Goal: Task Accomplishment & Management: Manage account settings

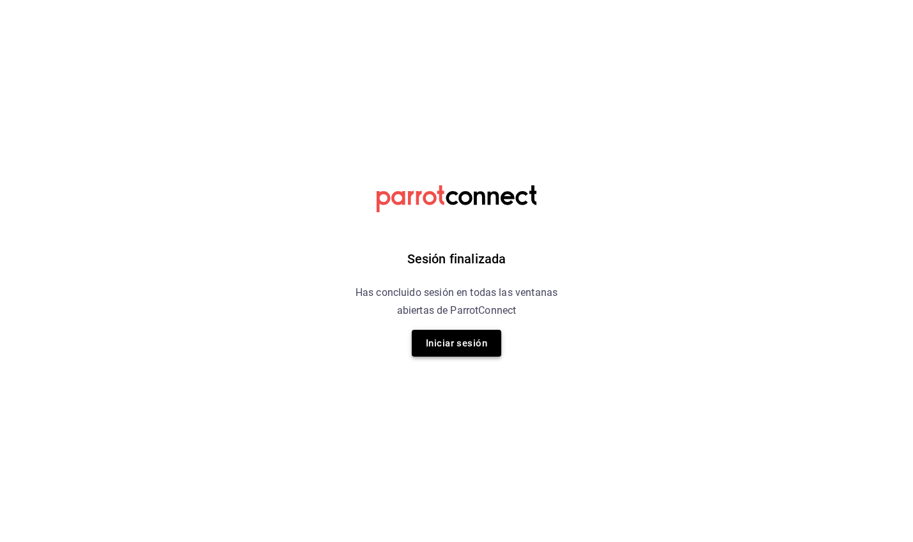
click at [443, 347] on button "Iniciar sesión" at bounding box center [457, 343] width 90 height 27
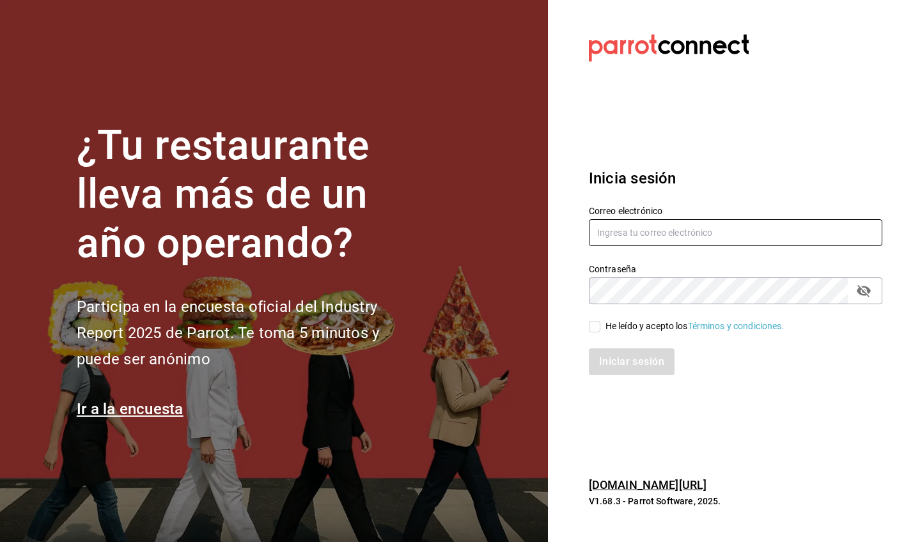
type input "italdopasteleria@gmail.com"
click at [597, 331] on input "He leído y acepto los Términos y condiciones." at bounding box center [595, 327] width 12 height 12
checkbox input "true"
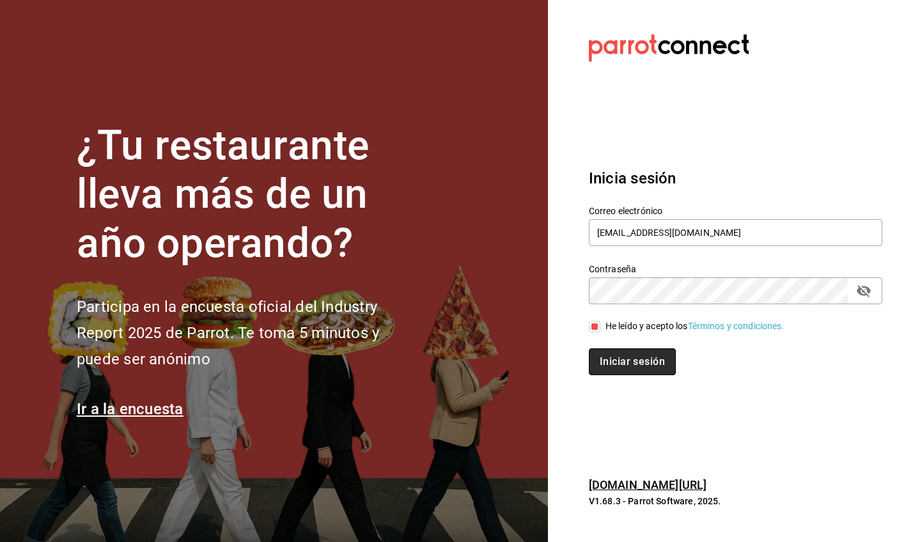
click at [604, 358] on button "Iniciar sesión" at bounding box center [632, 361] width 87 height 27
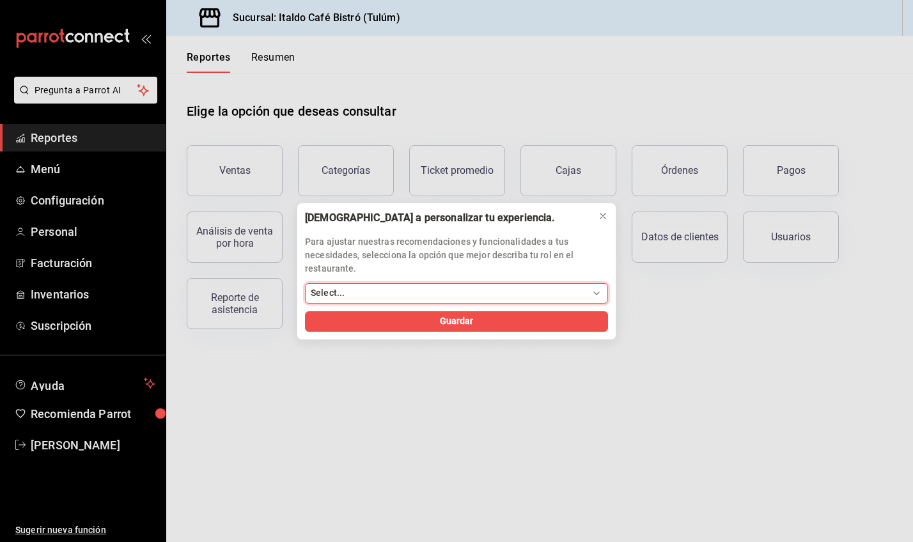
select select "Dueño"
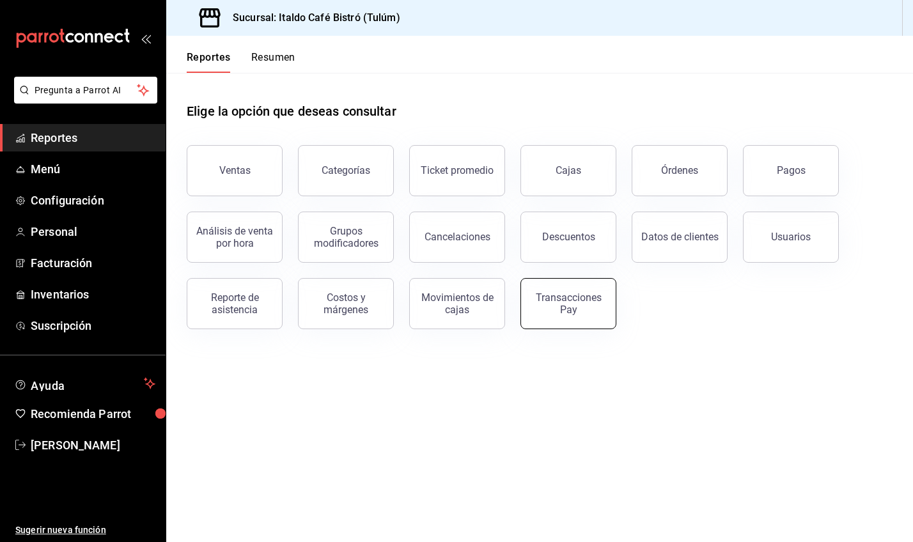
click at [555, 322] on button "Transacciones Pay" at bounding box center [568, 303] width 96 height 51
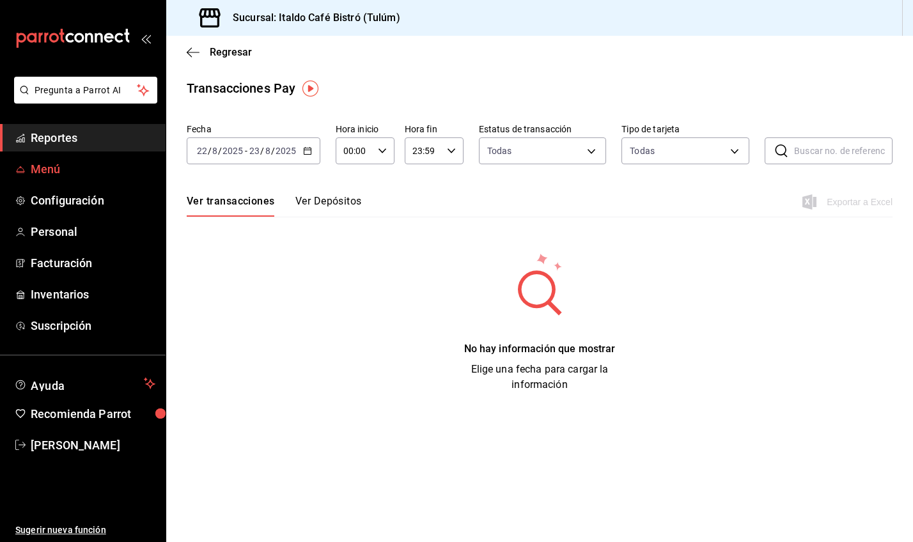
click at [64, 176] on span "Menú" at bounding box center [93, 168] width 125 height 17
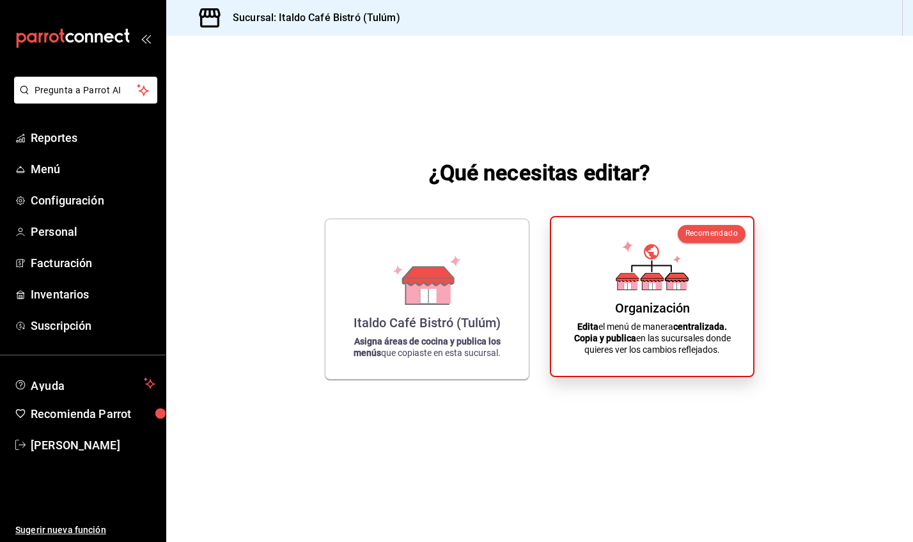
click at [661, 296] on div "Organización Edita el menú de manera centralizada. Copia y publica en las sucur…" at bounding box center [652, 297] width 171 height 138
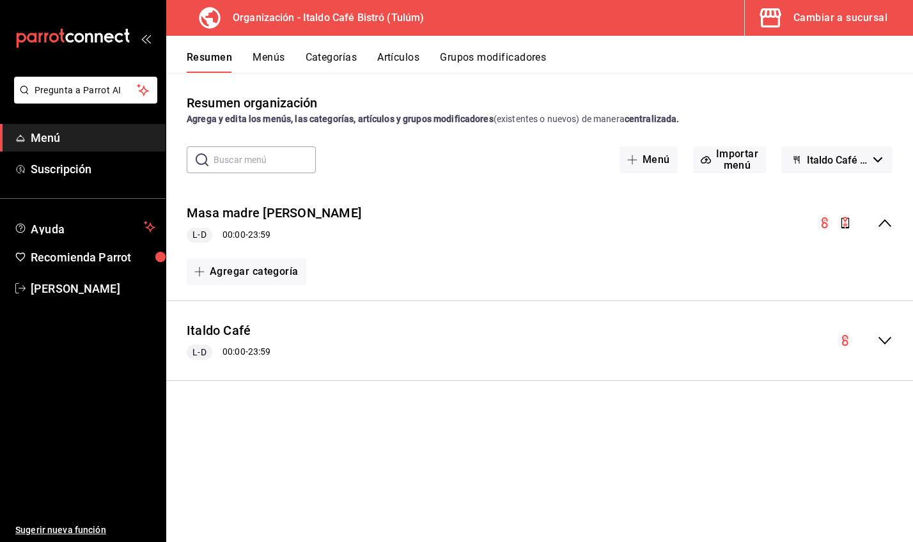
click at [880, 221] on icon "collapse-menu-row" at bounding box center [884, 222] width 15 height 15
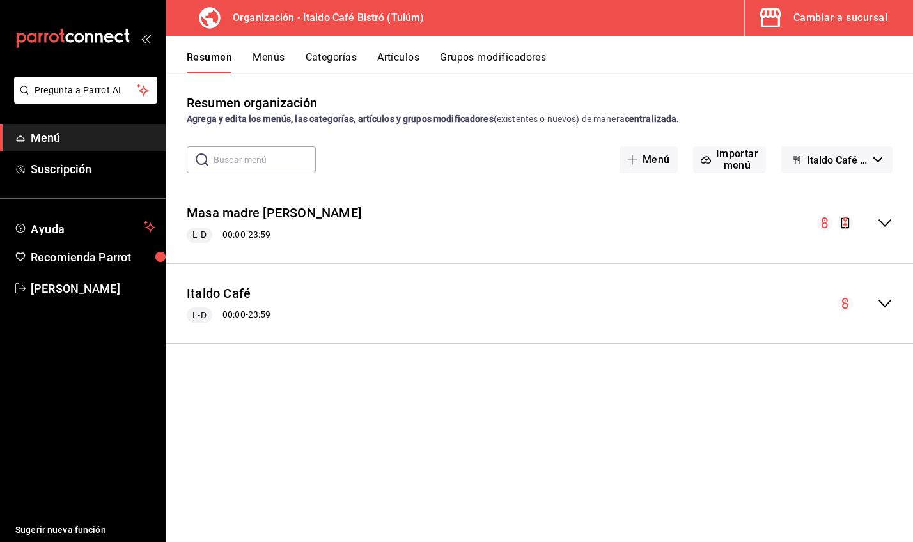
click at [880, 221] on icon "collapse-menu-row" at bounding box center [885, 223] width 13 height 8
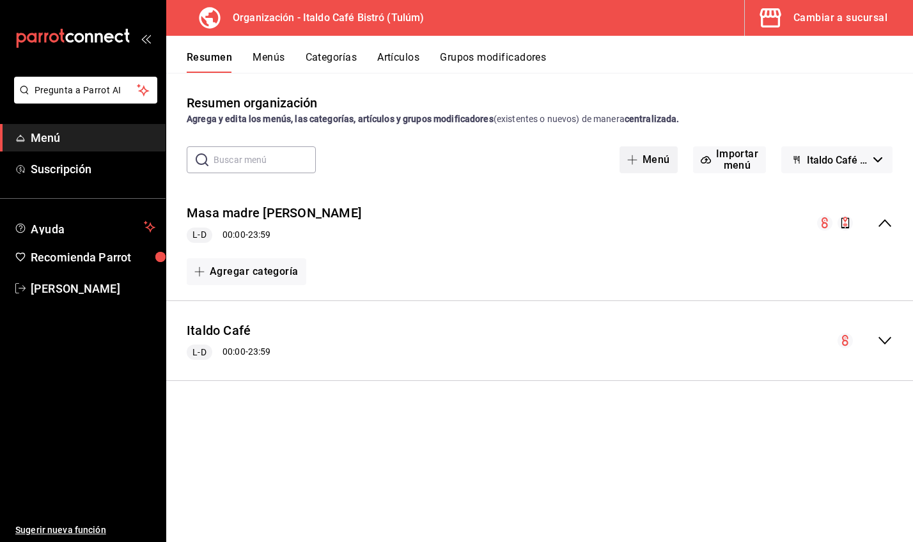
click at [664, 169] on button "Menú" at bounding box center [649, 159] width 58 height 27
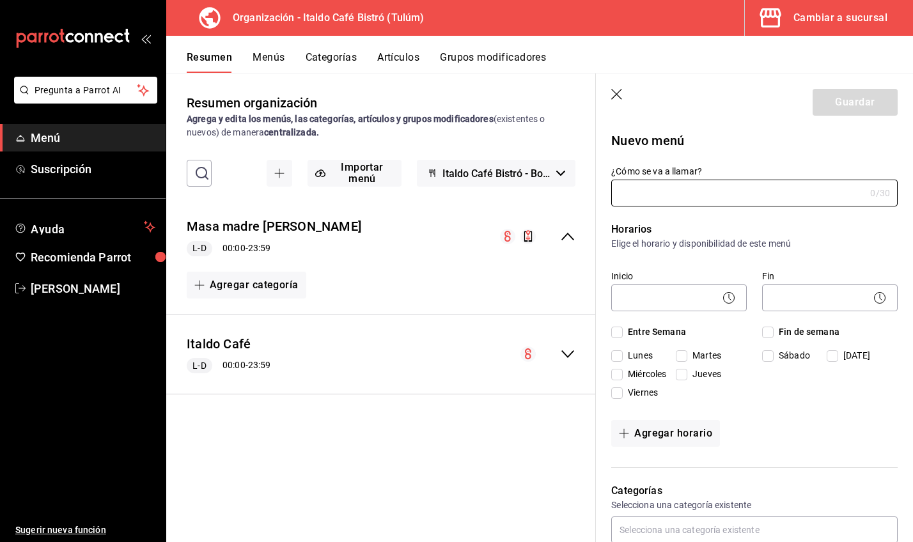
click at [613, 95] on icon "button" at bounding box center [617, 95] width 13 height 13
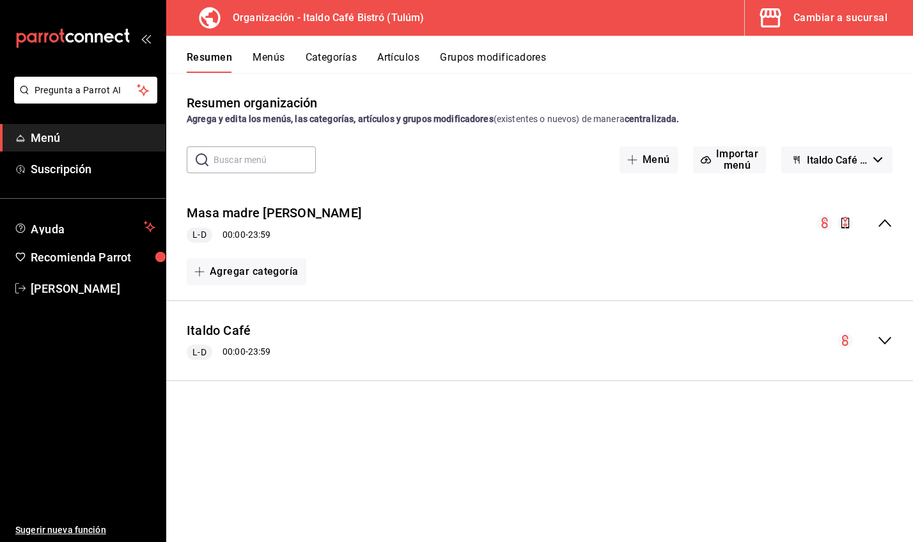
click at [259, 225] on div "Masa madre Italdo L-D 00:00 - 23:59" at bounding box center [274, 223] width 175 height 39
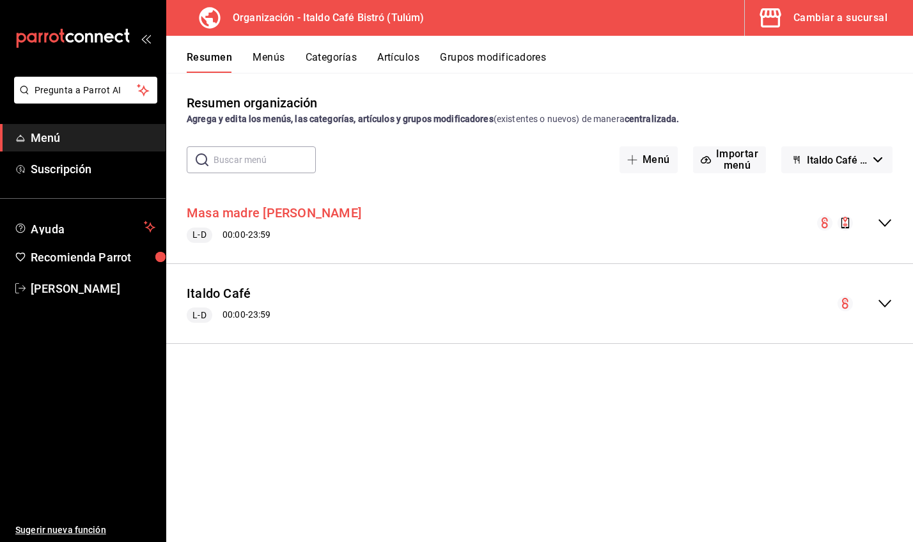
click at [259, 213] on button "Masa madre [PERSON_NAME]" at bounding box center [274, 213] width 175 height 19
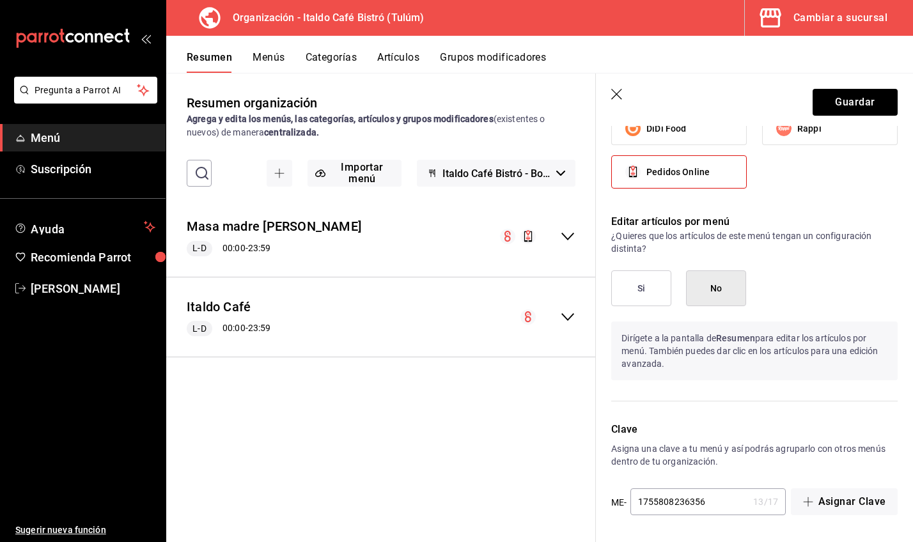
click at [696, 214] on div "Editar artículos por menú ¿Quieres que los artículos de este menú tengan un con…" at bounding box center [747, 303] width 302 height 208
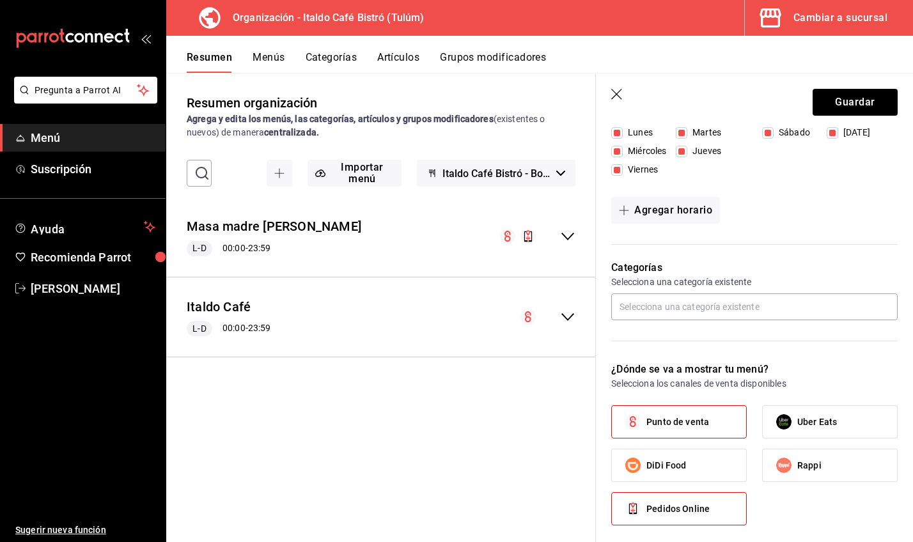
scroll to position [218, 0]
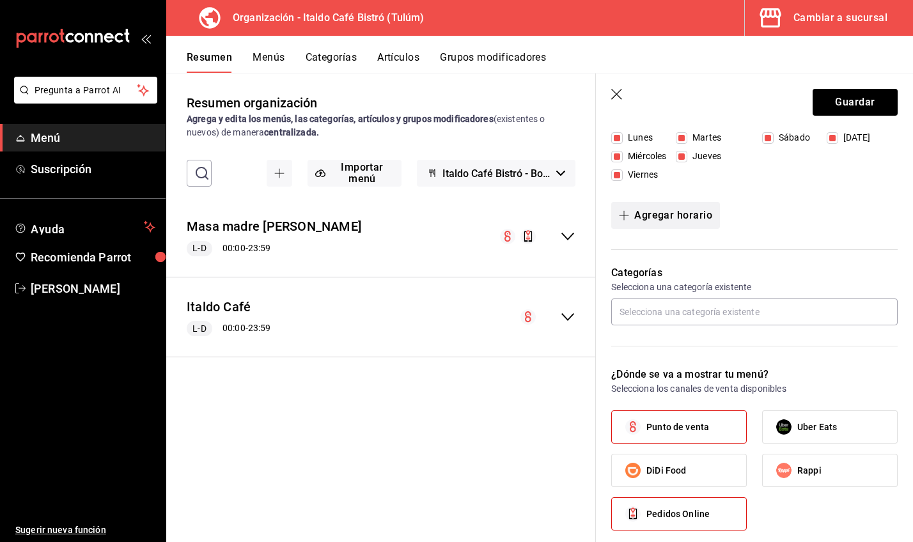
click at [691, 215] on button "Agregar horario" at bounding box center [665, 215] width 109 height 27
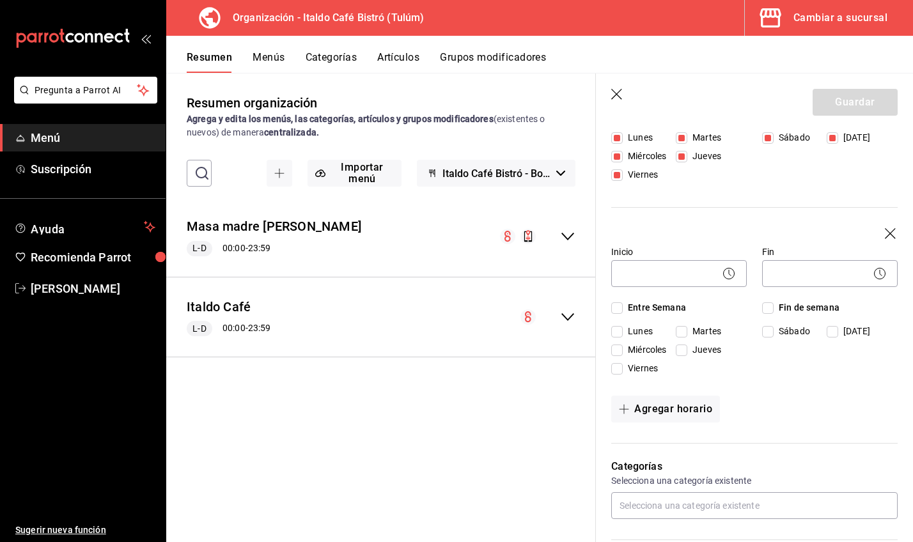
click at [614, 309] on input "Entre Semana" at bounding box center [617, 308] width 12 height 12
checkbox input "true"
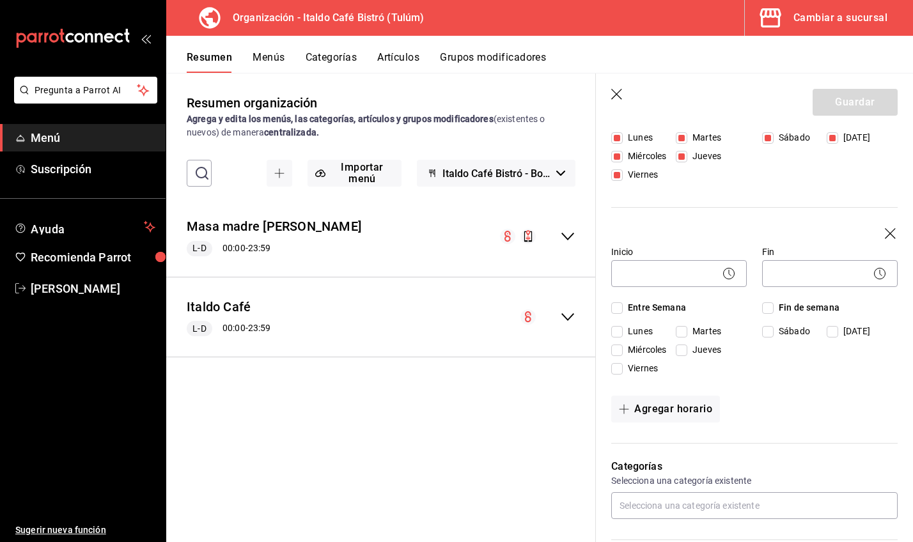
checkbox input "true"
click at [768, 306] on input "Fin de semana" at bounding box center [768, 308] width 12 height 12
checkbox input "true"
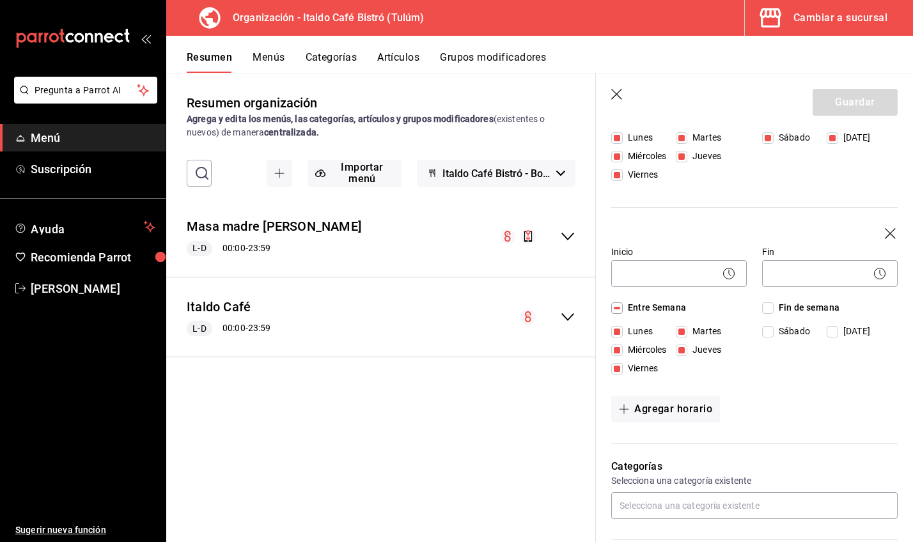
checkbox input "true"
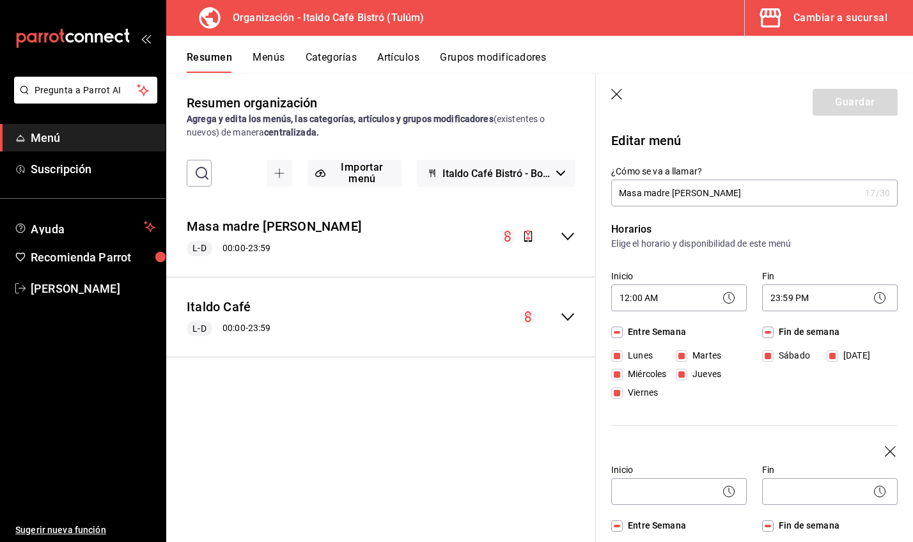
scroll to position [0, 0]
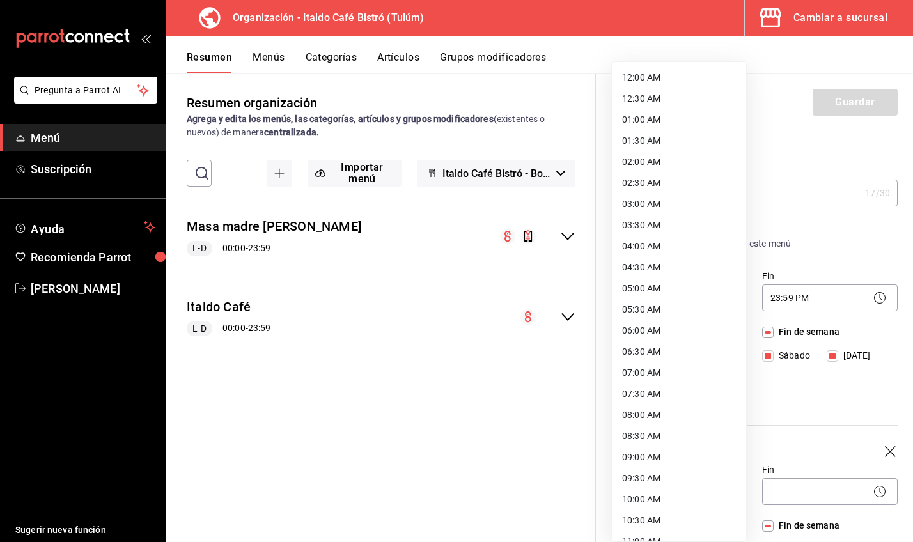
click at [684, 487] on body "Pregunta a Parrot AI Menú Suscripción Ayuda Recomienda Parrot [PERSON_NAME] Sug…" at bounding box center [456, 271] width 913 height 542
click at [668, 82] on li "12:00 AM" at bounding box center [679, 77] width 134 height 21
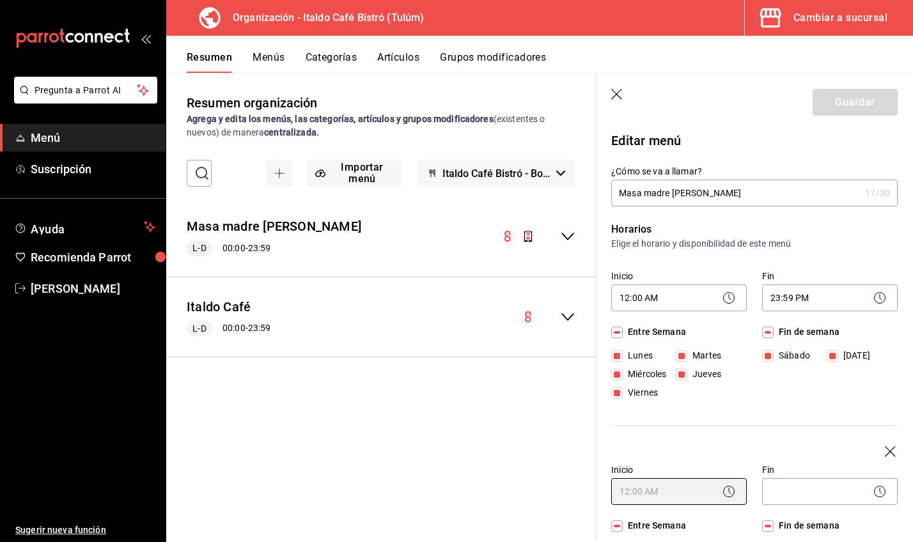
type input "00:00"
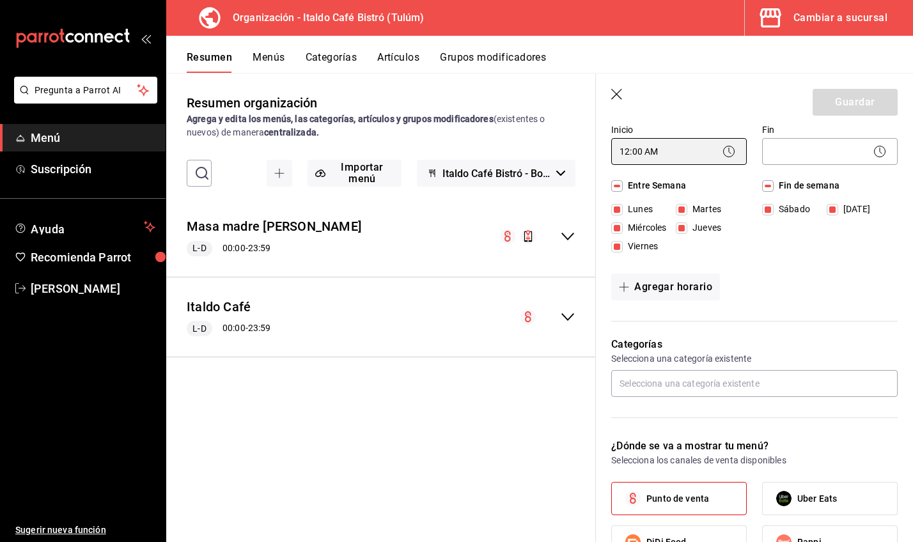
scroll to position [358, 0]
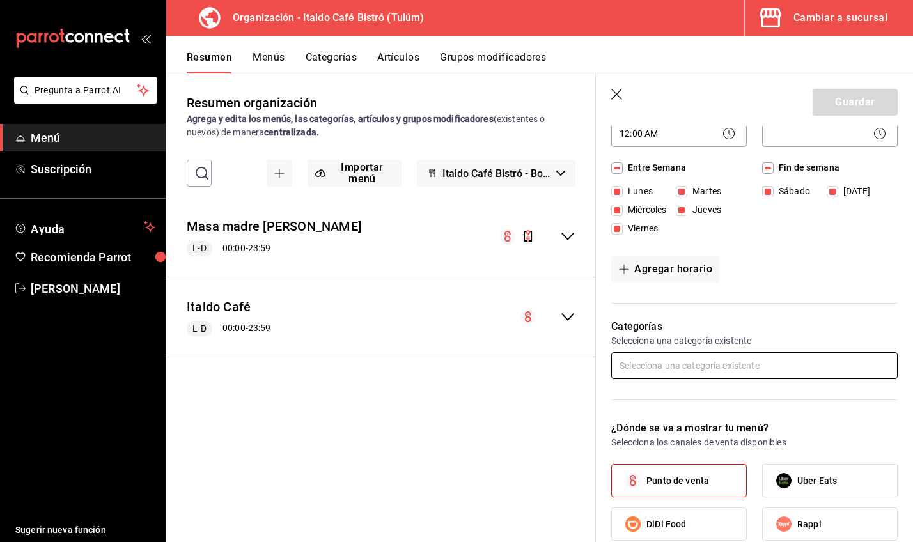
click at [708, 375] on input "text" at bounding box center [754, 365] width 286 height 27
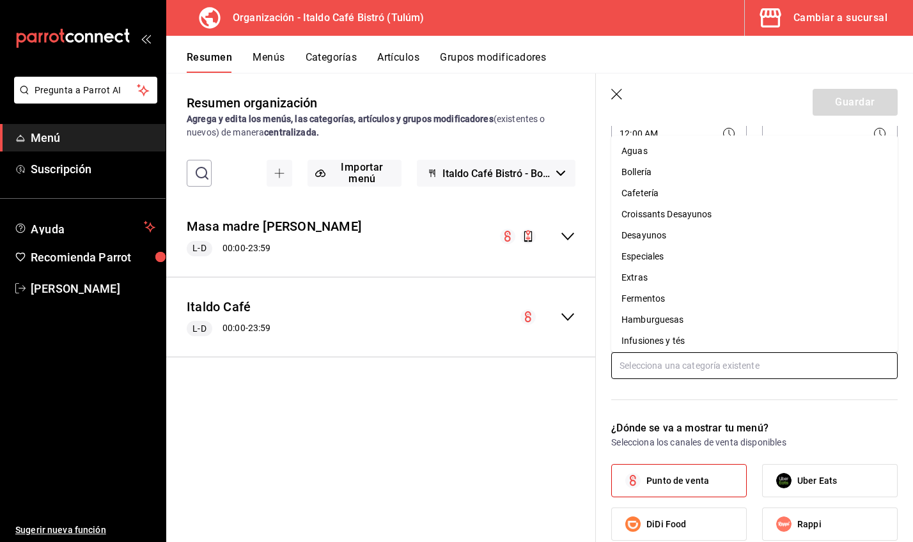
scroll to position [0, 0]
click at [662, 410] on div "¿Dónde se va a mostrar tu menú? Selecciona los canales de venta disponibles Pun…" at bounding box center [747, 499] width 302 height 189
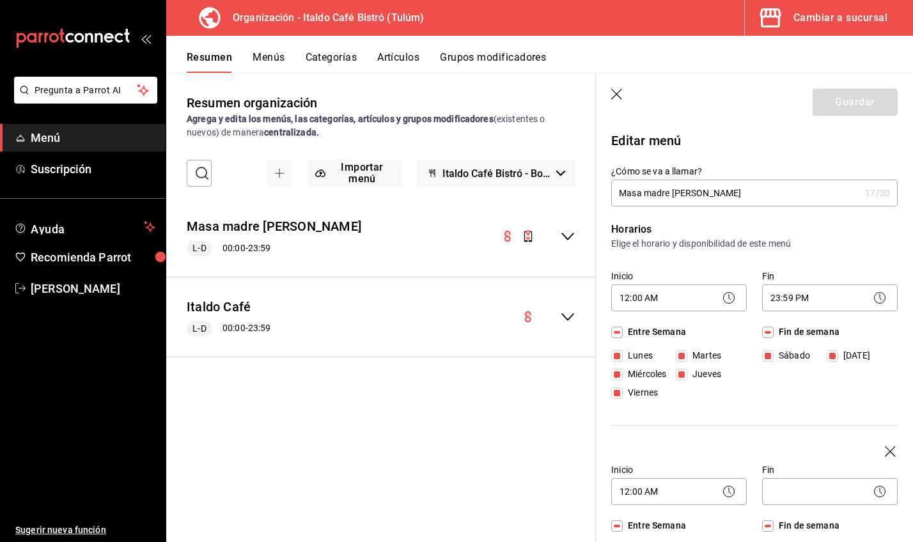
click at [620, 92] on icon "button" at bounding box center [617, 95] width 13 height 13
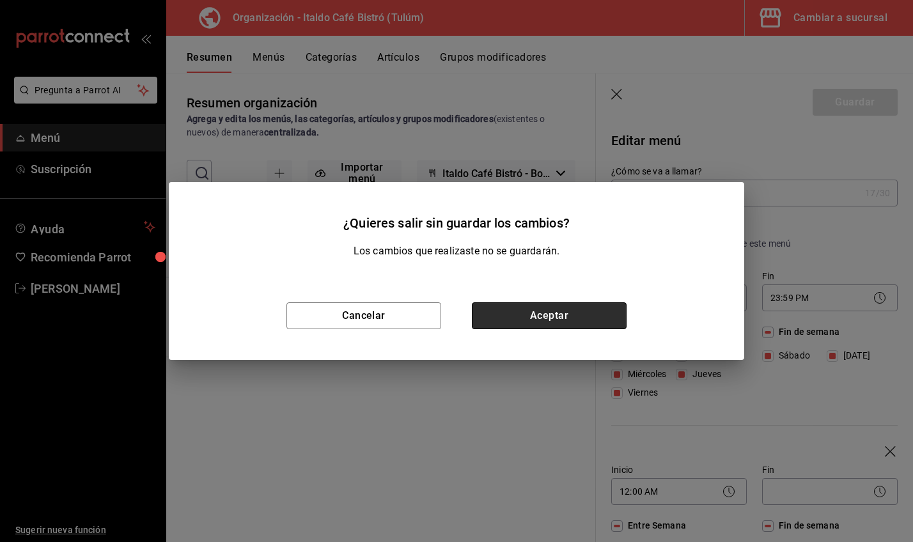
click at [531, 316] on button "Aceptar" at bounding box center [549, 315] width 155 height 27
checkbox input "false"
type input "1755988251263"
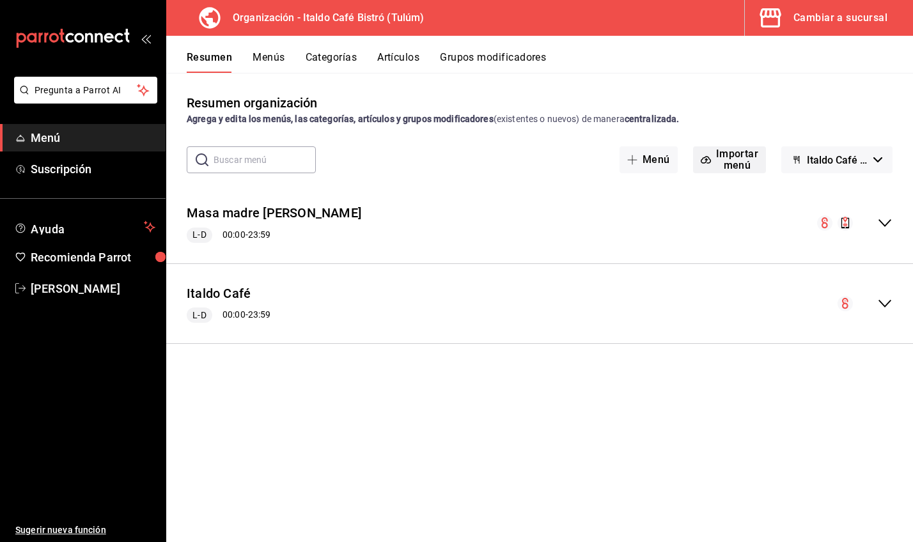
click at [746, 160] on button "Importar menú" at bounding box center [730, 159] width 74 height 27
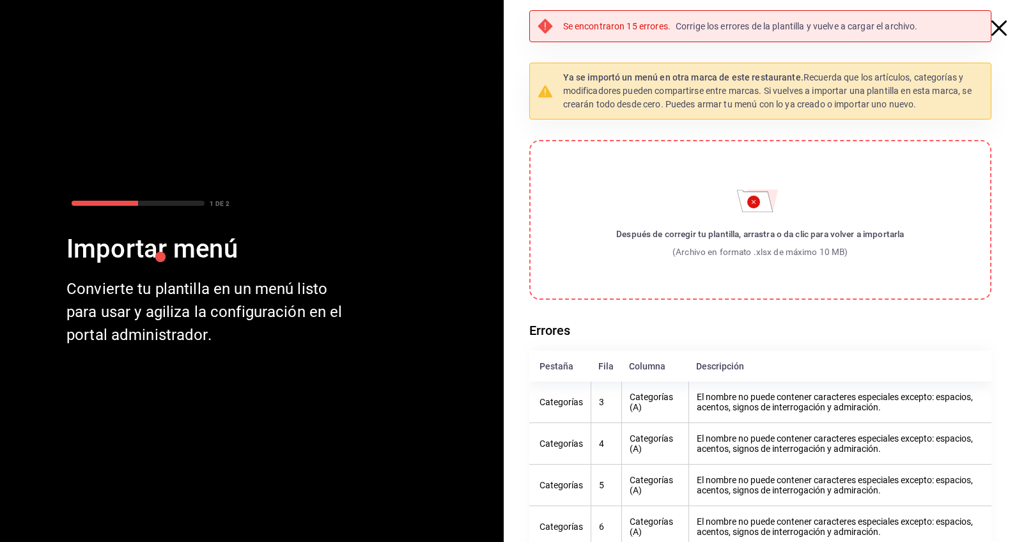
click at [912, 30] on icon "button" at bounding box center [999, 27] width 15 height 15
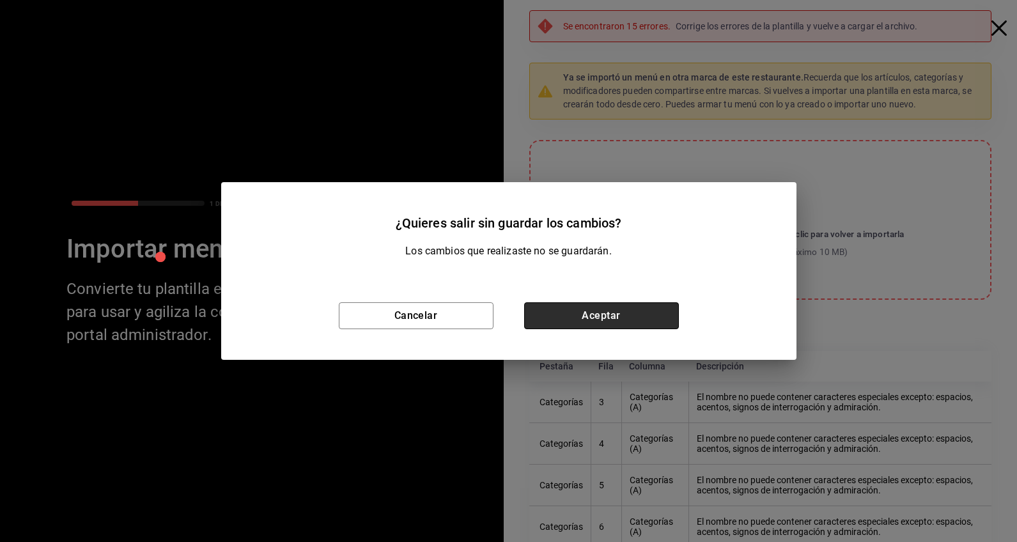
click at [632, 314] on button "Aceptar" at bounding box center [601, 315] width 155 height 27
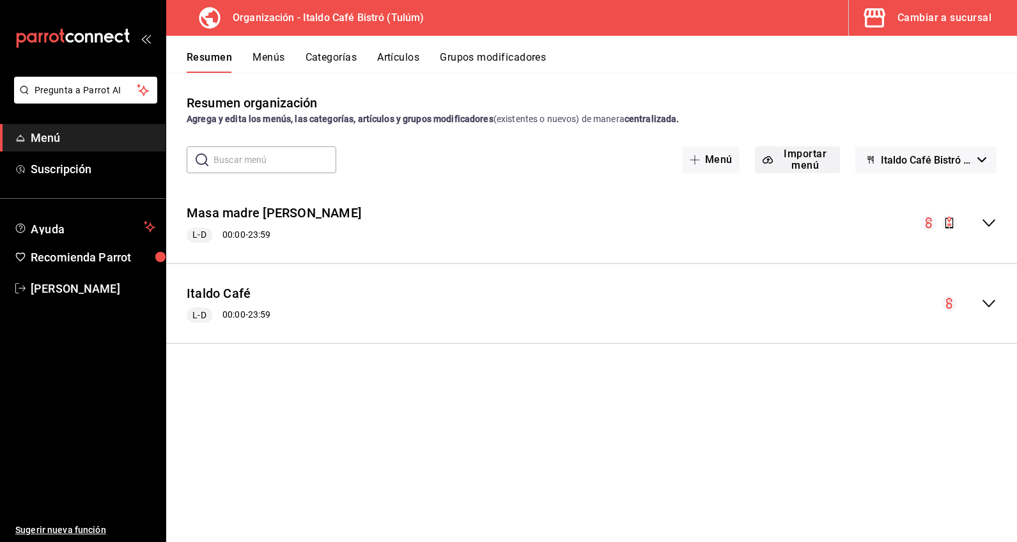
click at [804, 151] on button "Importar menú" at bounding box center [797, 159] width 85 height 27
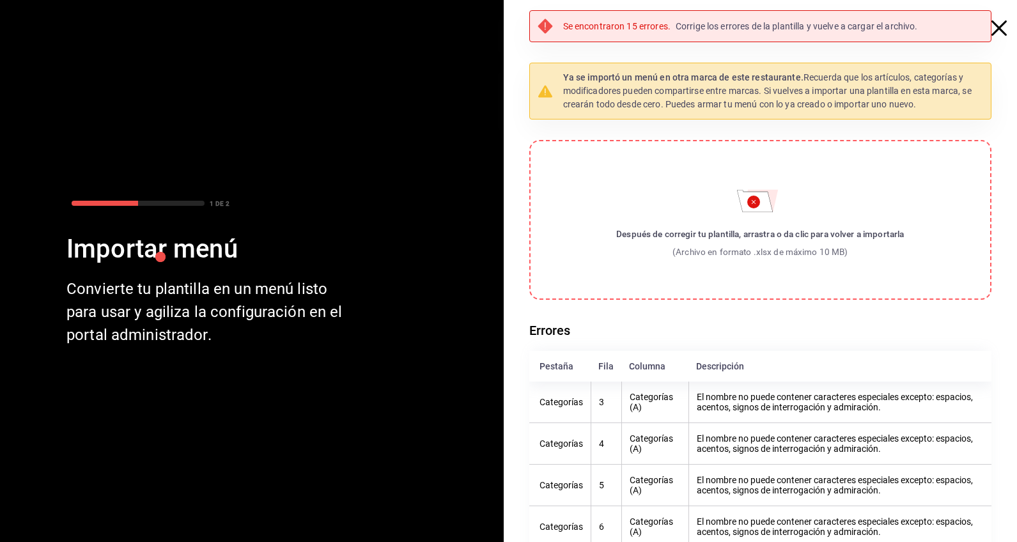
click at [912, 34] on icon "button" at bounding box center [999, 27] width 15 height 15
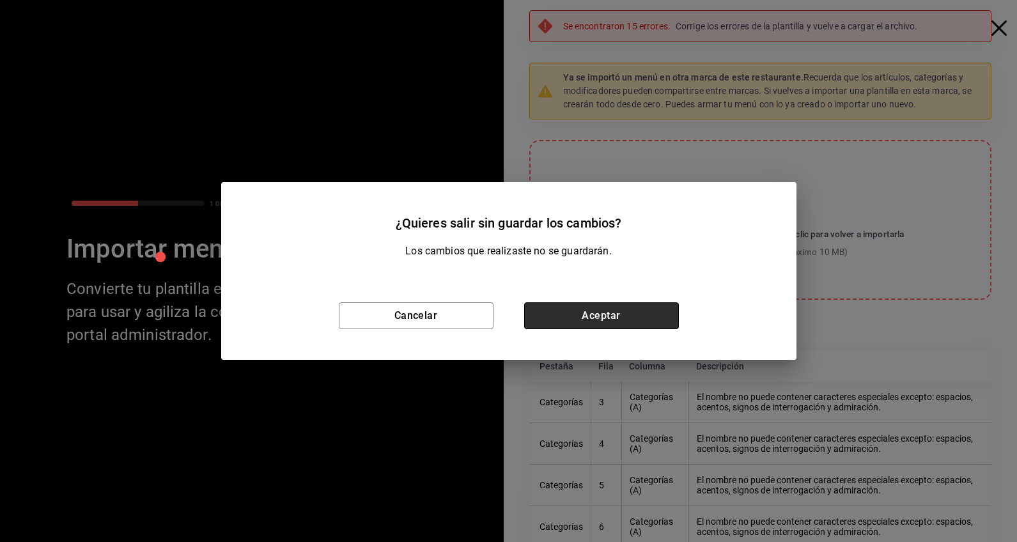
click at [586, 316] on button "Aceptar" at bounding box center [601, 315] width 155 height 27
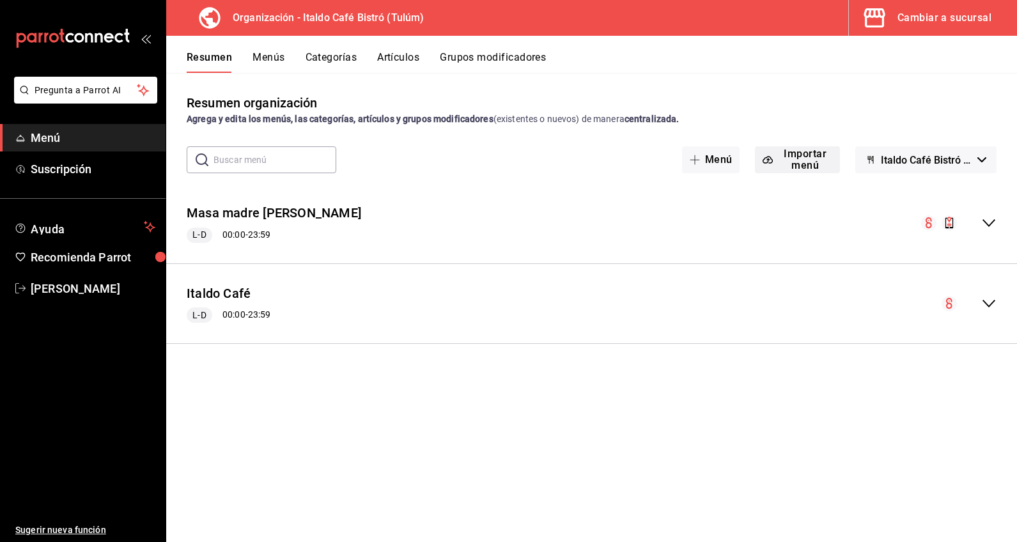
click at [784, 165] on button "Importar menú" at bounding box center [797, 159] width 85 height 27
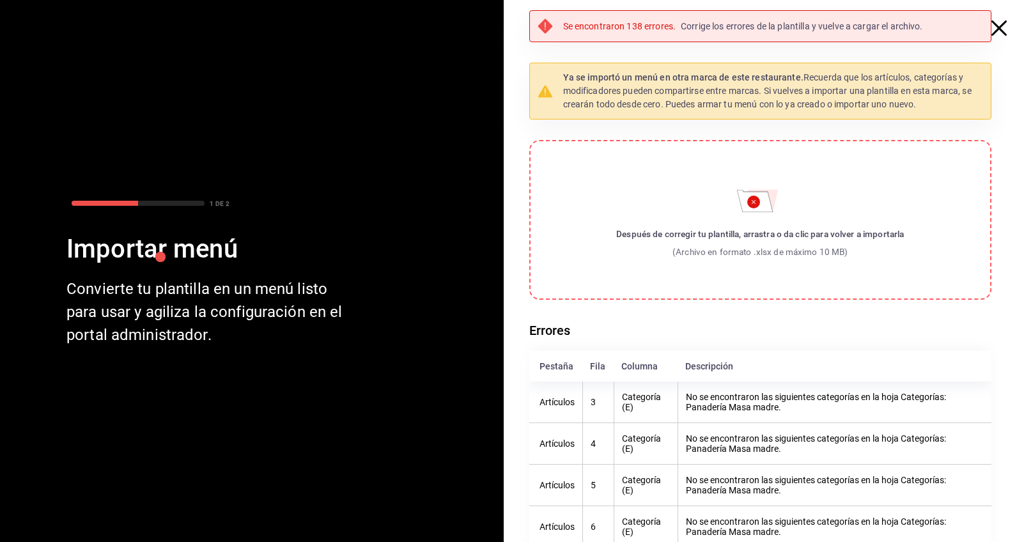
click at [912, 33] on icon "button" at bounding box center [999, 27] width 15 height 15
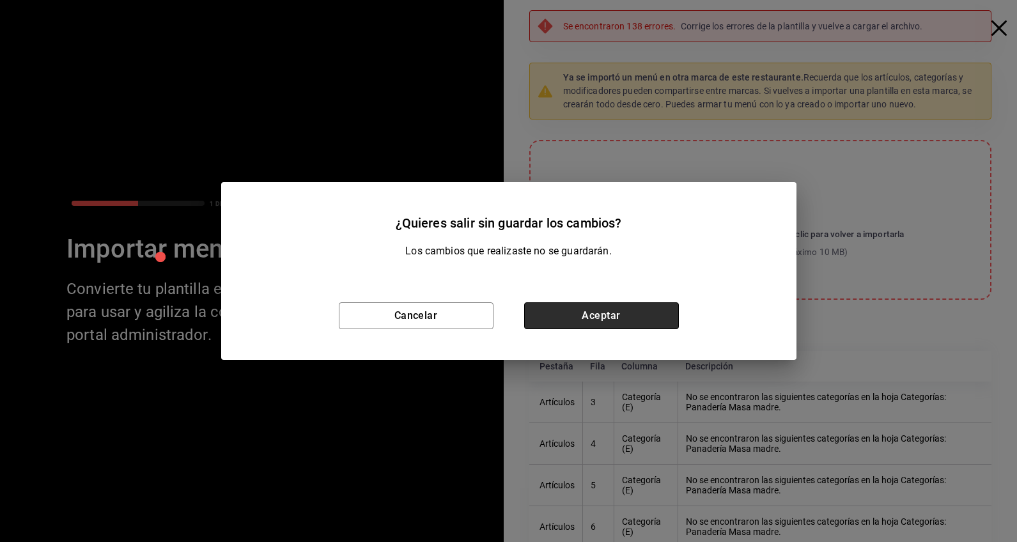
click at [671, 319] on button "Aceptar" at bounding box center [601, 315] width 155 height 27
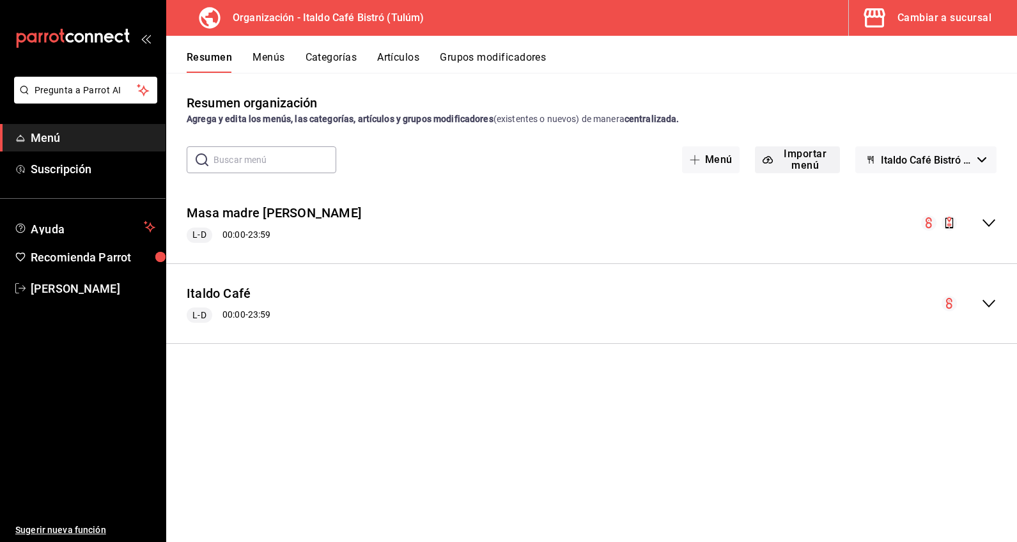
click at [815, 165] on button "Importar menú" at bounding box center [797, 159] width 85 height 27
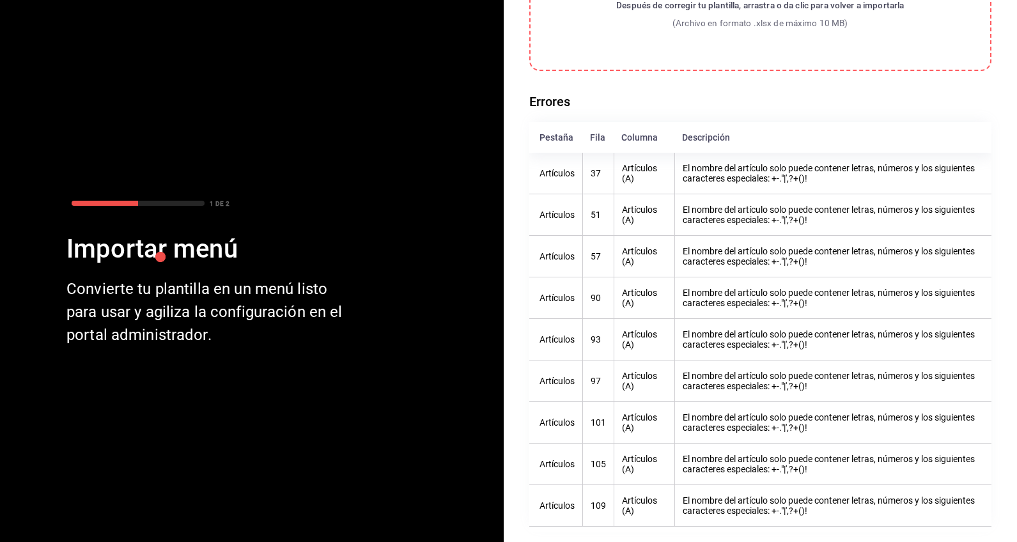
scroll to position [229, 0]
click at [673, 90] on div "Se encontraron 9 errores. Corrige los errores de la plantilla y vuelve a cargar…" at bounding box center [760, 156] width 463 height 751
click at [912, 84] on div "Se encontraron 9 errores. Corrige los errores de la plantilla y vuelve a cargar…" at bounding box center [766, 161] width 504 height 761
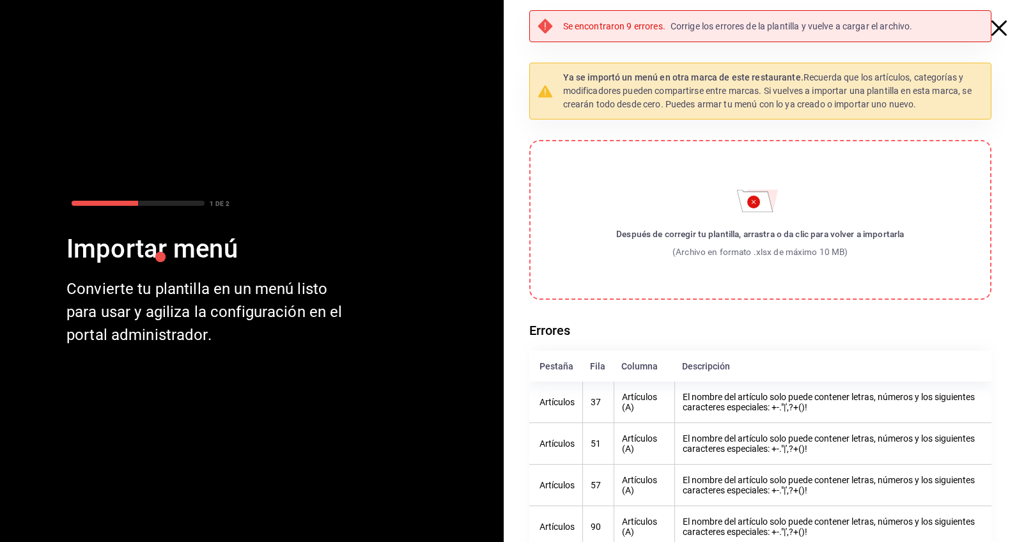
scroll to position [0, 0]
click at [715, 25] on p "Corrige los errores de la plantilla y vuelve a cargar el archivo." at bounding box center [792, 26] width 242 height 13
click at [912, 27] on div "Se encontraron 9 errores. Corrige los errores de la plantilla y vuelve a cargar…" at bounding box center [760, 26] width 463 height 32
click at [912, 27] on icon "button" at bounding box center [999, 27] width 15 height 15
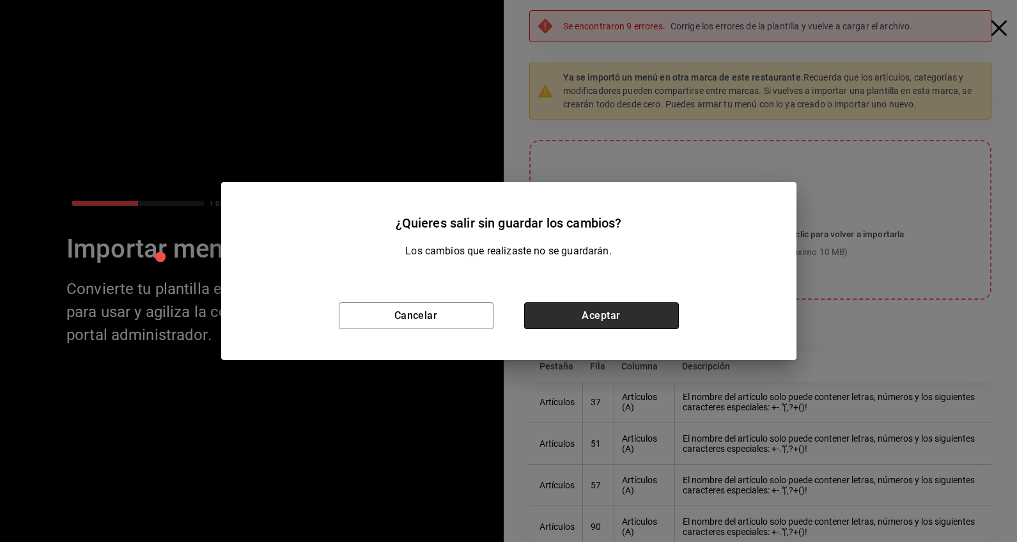
click at [657, 321] on button "Aceptar" at bounding box center [601, 315] width 155 height 27
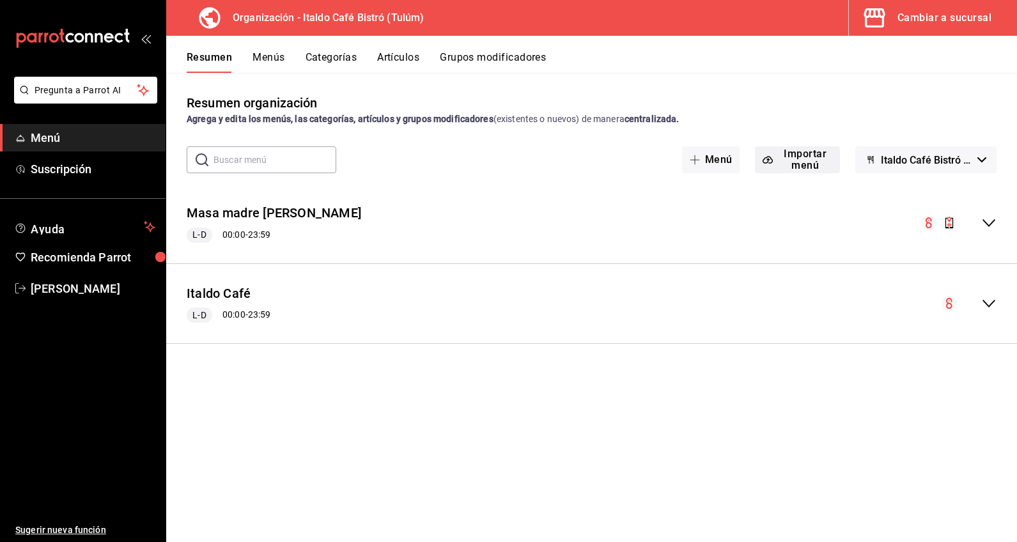
click at [808, 152] on button "Importar menú" at bounding box center [797, 159] width 85 height 27
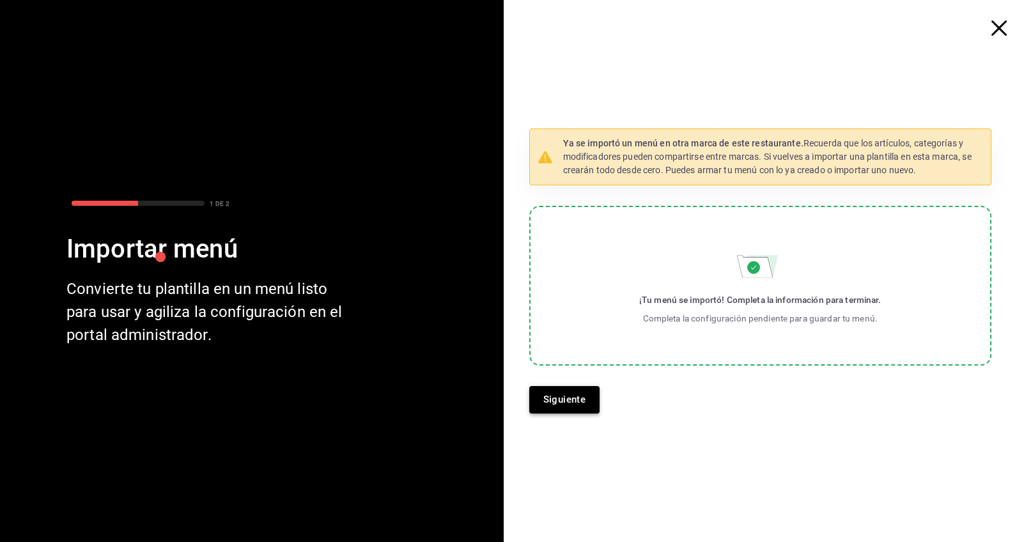
click at [575, 407] on button "Siguiente" at bounding box center [564, 399] width 71 height 27
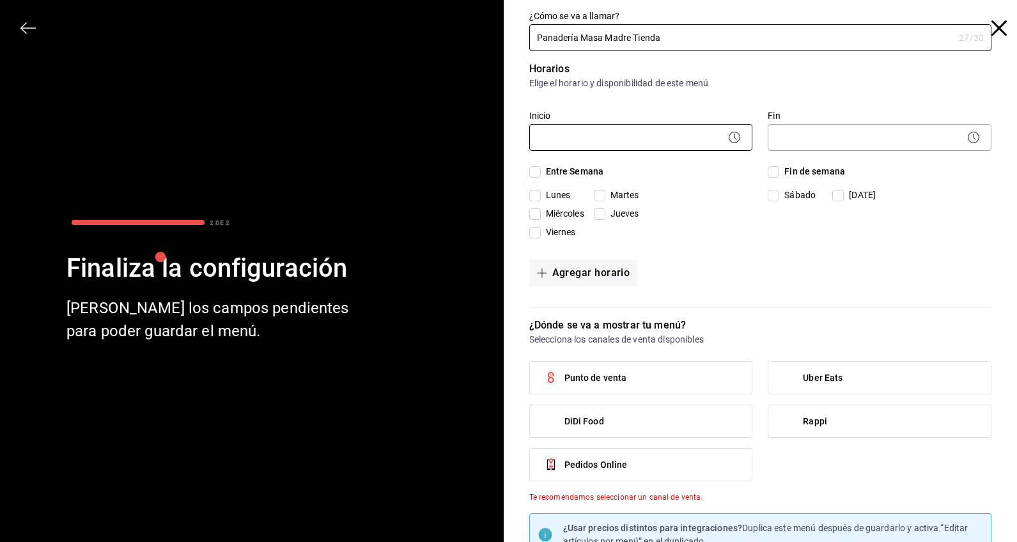
type input "Panadería Masa Madre Tienda"
click at [666, 130] on body "Pregunta a Parrot AI Menú Suscripción Ayuda Recomienda Parrot [PERSON_NAME] Sug…" at bounding box center [508, 271] width 1017 height 542
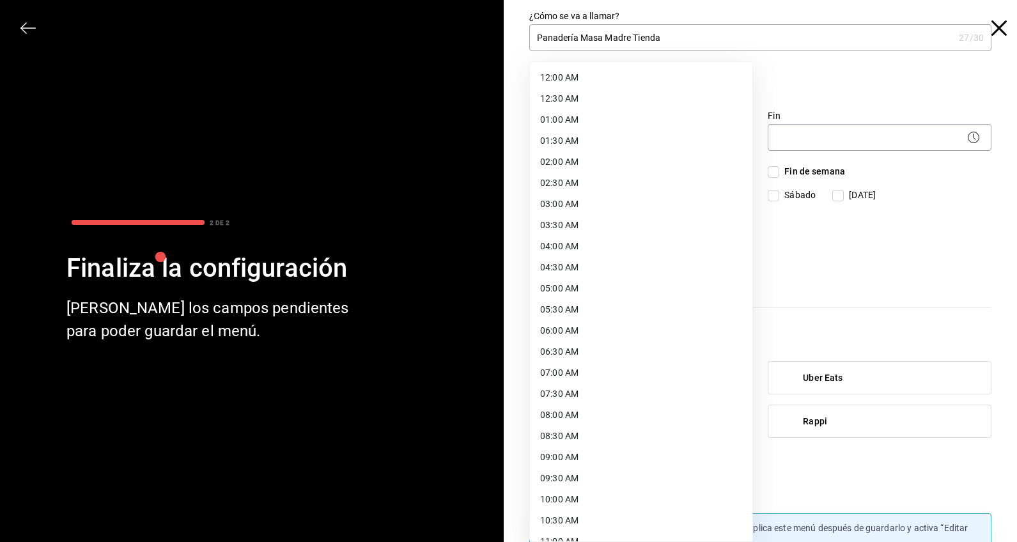
click at [616, 75] on li "12:00 AM" at bounding box center [641, 77] width 223 height 21
type input "00:00"
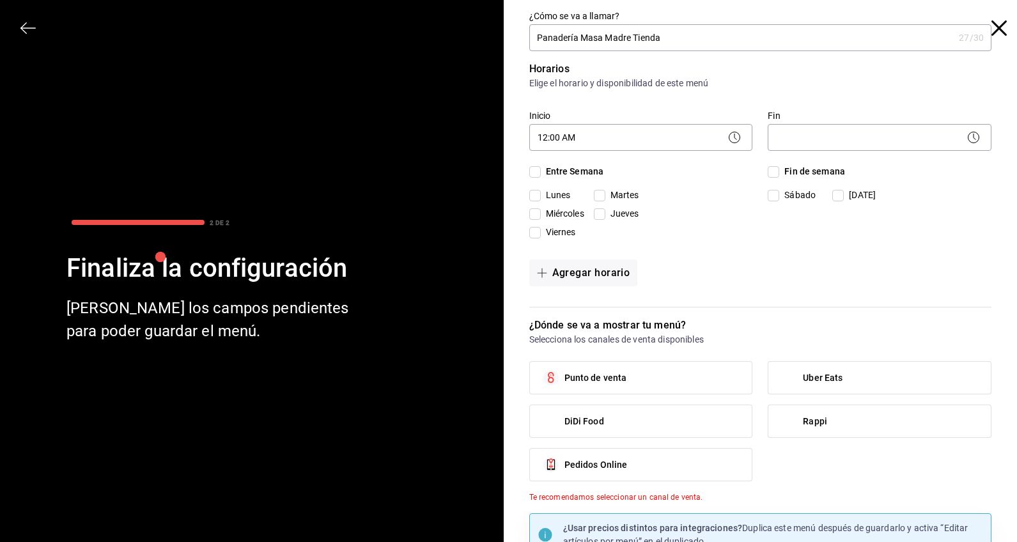
click at [809, 134] on body "Pregunta a Parrot AI Menú Suscripción Ayuda Recomienda Parrot [PERSON_NAME] Sug…" at bounding box center [508, 271] width 1017 height 542
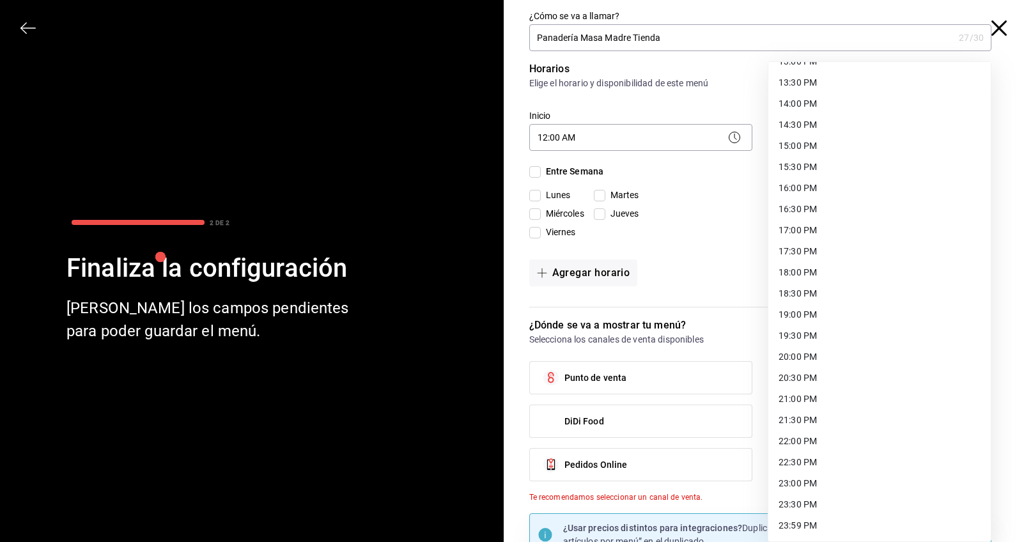
scroll to position [565, 0]
click at [892, 528] on li "23:59 PM" at bounding box center [880, 525] width 223 height 21
type input "23:59"
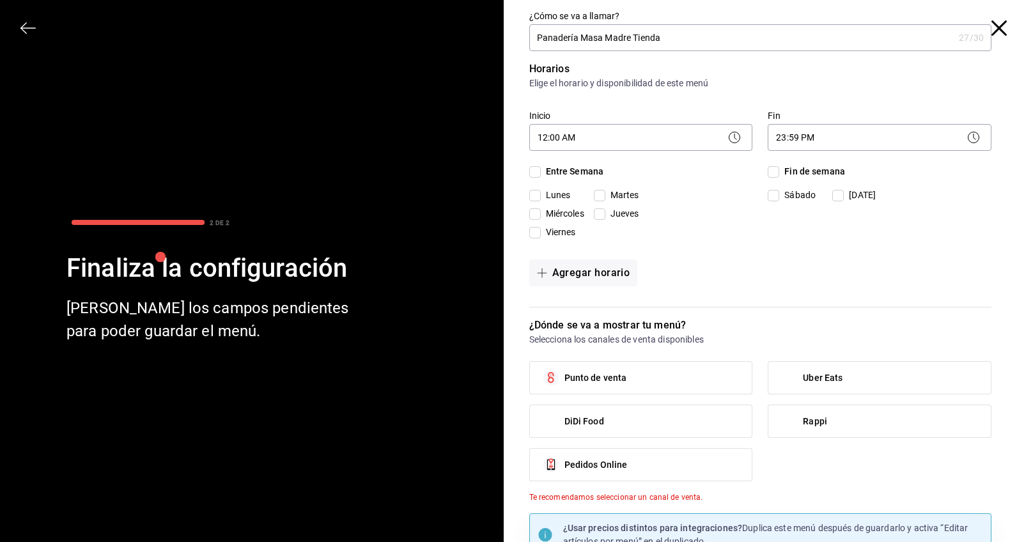
click at [595, 173] on span "Entre Semana" at bounding box center [572, 171] width 63 height 13
click at [541, 173] on input "Entre Semana" at bounding box center [535, 172] width 12 height 12
checkbox input "true"
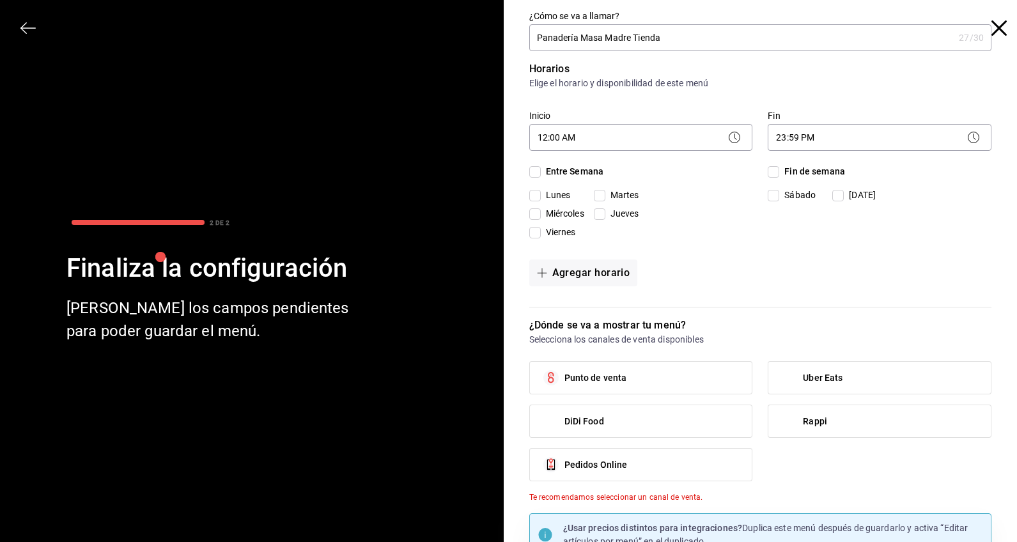
checkbox input "true"
click at [808, 173] on span "Fin de semana" at bounding box center [812, 171] width 66 height 13
click at [779, 173] on input "Fin de semana" at bounding box center [774, 172] width 12 height 12
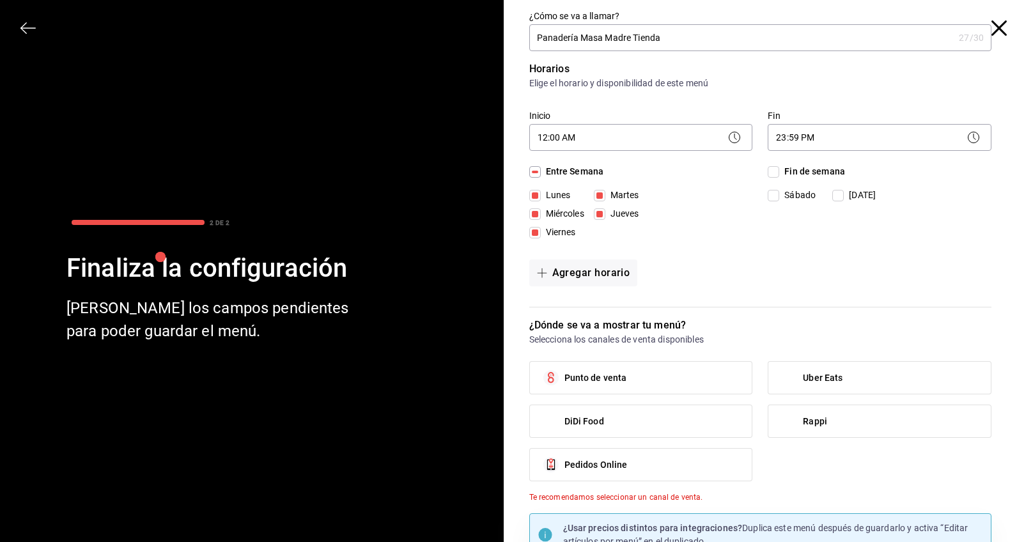
checkbox input "true"
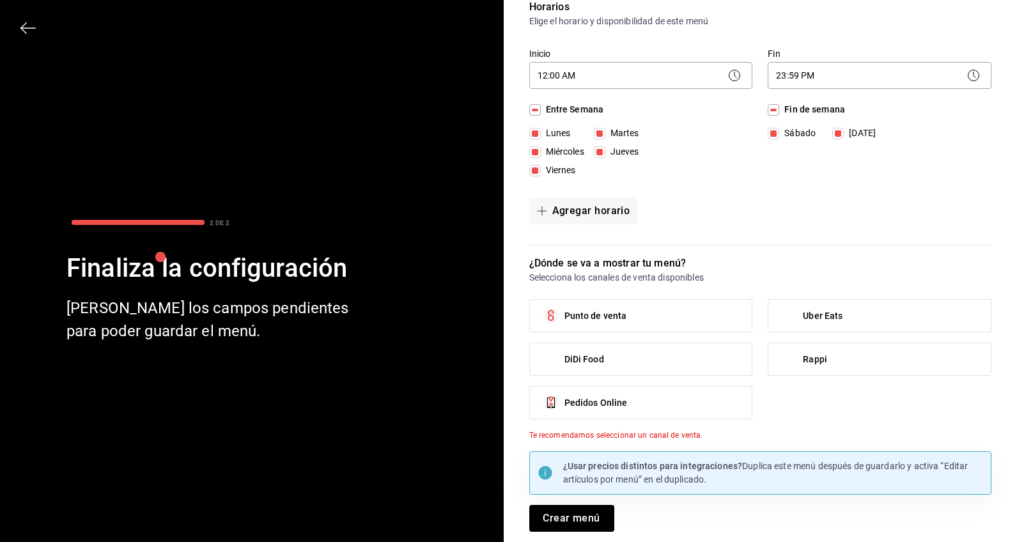
click at [653, 308] on label "Punto de venta" at bounding box center [641, 316] width 223 height 32
click at [565, 308] on input "Punto de venta" at bounding box center [551, 315] width 27 height 27
checkbox input "true"
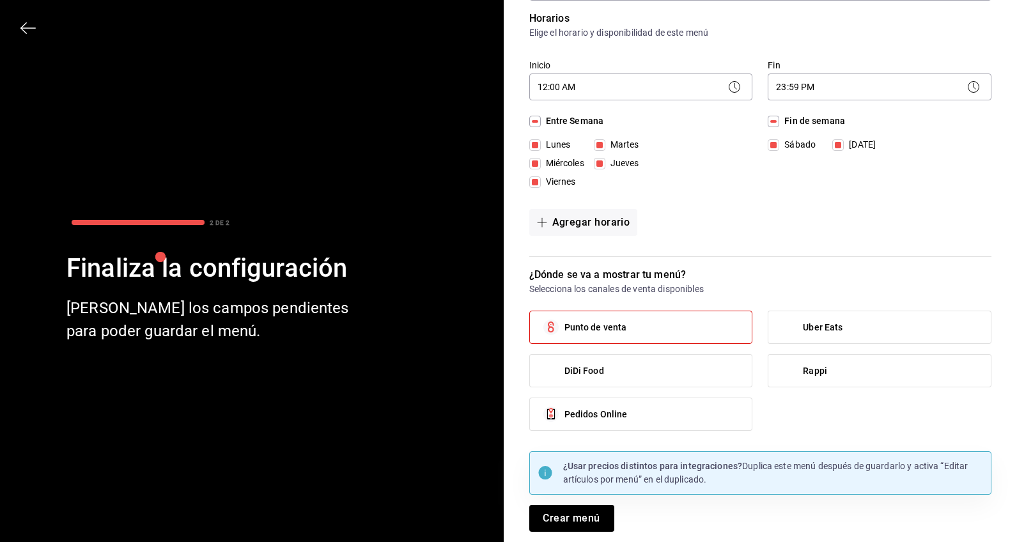
scroll to position [51, 0]
click at [686, 418] on label "Pedidos Online" at bounding box center [641, 414] width 223 height 32
click at [565, 418] on input "Pedidos Online" at bounding box center [551, 414] width 27 height 27
checkbox input "true"
click at [851, 333] on label "Uber Eats" at bounding box center [880, 327] width 223 height 32
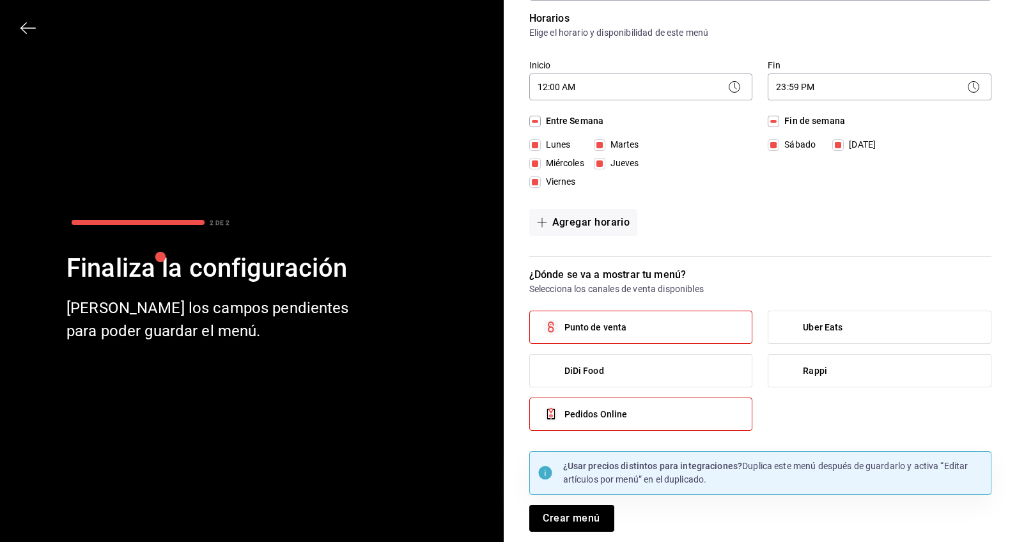
click at [803, 333] on input "Uber Eats" at bounding box center [789, 327] width 27 height 27
checkbox input "true"
click at [588, 512] on button "Crear menú" at bounding box center [571, 518] width 85 height 27
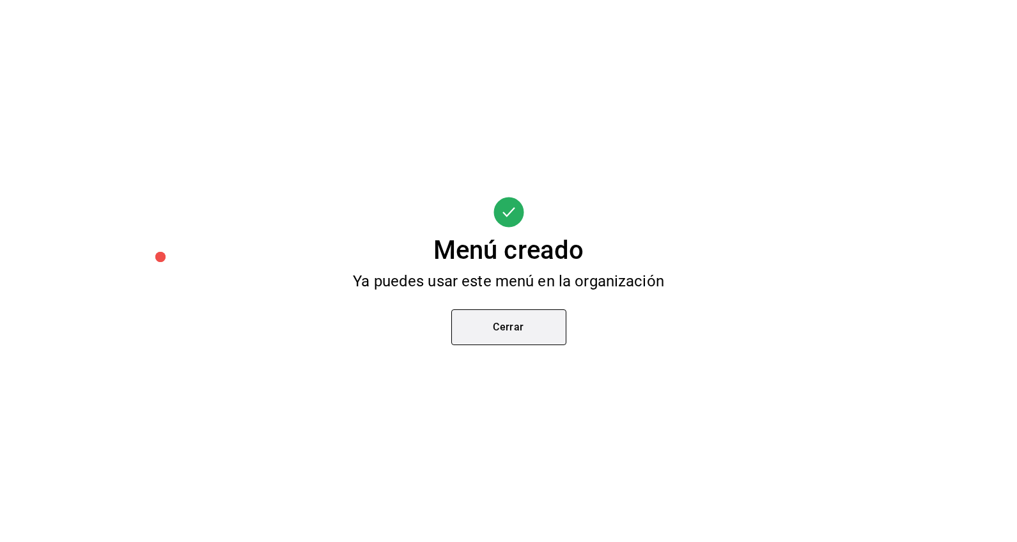
click at [531, 332] on button "Cerrar" at bounding box center [508, 327] width 115 height 36
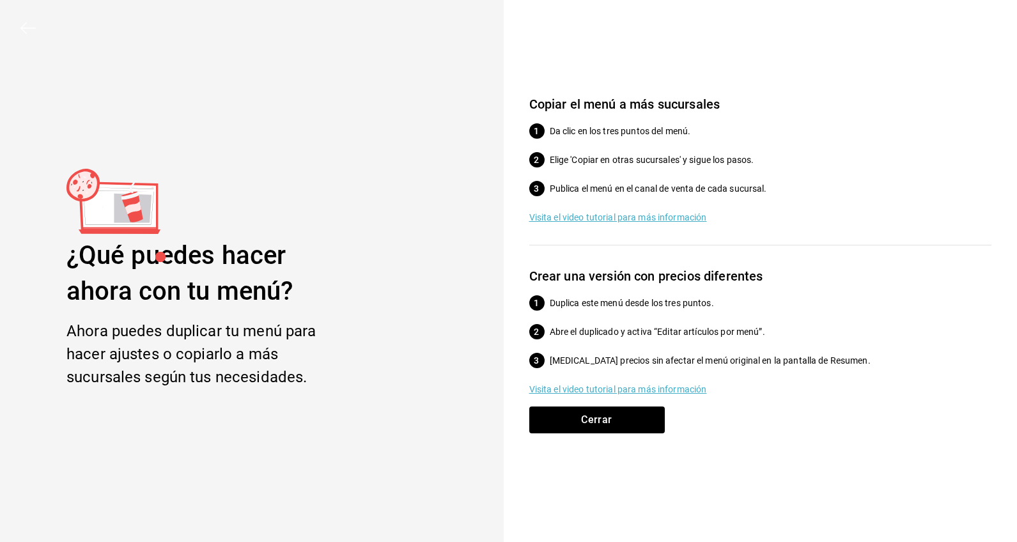
click at [703, 393] on p "Visita el video tutorial para más información" at bounding box center [760, 389] width 463 height 13
click at [593, 412] on button "Cerrar" at bounding box center [597, 420] width 136 height 27
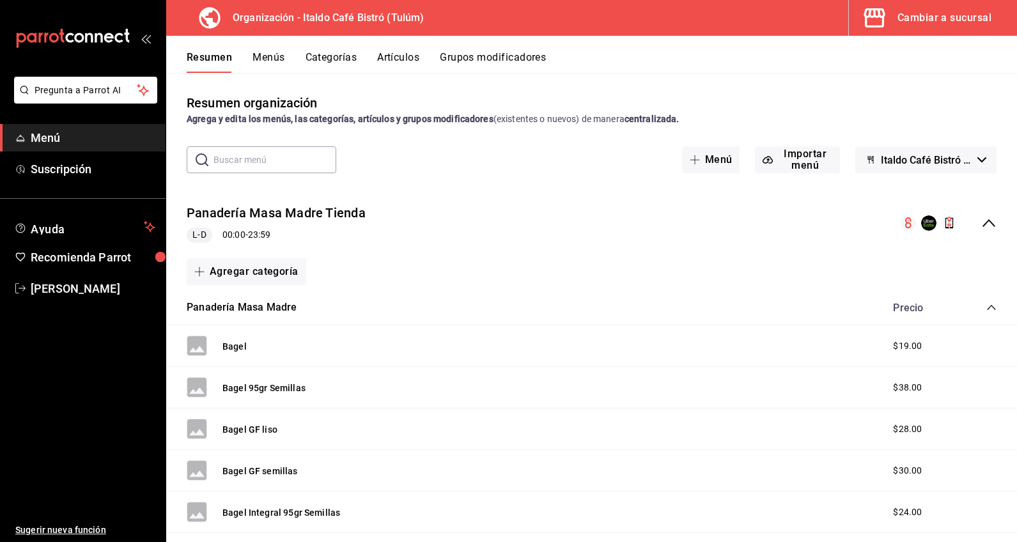
click at [84, 144] on span "Menú" at bounding box center [93, 137] width 125 height 17
click at [256, 56] on button "Menús" at bounding box center [269, 62] width 32 height 22
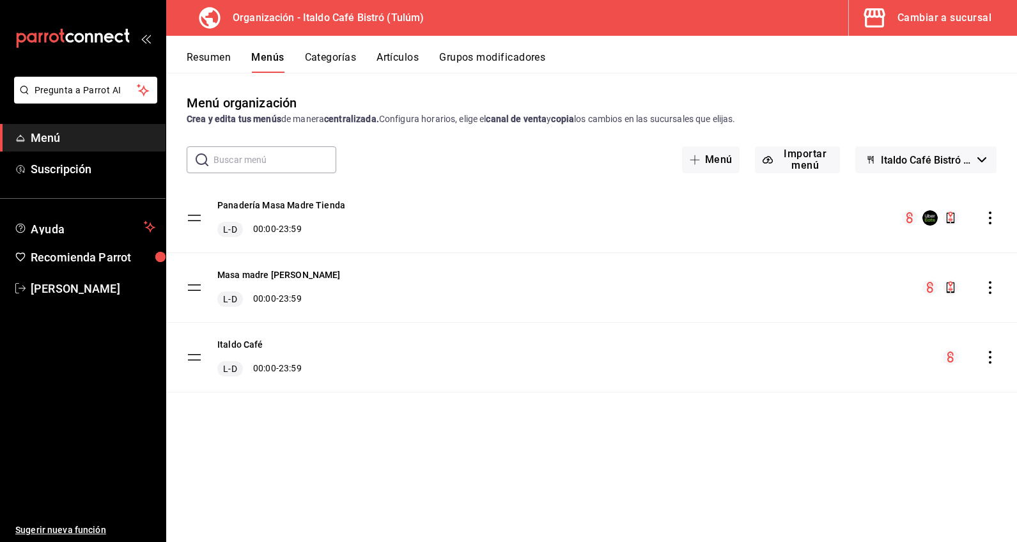
click at [912, 292] on icon "actions" at bounding box center [990, 287] width 13 height 13
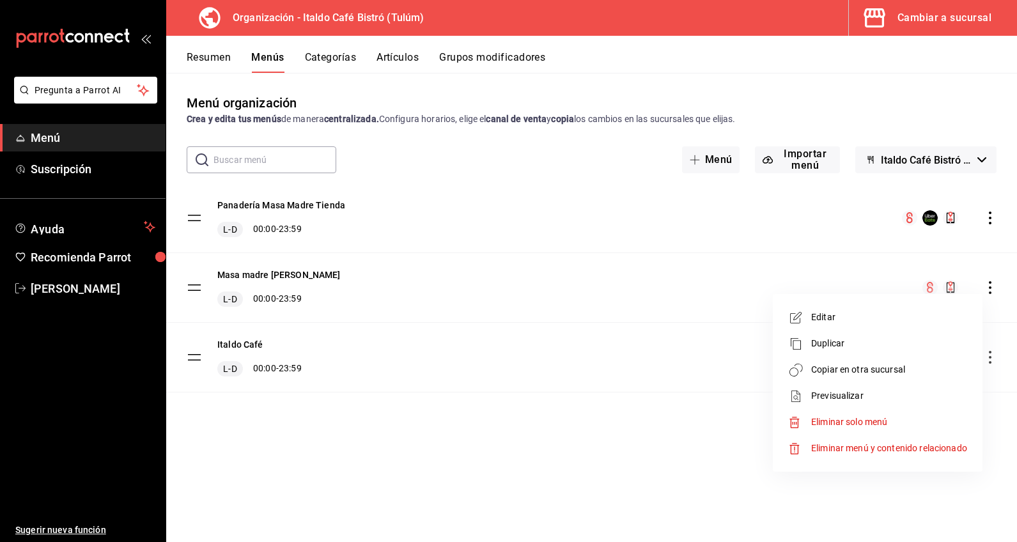
click at [891, 453] on span "Eliminar menú y contenido relacionado" at bounding box center [889, 448] width 156 height 10
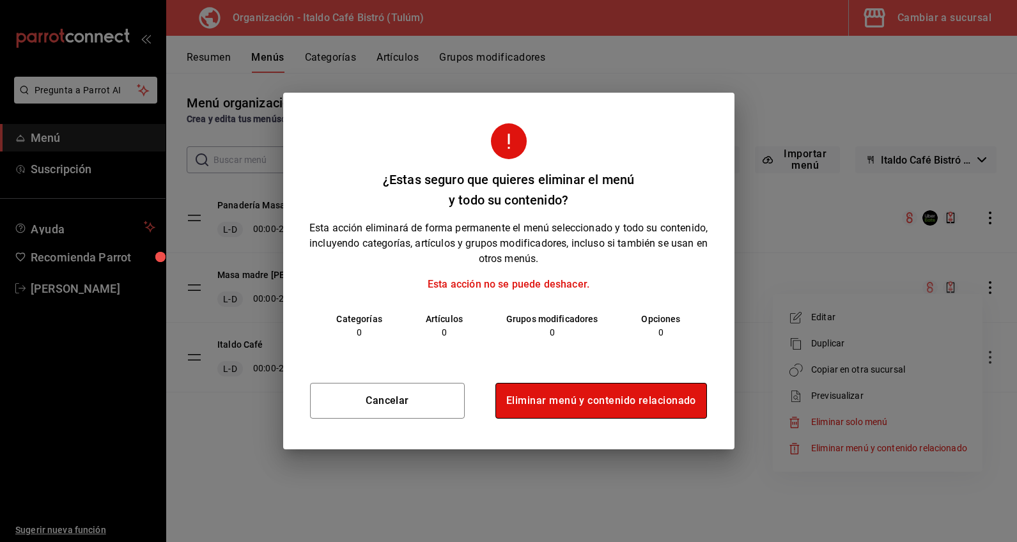
click at [671, 390] on button "Eliminar menú y contenido relacionado" at bounding box center [602, 401] width 212 height 36
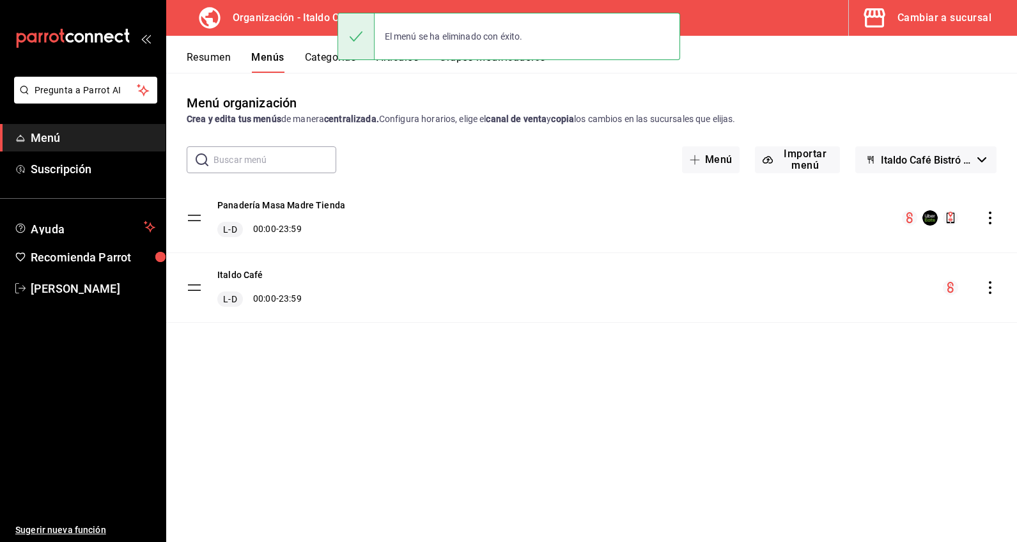
click at [912, 286] on icon "actions" at bounding box center [990, 287] width 13 height 13
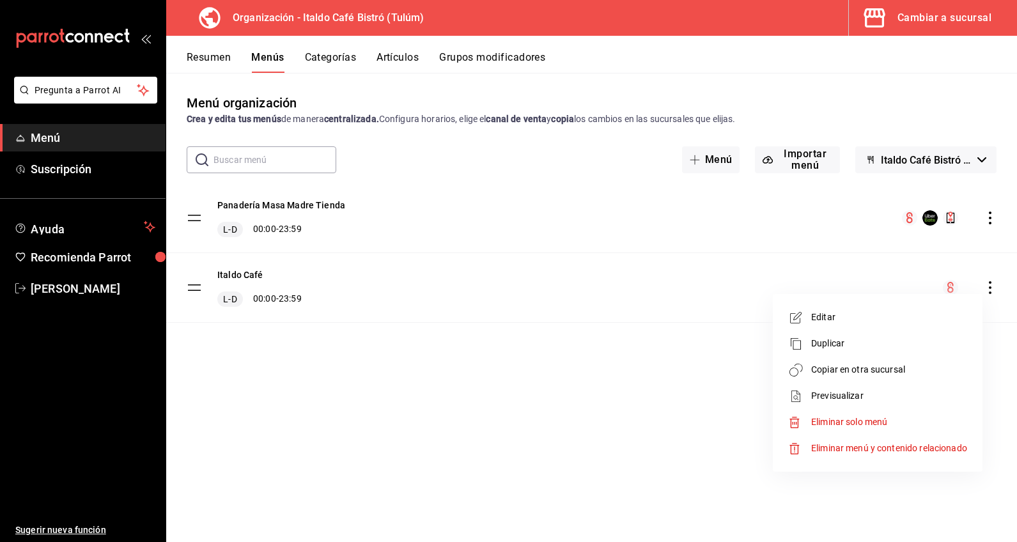
click at [684, 430] on div at bounding box center [508, 271] width 1017 height 542
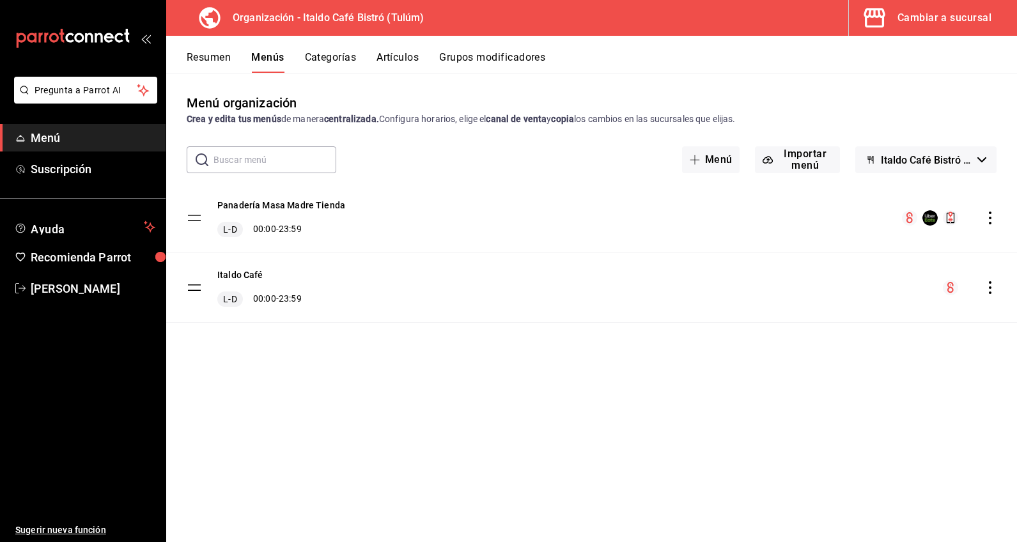
click at [912, 215] on icon "actions" at bounding box center [990, 218] width 13 height 13
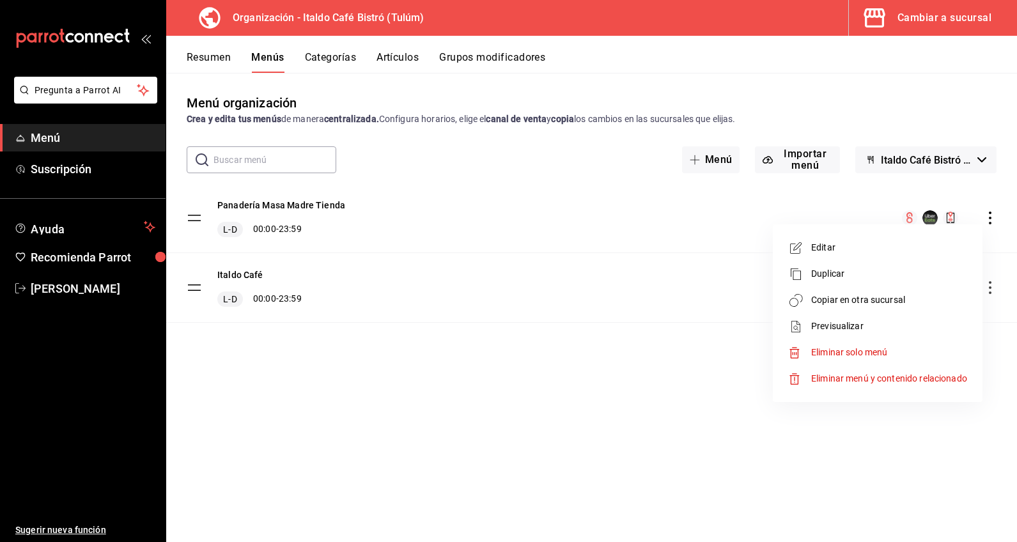
click at [912, 274] on span "Duplicar" at bounding box center [889, 273] width 156 height 13
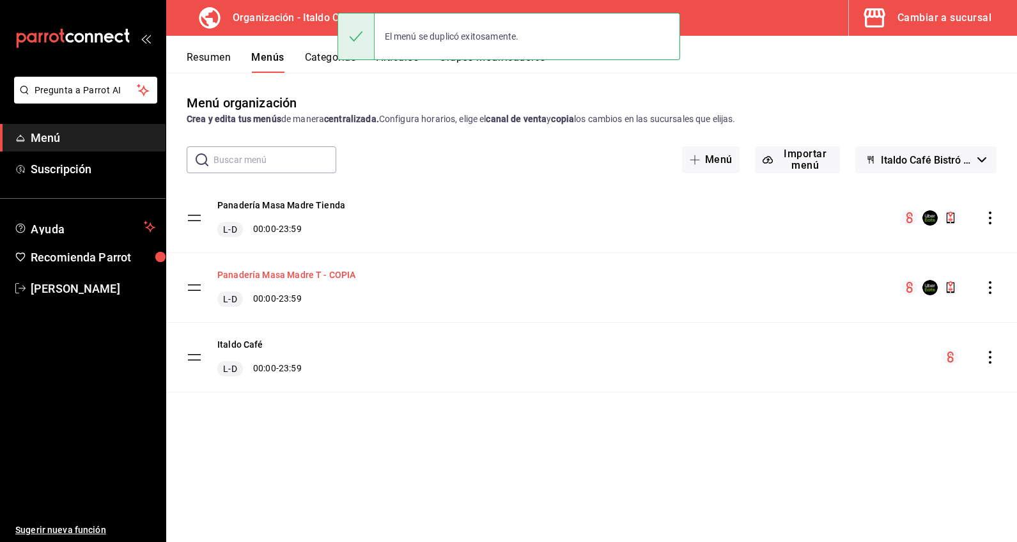
click at [347, 276] on button "Panadería Masa Madre T - COPIA" at bounding box center [286, 275] width 139 height 13
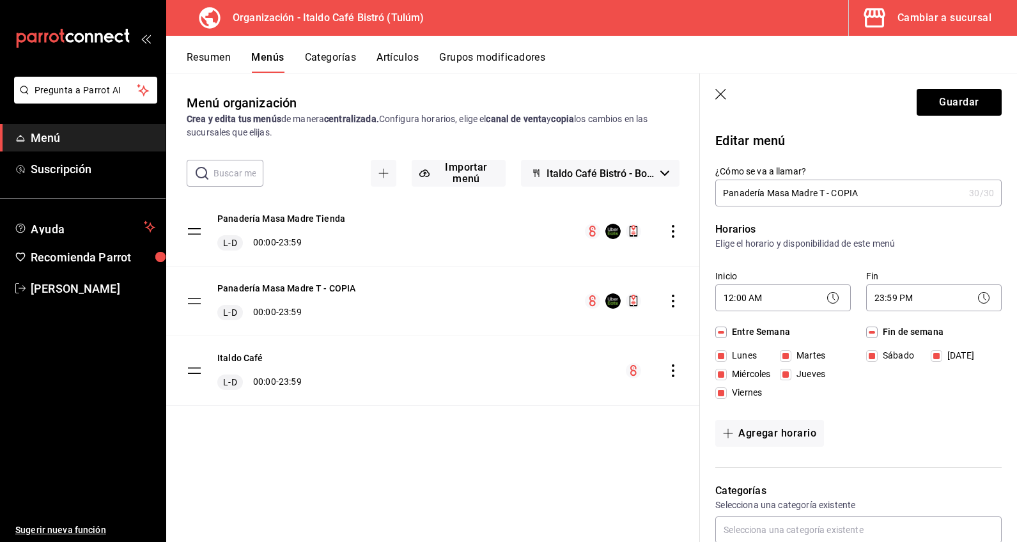
click at [868, 199] on input "Panadería Masa Madre T - COPIA" at bounding box center [839, 193] width 249 height 26
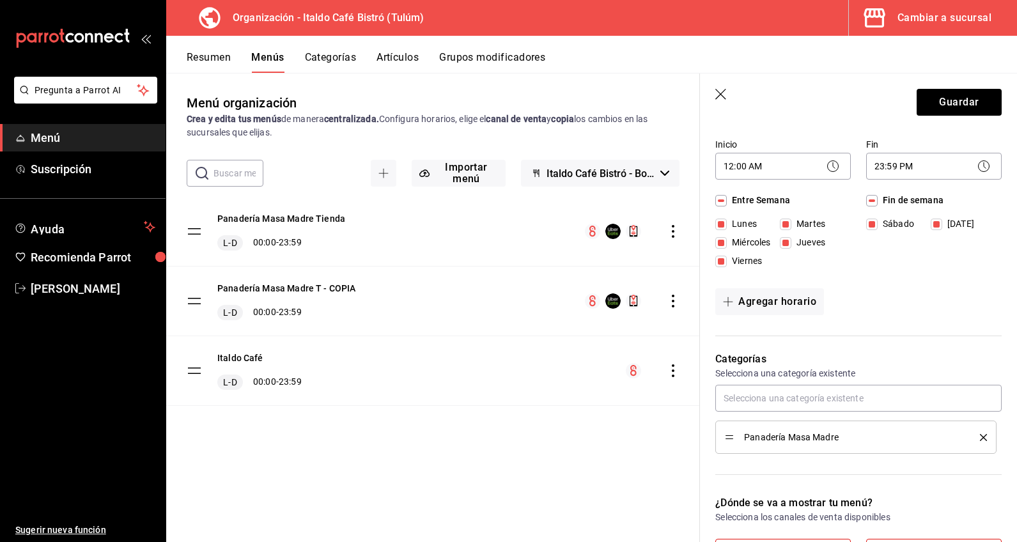
scroll to position [133, 0]
type input "Panadería Masa Madre Mayoreo"
click at [912, 354] on p "Categorías" at bounding box center [858, 357] width 286 height 15
click at [912, 392] on input "text" at bounding box center [858, 397] width 286 height 27
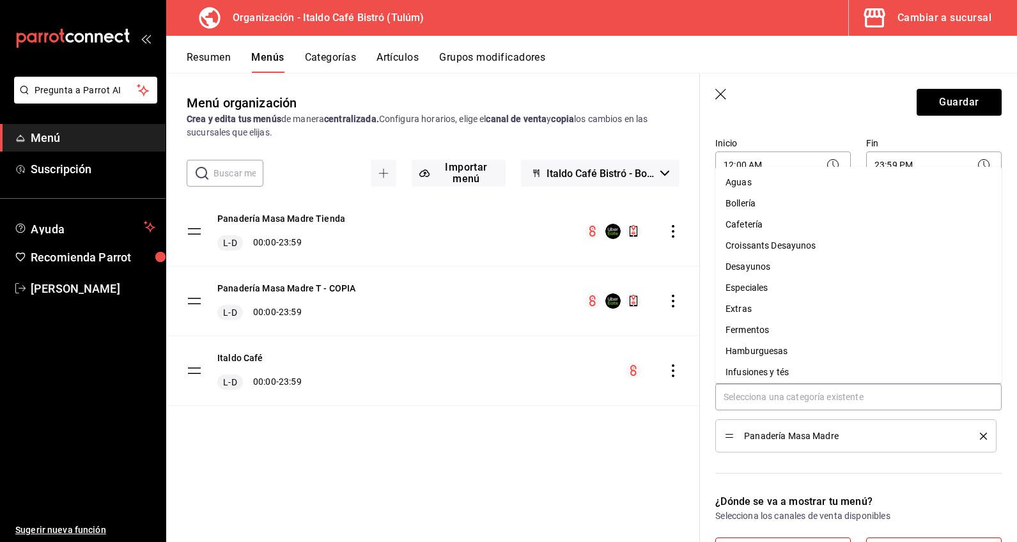
click at [912, 473] on hr at bounding box center [858, 473] width 286 height 1
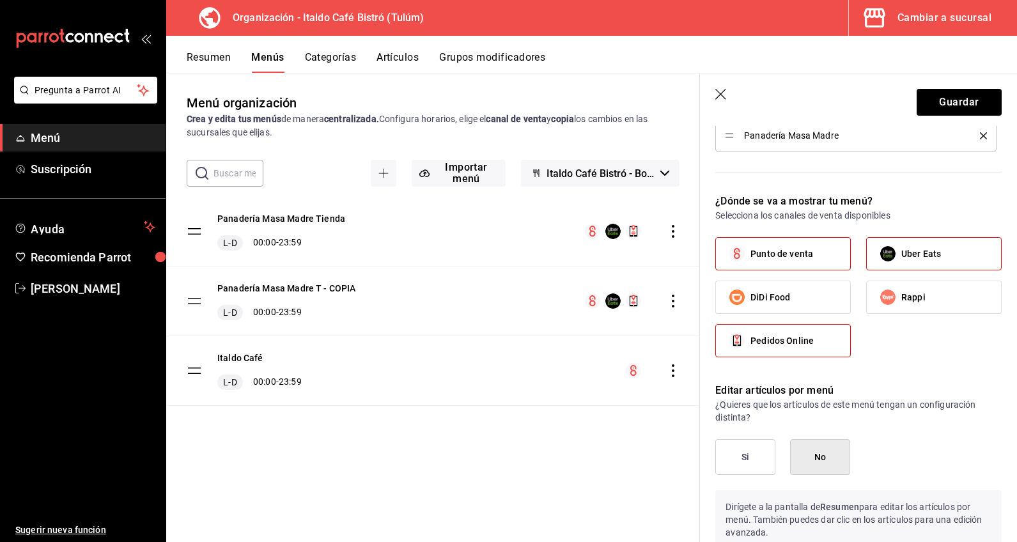
scroll to position [434, 0]
click at [912, 258] on label "Uber Eats" at bounding box center [934, 253] width 134 height 32
click at [902, 258] on input "Uber Eats" at bounding box center [888, 253] width 27 height 27
checkbox input "false"
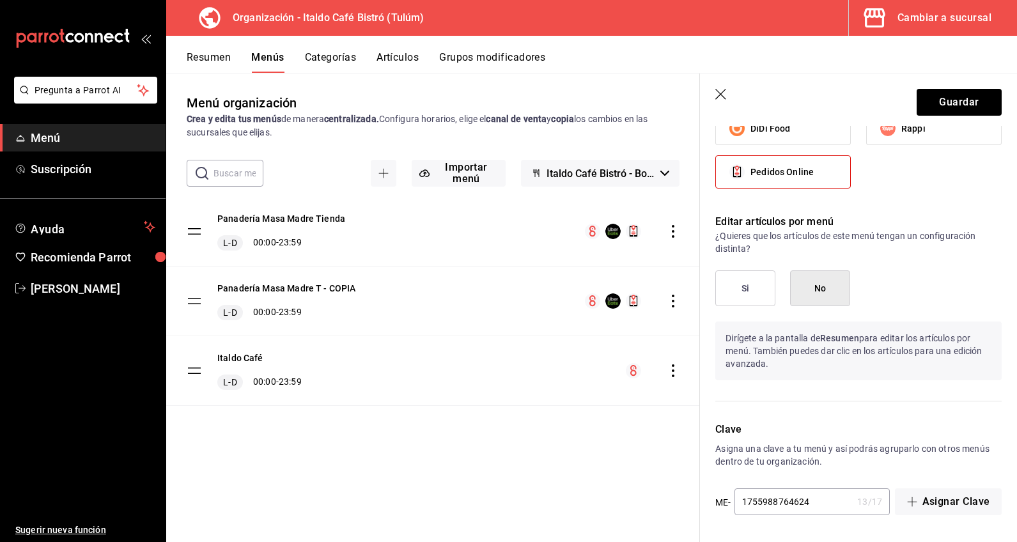
scroll to position [602, 0]
click at [768, 285] on button "Si" at bounding box center [745, 288] width 60 height 36
click at [676, 240] on div "Panadería Masa Madre Tienda L-D 00:00 - 23:59" at bounding box center [433, 231] width 534 height 69
click at [673, 231] on icon "actions" at bounding box center [673, 231] width 3 height 13
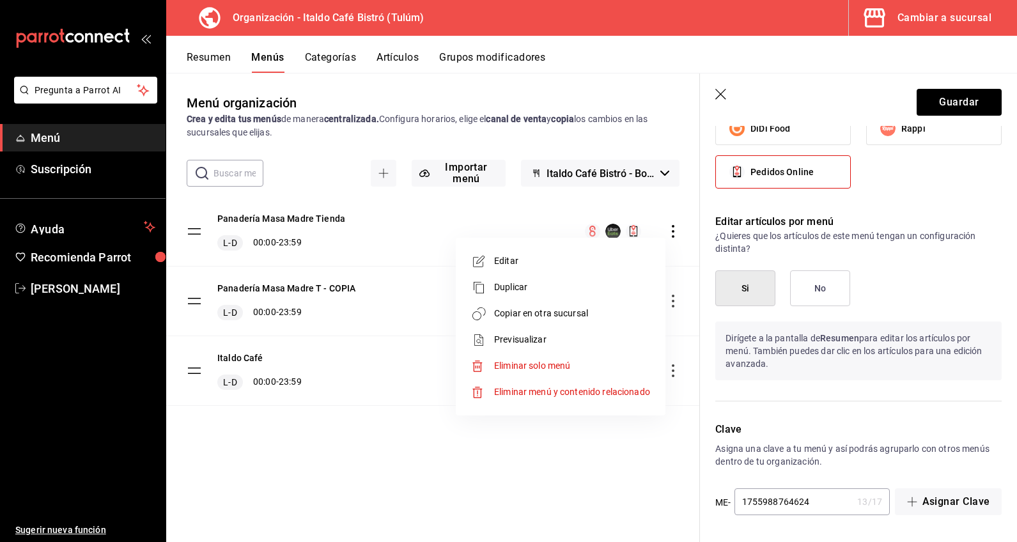
click at [622, 263] on span "Editar" at bounding box center [572, 260] width 156 height 13
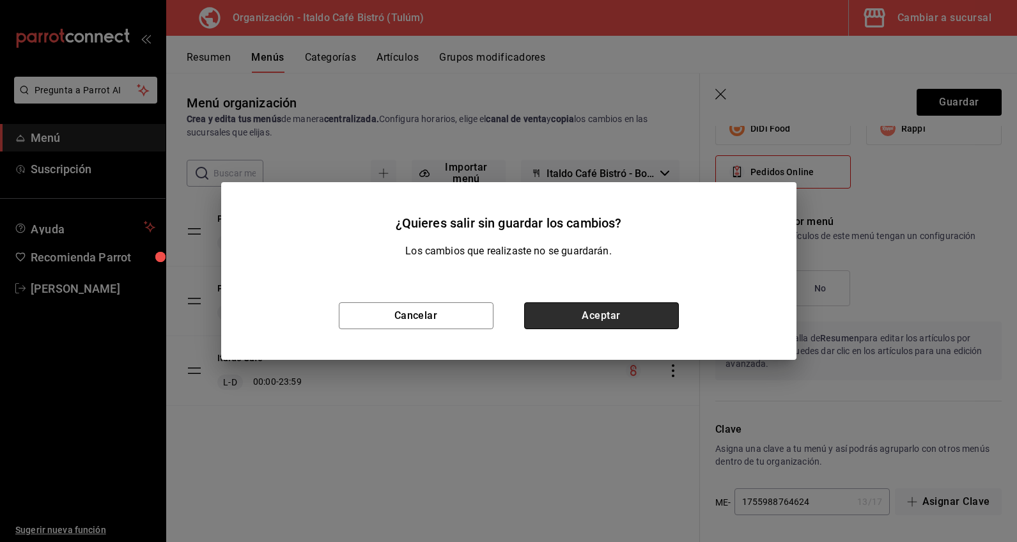
click at [649, 317] on button "Aceptar" at bounding box center [601, 315] width 155 height 27
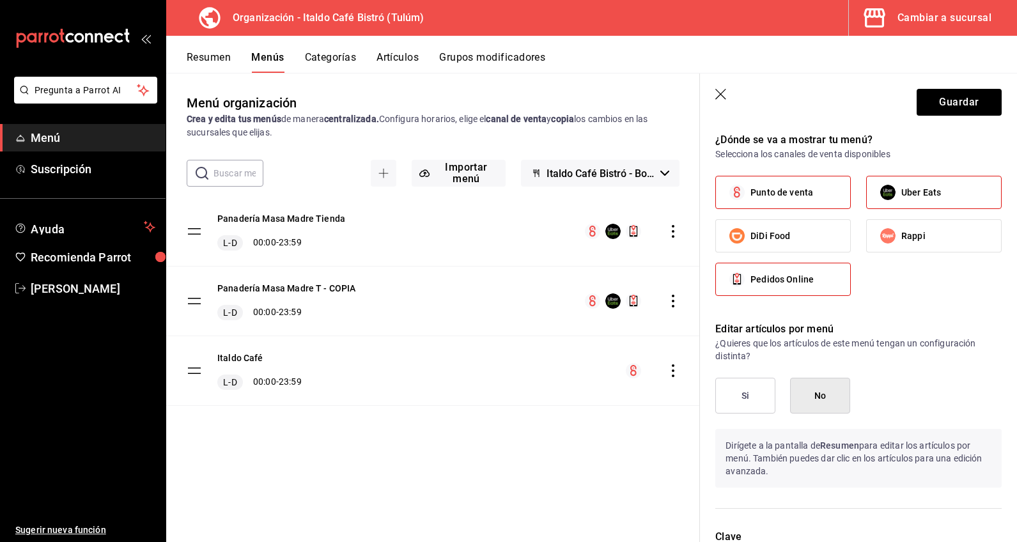
scroll to position [532, 0]
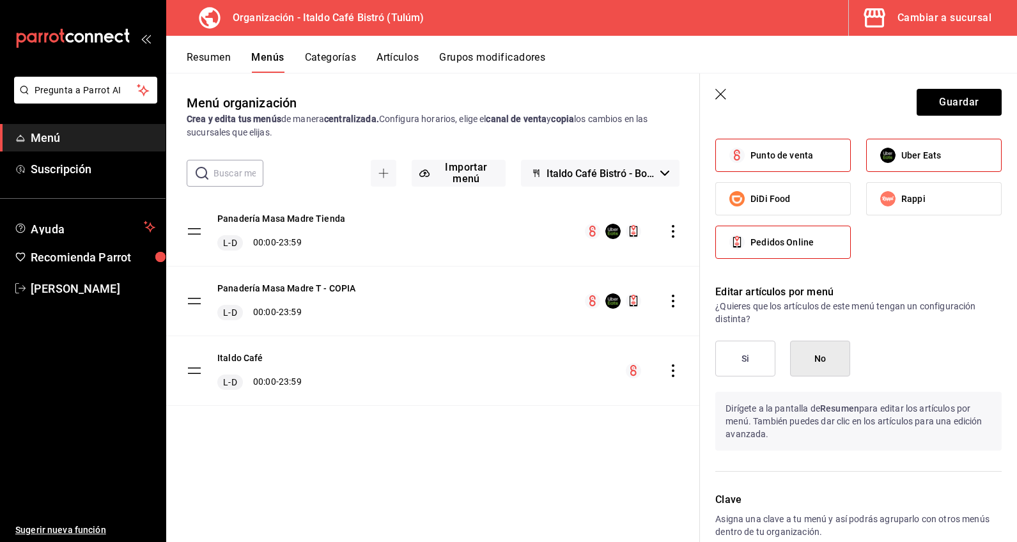
click at [912, 156] on span "Uber Eats" at bounding box center [922, 155] width 40 height 13
click at [902, 156] on input "Uber Eats" at bounding box center [888, 155] width 27 height 27
checkbox input "false"
click at [912, 109] on button "Guardar" at bounding box center [959, 102] width 85 height 27
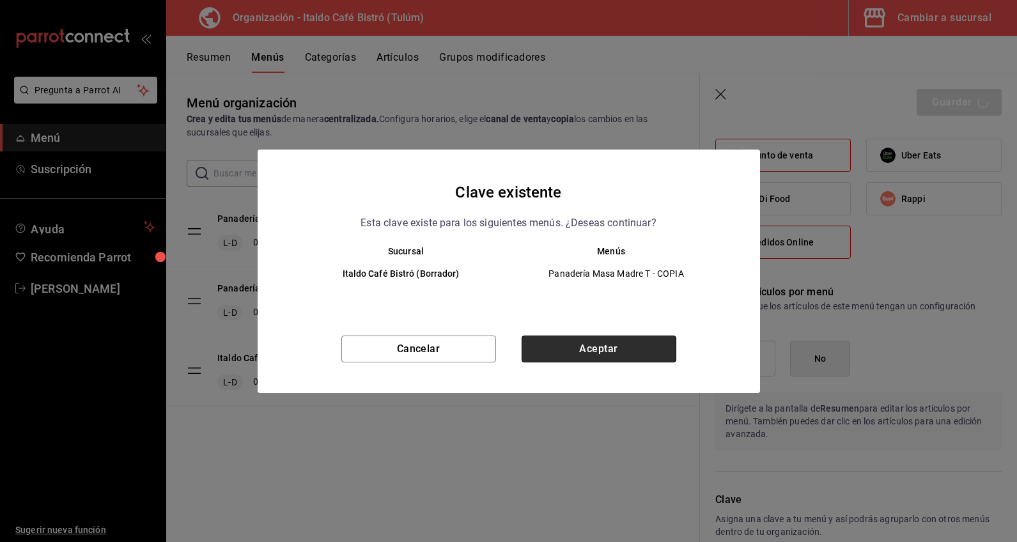
click at [636, 354] on button "Aceptar" at bounding box center [599, 349] width 155 height 27
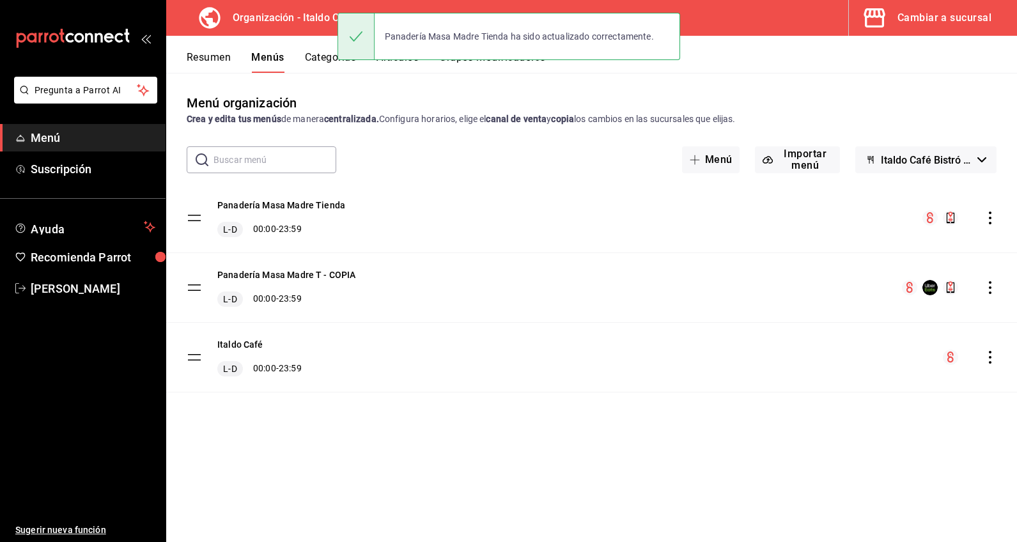
click at [912, 286] on icon "actions" at bounding box center [990, 287] width 13 height 13
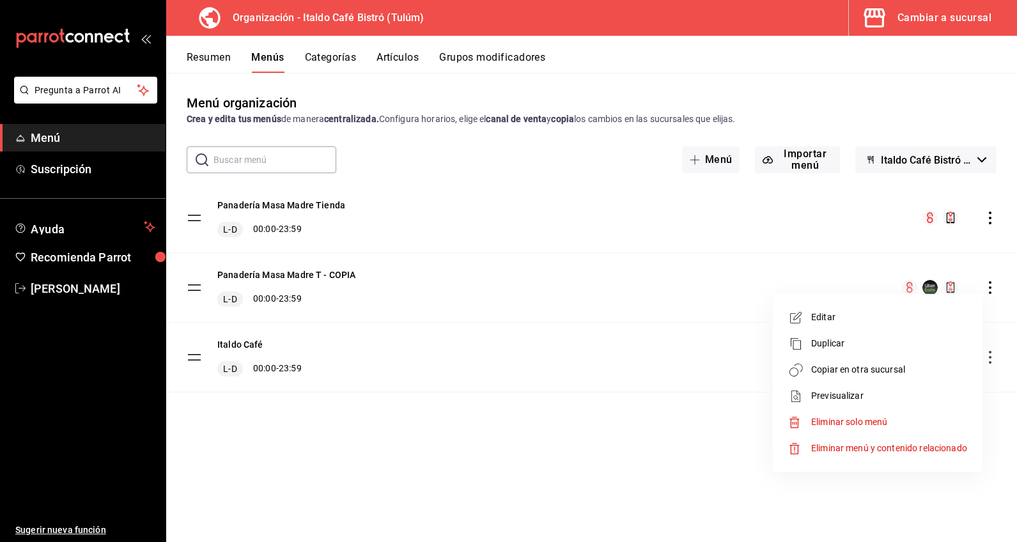
click at [912, 326] on li "Editar" at bounding box center [877, 317] width 199 height 26
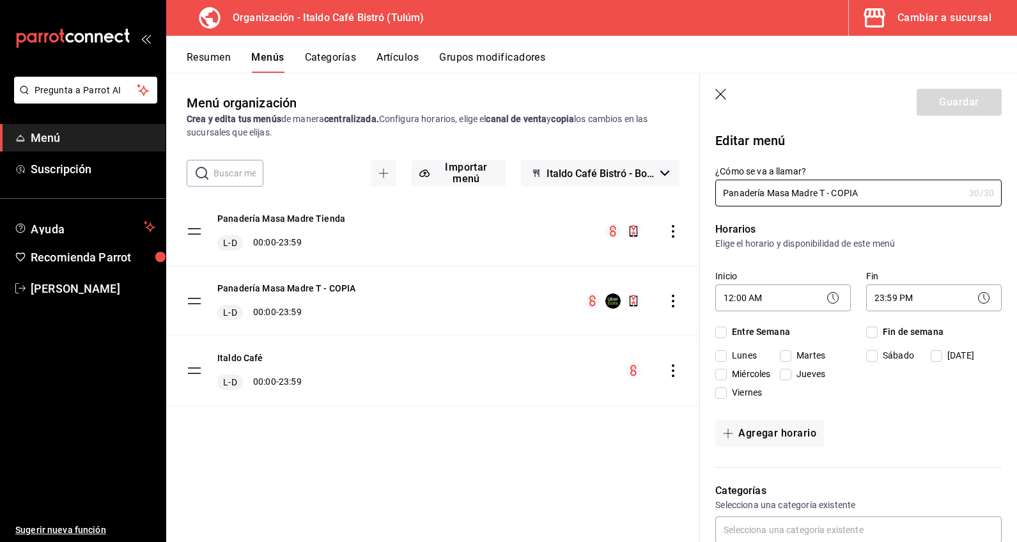
checkbox input "true"
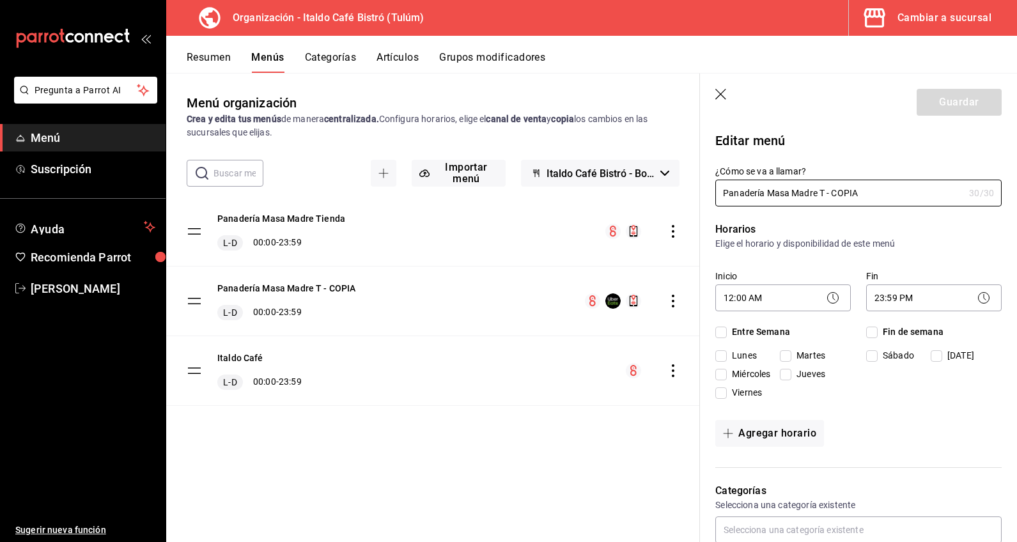
checkbox input "true"
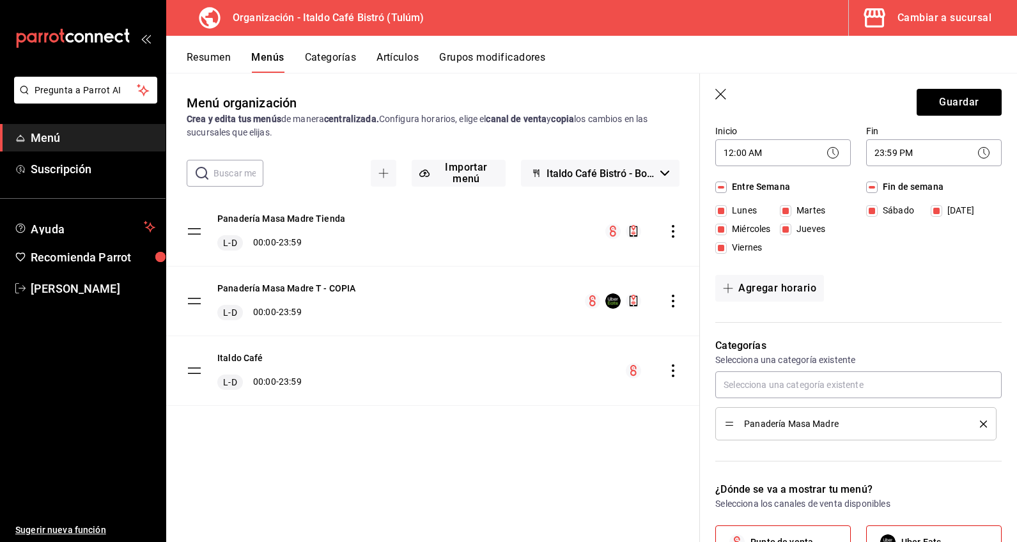
scroll to position [230, 0]
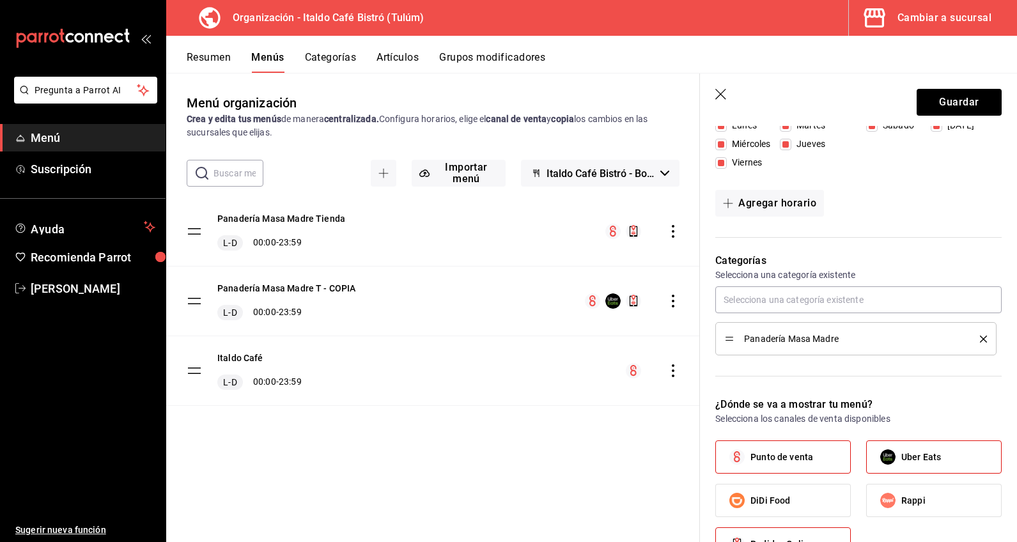
click at [912, 451] on span "Uber Eats" at bounding box center [922, 457] width 40 height 13
click at [902, 451] on input "Uber Eats" at bounding box center [888, 457] width 27 height 27
checkbox input "false"
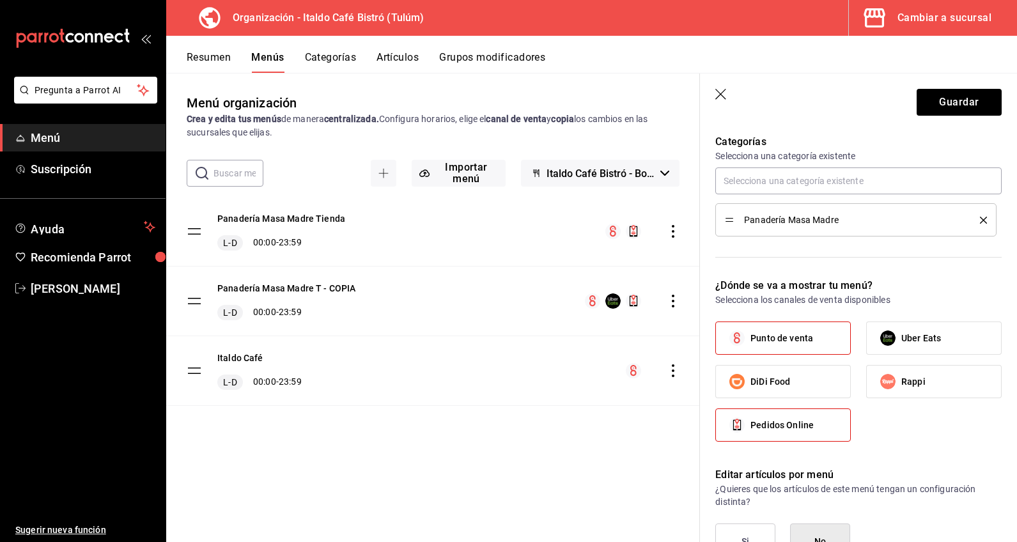
scroll to position [350, 0]
click at [912, 109] on button "Guardar" at bounding box center [959, 102] width 85 height 27
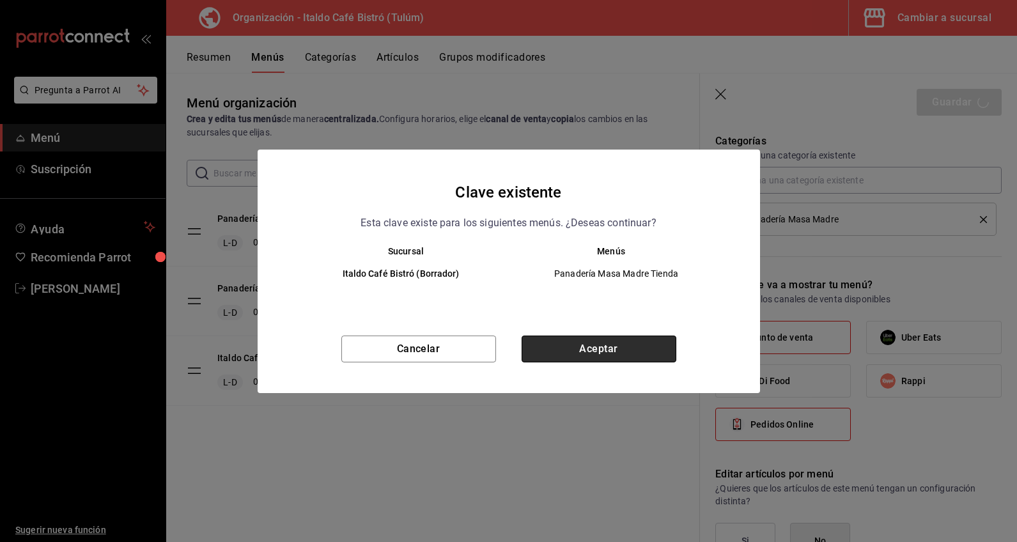
click at [662, 356] on button "Aceptar" at bounding box center [599, 349] width 155 height 27
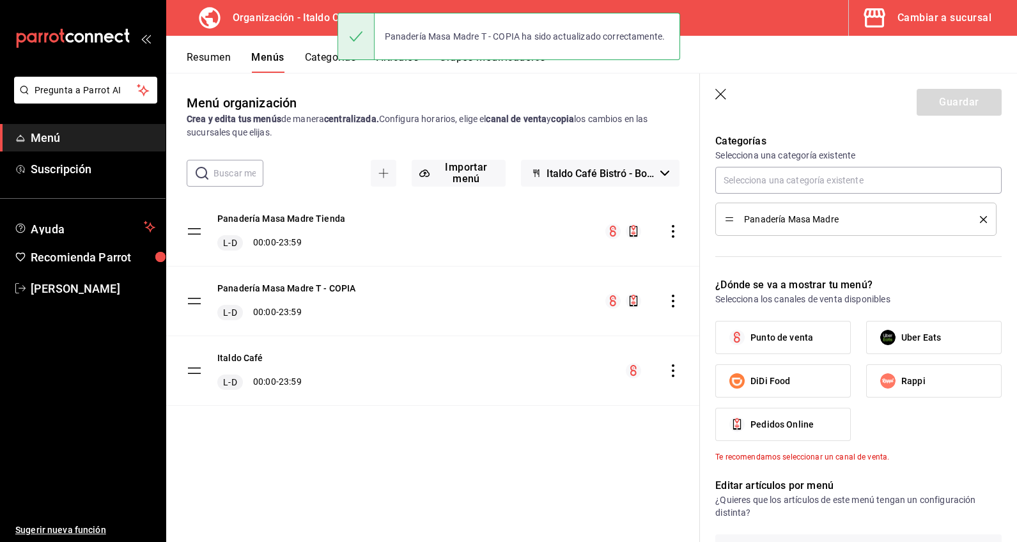
checkbox input "false"
type input "1755988936887"
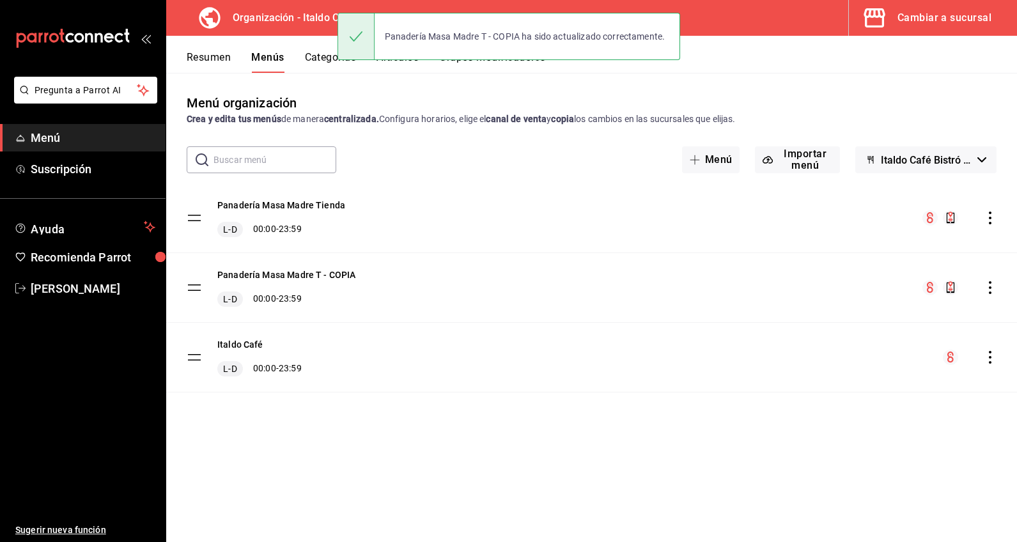
click at [336, 267] on div "Panadería Masa Madre T - COPIA L-D 00:00 - 23:59" at bounding box center [591, 287] width 851 height 69
click at [338, 270] on button "Panadería Masa Madre T - COPIA" at bounding box center [286, 275] width 139 height 13
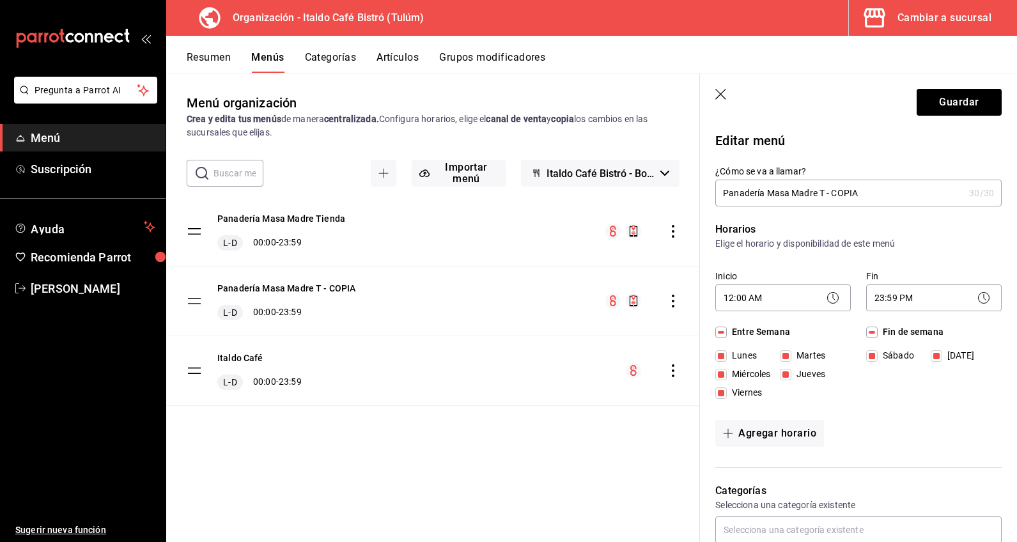
drag, startPoint x: 872, startPoint y: 198, endPoint x: 819, endPoint y: 193, distance: 52.7
click at [818, 193] on input "Panadería Masa Madre T - COPIA" at bounding box center [839, 193] width 249 height 26
type input "Panadería Masa Madre Mayoreo"
click at [879, 251] on div "Horarios Elige el horario y disponibilidad de este menú Inicio 12:00 AM 00:00 F…" at bounding box center [851, 338] width 302 height 262
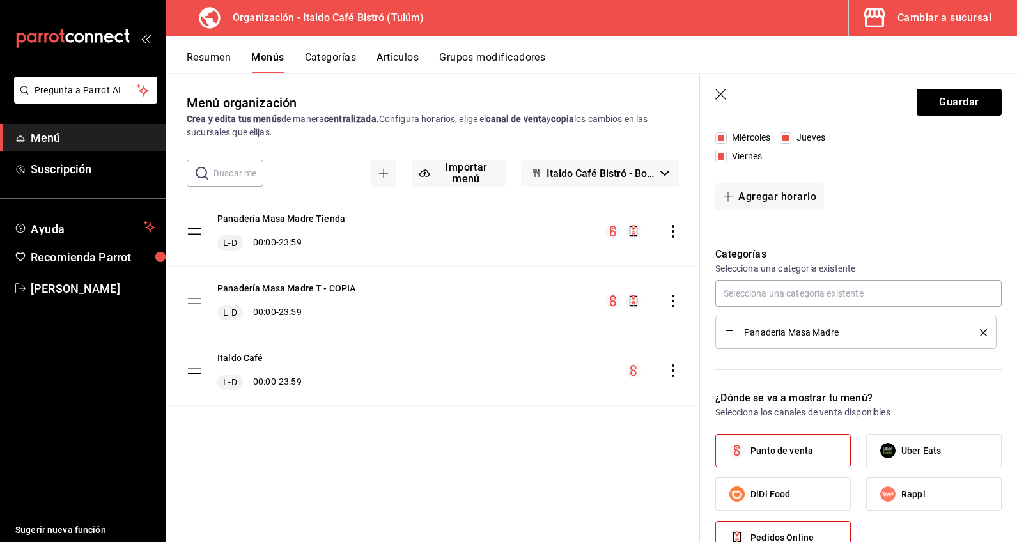
scroll to position [416, 0]
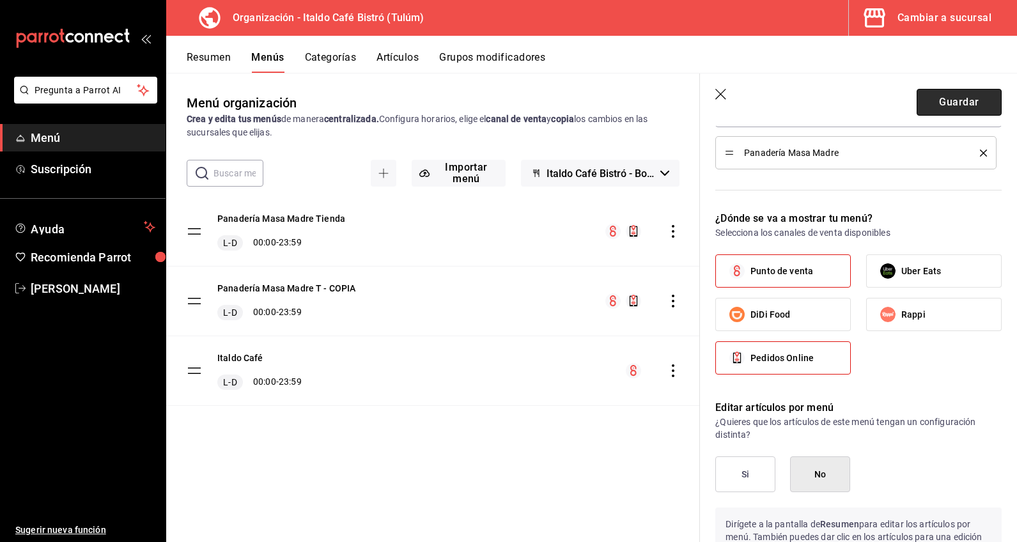
click at [912, 98] on button "Guardar" at bounding box center [959, 102] width 85 height 27
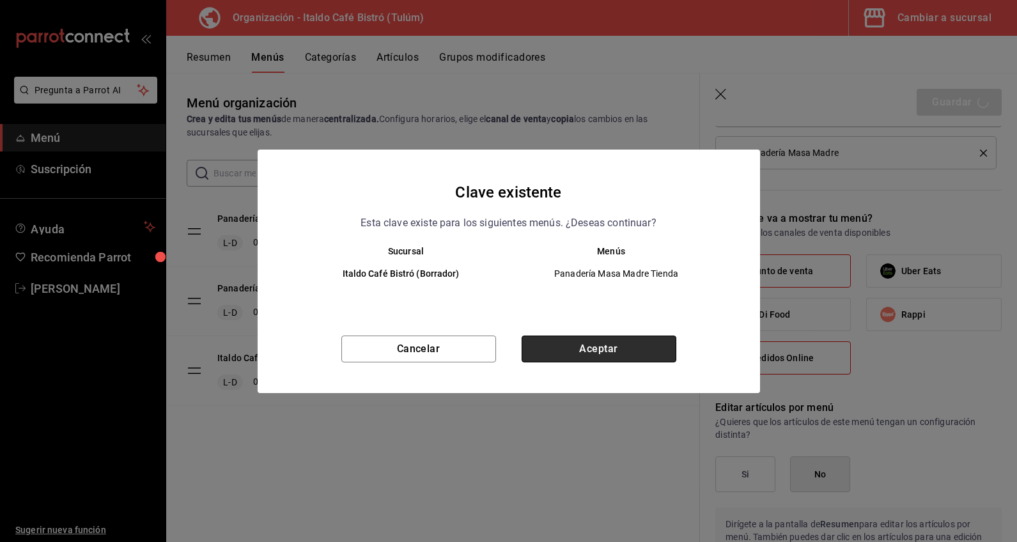
click at [592, 350] on button "Aceptar" at bounding box center [599, 349] width 155 height 27
checkbox input "false"
type input "1755988953536"
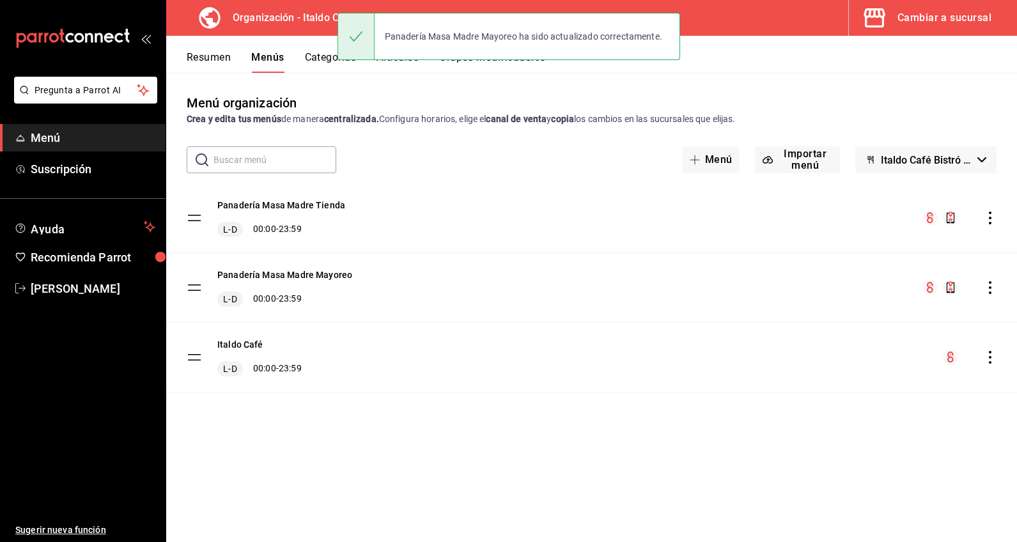
click at [912, 284] on icon "actions" at bounding box center [990, 287] width 13 height 13
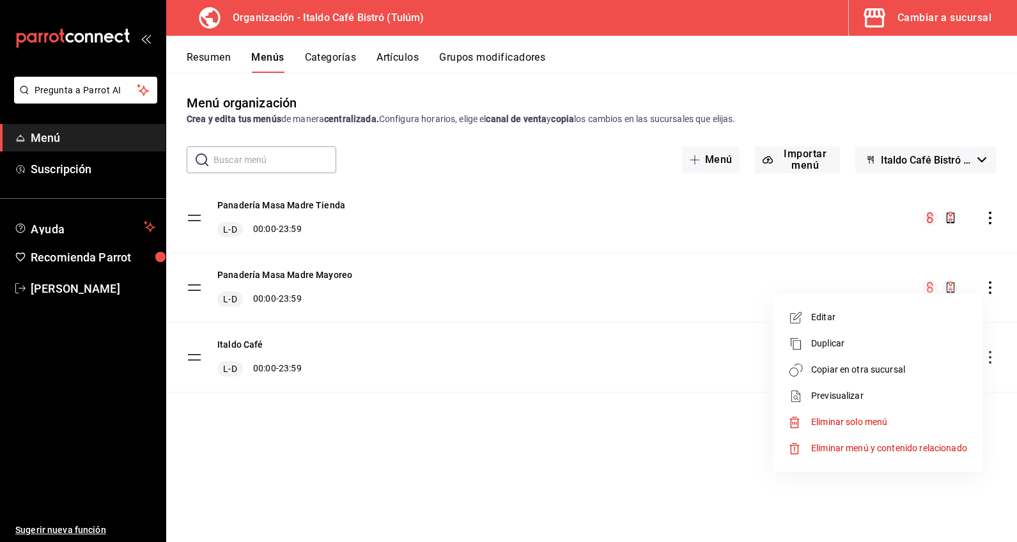
click at [670, 402] on div at bounding box center [508, 271] width 1017 height 542
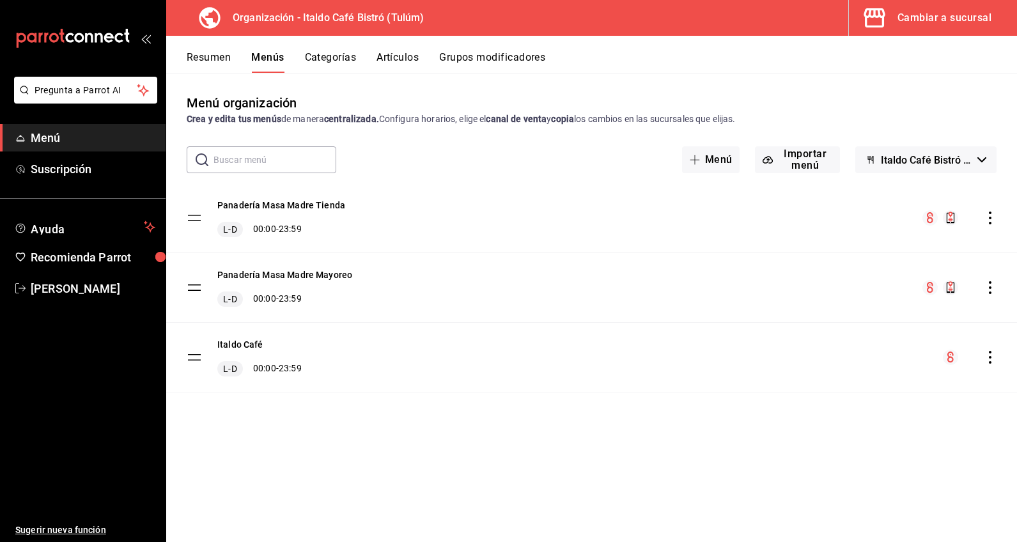
click at [912, 291] on div "menu-maker-table" at bounding box center [960, 287] width 74 height 15
click at [912, 291] on icon "actions" at bounding box center [990, 287] width 13 height 13
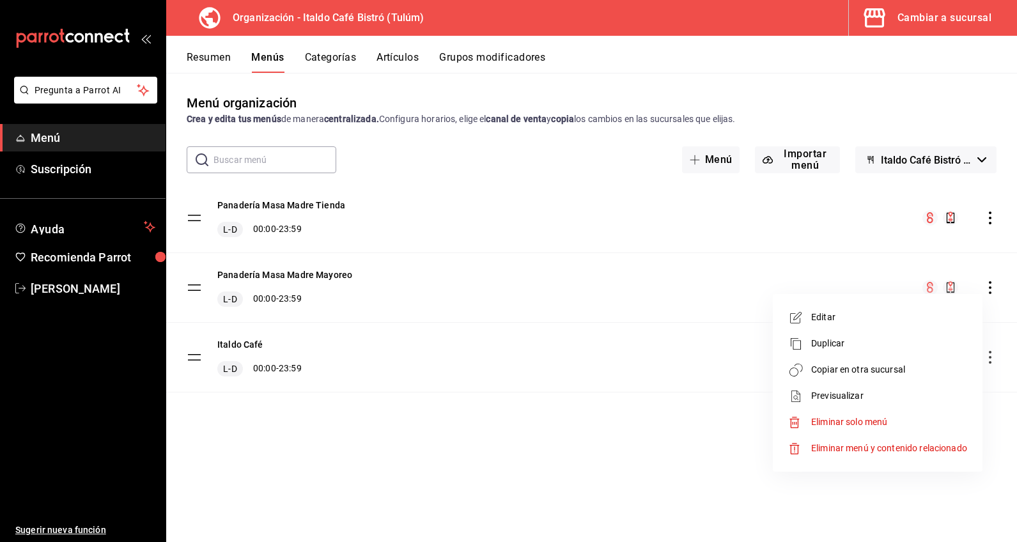
click at [502, 271] on div at bounding box center [508, 271] width 1017 height 542
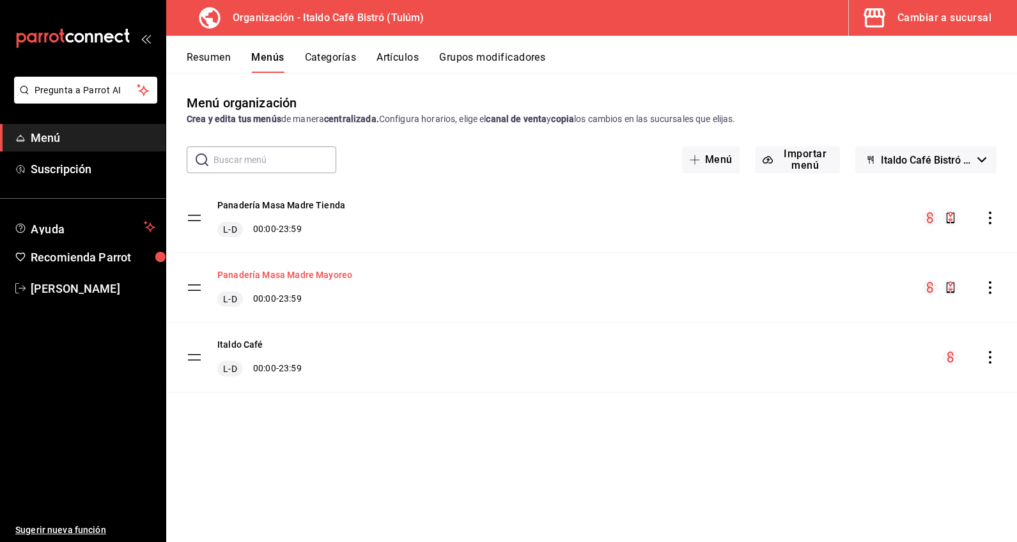
click at [308, 279] on button "Panadería Masa Madre Mayoreo" at bounding box center [284, 275] width 135 height 13
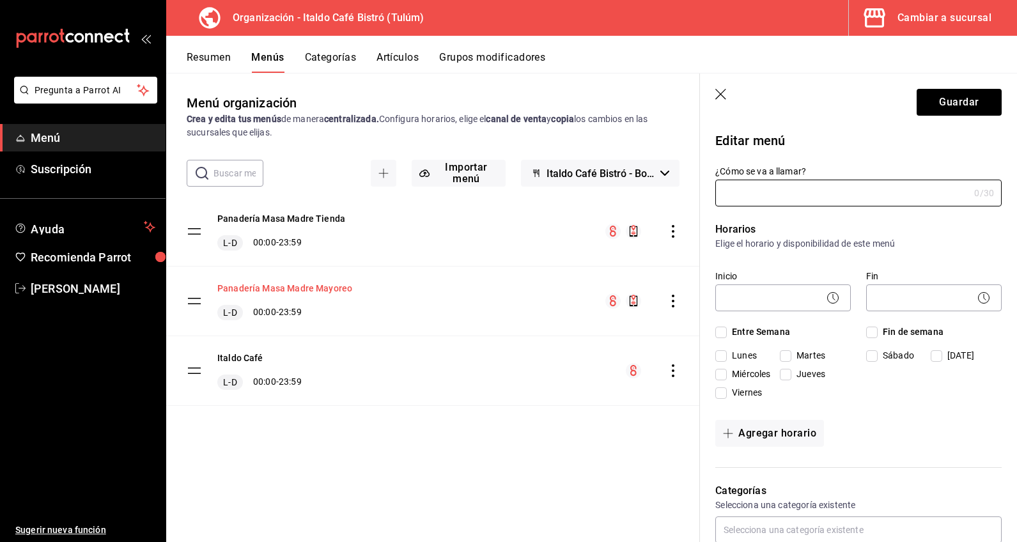
type input "Panadería Masa Madre Mayoreo"
checkbox input "true"
type input "1755988764624"
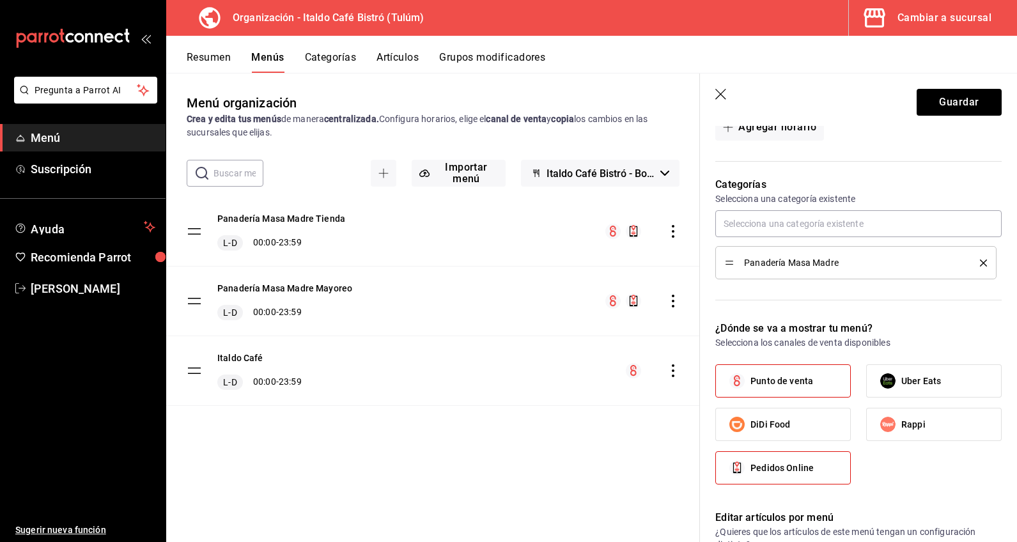
scroll to position [357, 0]
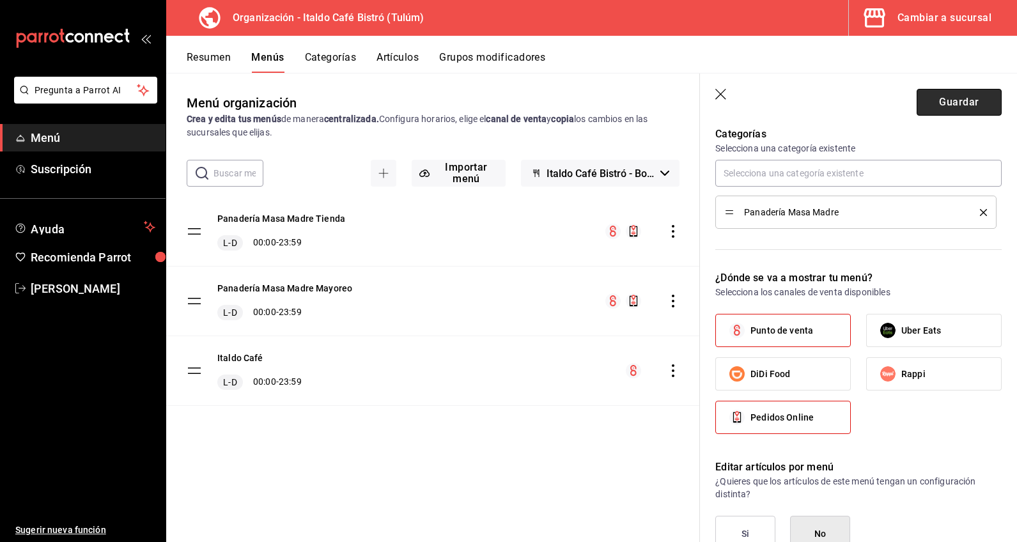
click at [912, 107] on button "Guardar" at bounding box center [959, 102] width 85 height 27
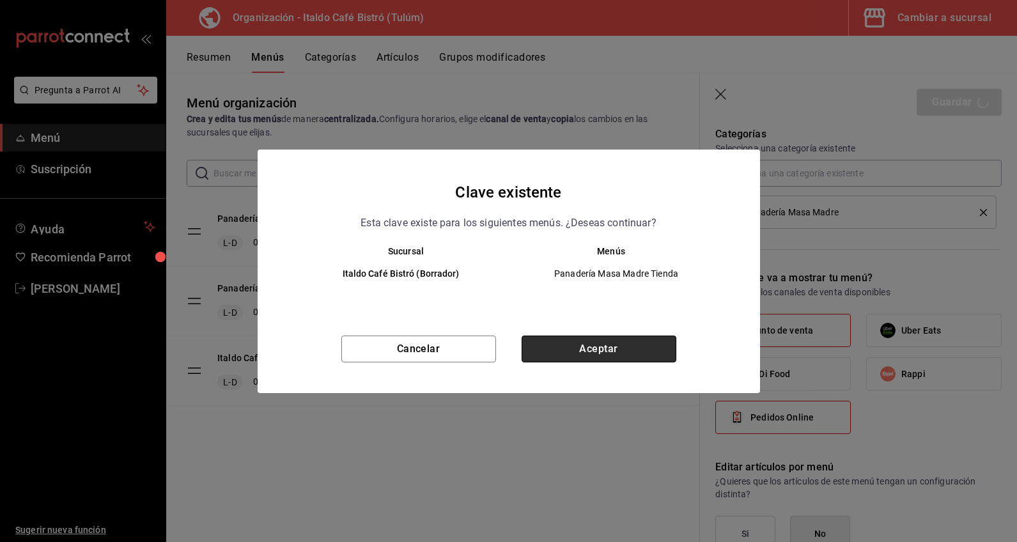
click at [612, 350] on button "Aceptar" at bounding box center [599, 349] width 155 height 27
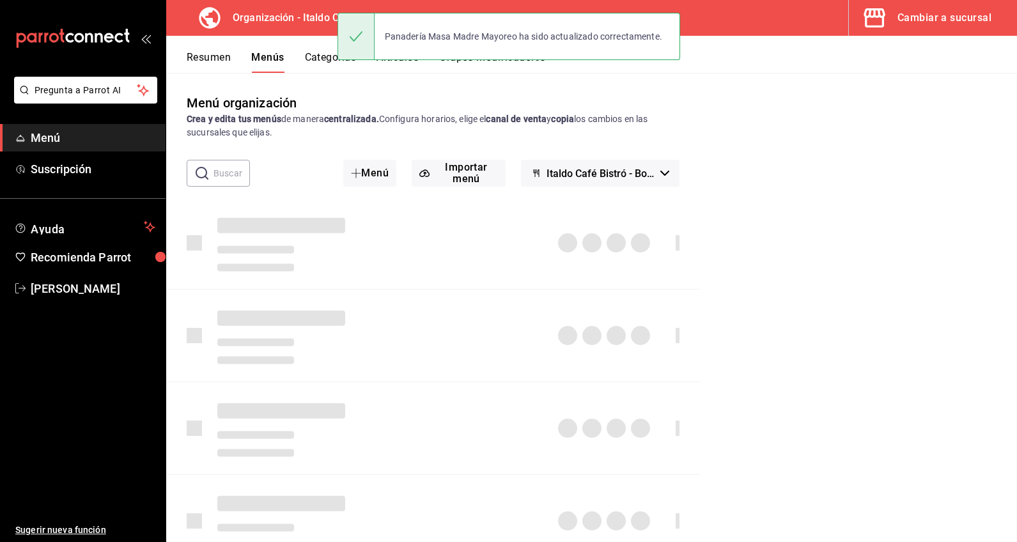
checkbox input "false"
type input "1755990041003"
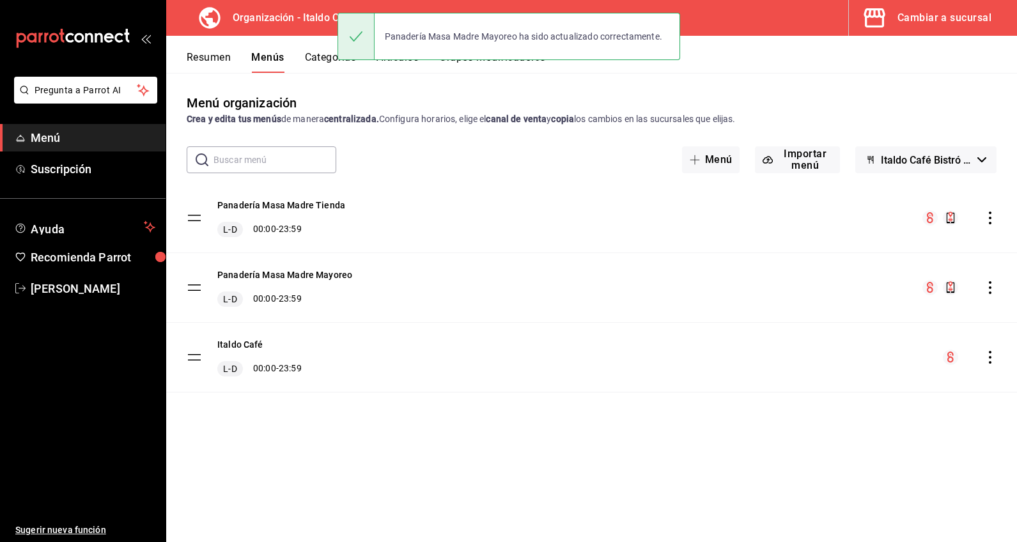
click at [912, 288] on icon "actions" at bounding box center [990, 287] width 3 height 13
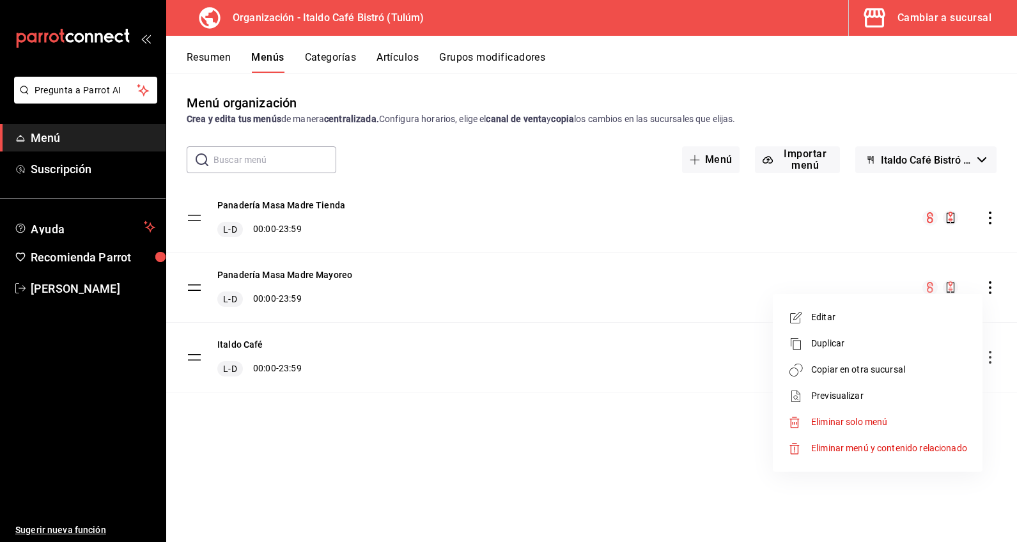
click at [800, 319] on icon at bounding box center [795, 317] width 15 height 15
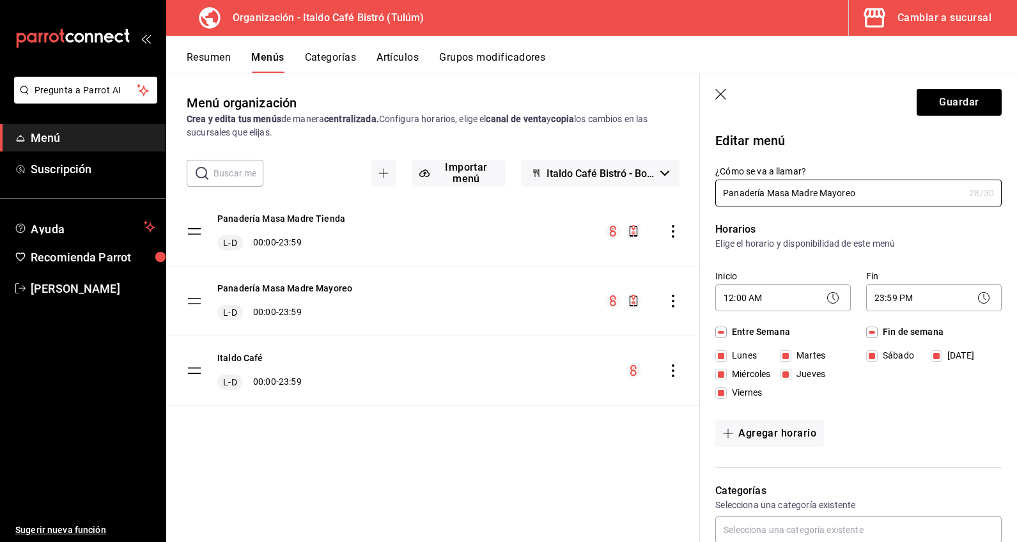
click at [607, 428] on div "Panadería Masa Madre Tienda L-D 00:00 - 23:59 Panadería Masa Madre Mayoreo L-D …" at bounding box center [433, 319] width 534 height 245
click at [724, 90] on icon "button" at bounding box center [721, 95] width 13 height 13
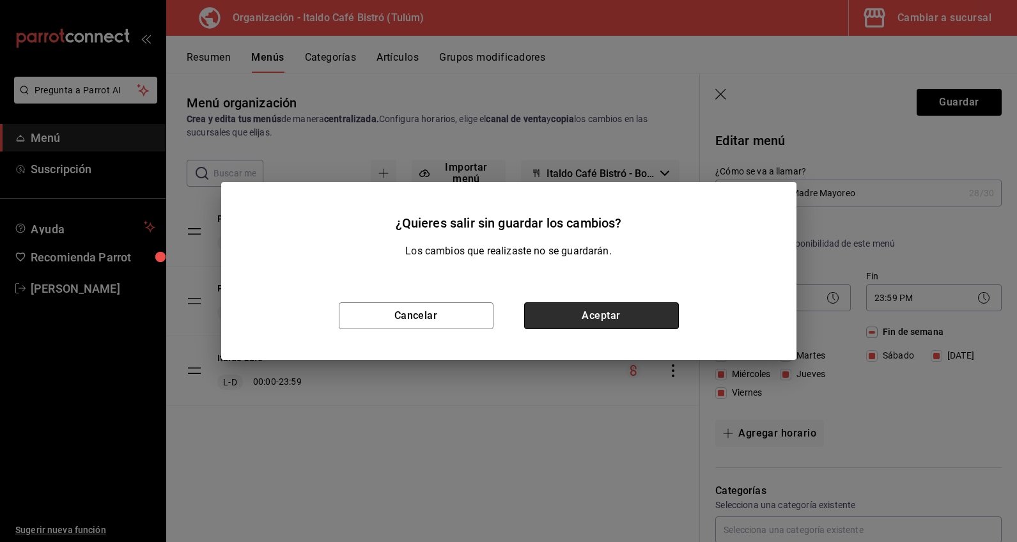
click at [561, 312] on button "Aceptar" at bounding box center [601, 315] width 155 height 27
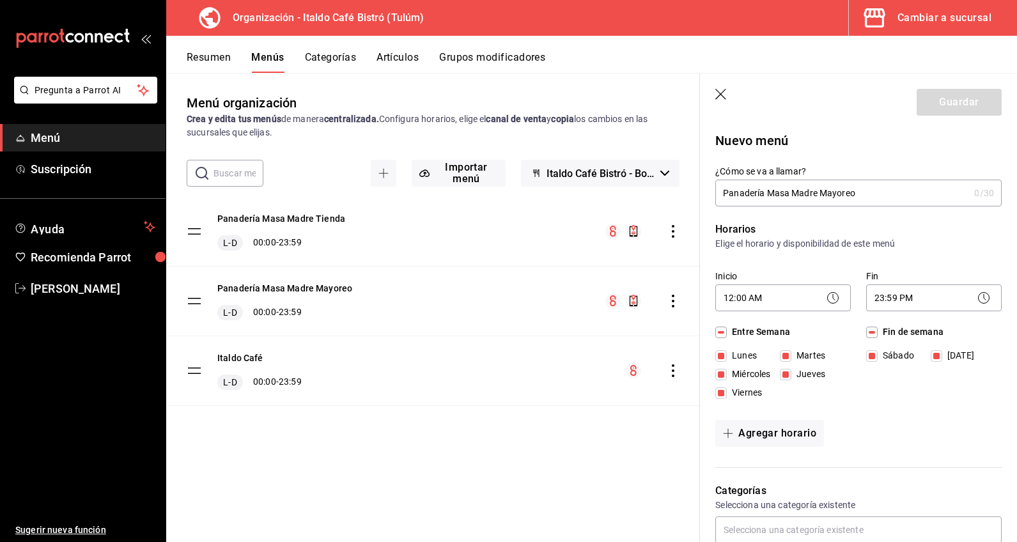
checkbox input "false"
type input "1755990049291"
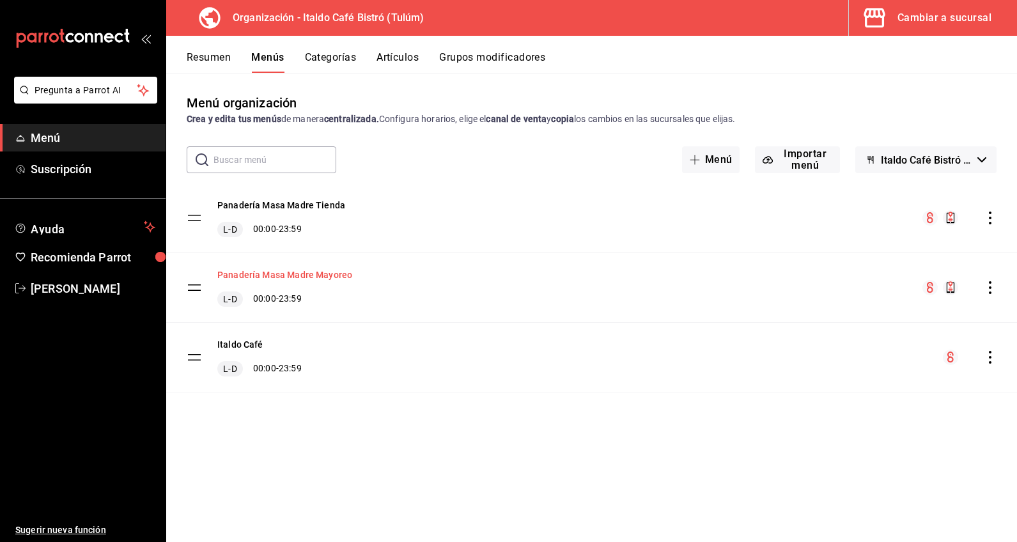
click at [338, 277] on button "Panadería Masa Madre Mayoreo" at bounding box center [284, 275] width 135 height 13
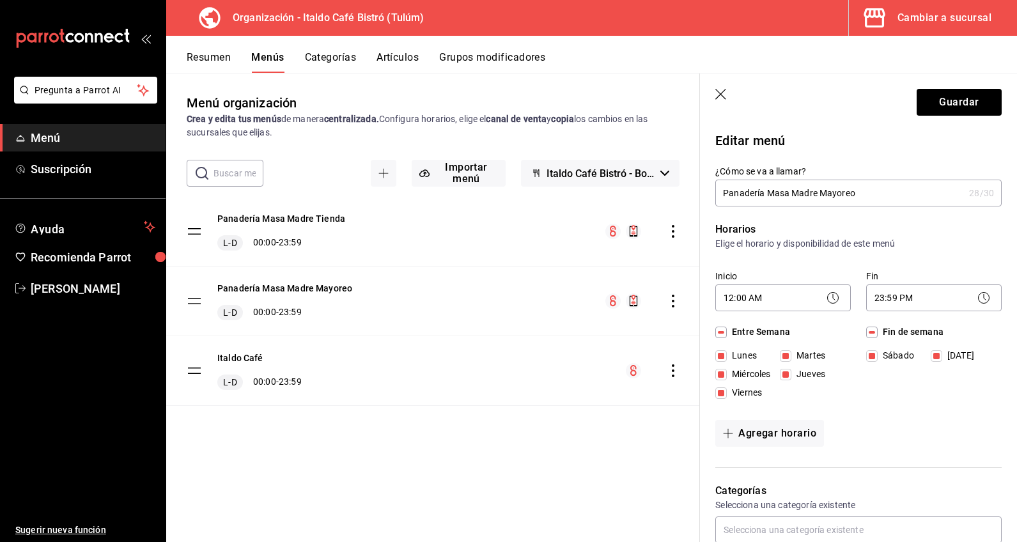
click at [508, 442] on div "Menú organización Crea y edita tus menús de manera centralizada. Configura hora…" at bounding box center [433, 317] width 534 height 448
click at [713, 93] on header "Guardar" at bounding box center [858, 100] width 317 height 52
click at [723, 95] on icon "button" at bounding box center [721, 95] width 13 height 13
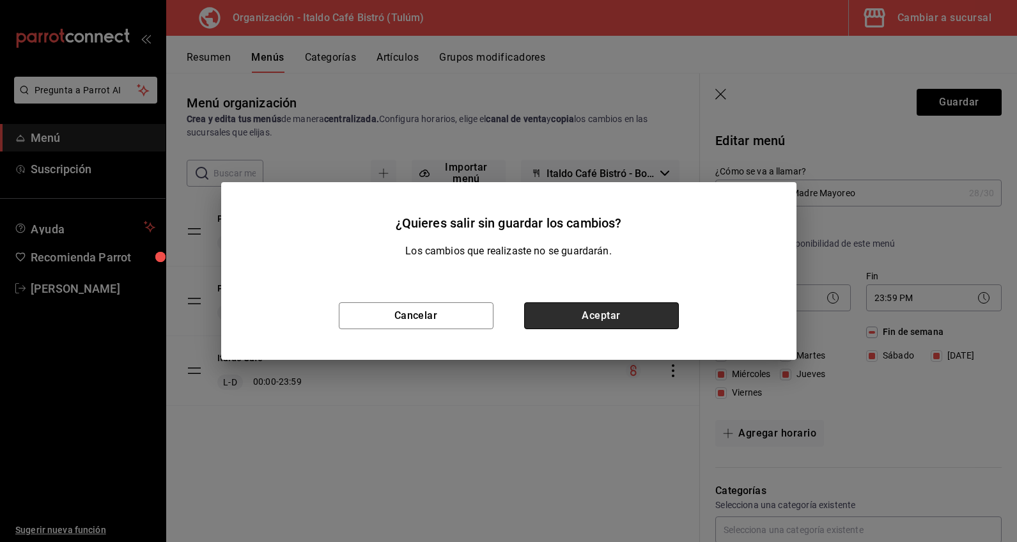
click at [642, 317] on button "Aceptar" at bounding box center [601, 315] width 155 height 27
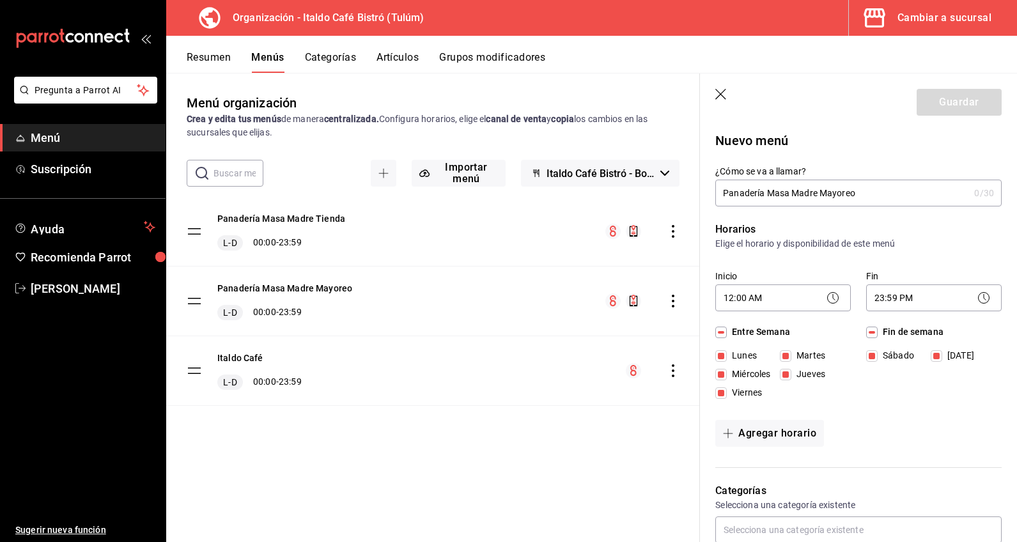
checkbox input "false"
type input "1755990054539"
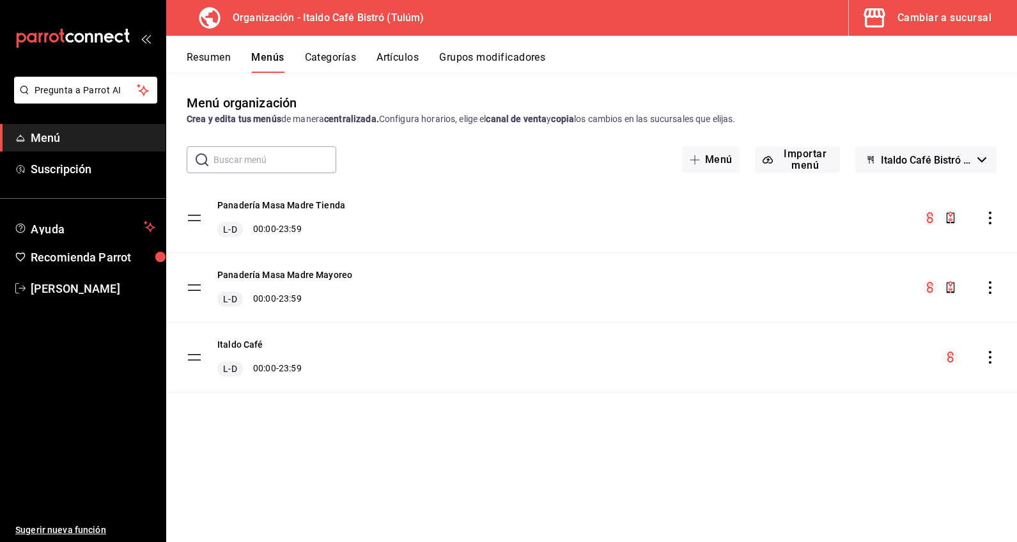
click at [912, 292] on div "Panadería Masa Madre Mayoreo L-D 00:00 - 23:59" at bounding box center [591, 287] width 851 height 69
click at [912, 292] on div "menu-maker-table" at bounding box center [960, 287] width 74 height 15
click at [912, 292] on icon "actions" at bounding box center [990, 287] width 13 height 13
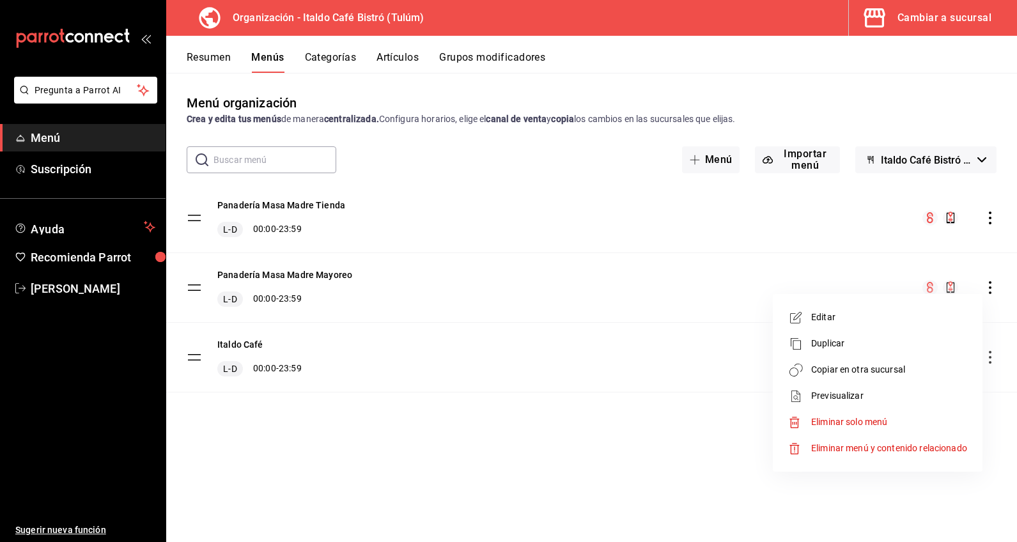
click at [912, 292] on div at bounding box center [508, 271] width 1017 height 542
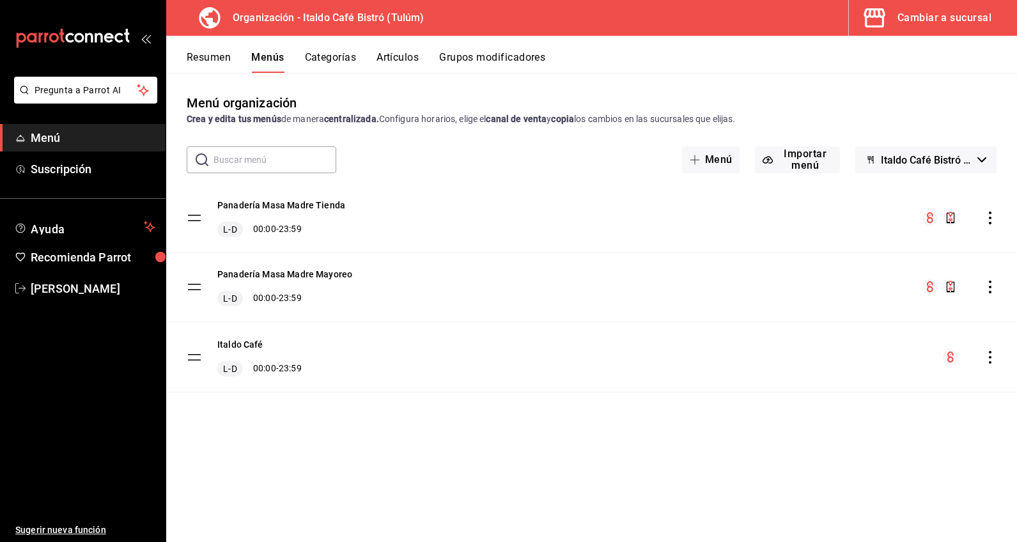
click at [196, 288] on tbody "Panadería Masa Madre Tienda L-D 00:00 - 23:59 Panadería Masa Madre Mayoreo L-D …" at bounding box center [591, 288] width 851 height 209
click at [226, 275] on button "Panadería Masa Madre Mayoreo" at bounding box center [284, 275] width 135 height 13
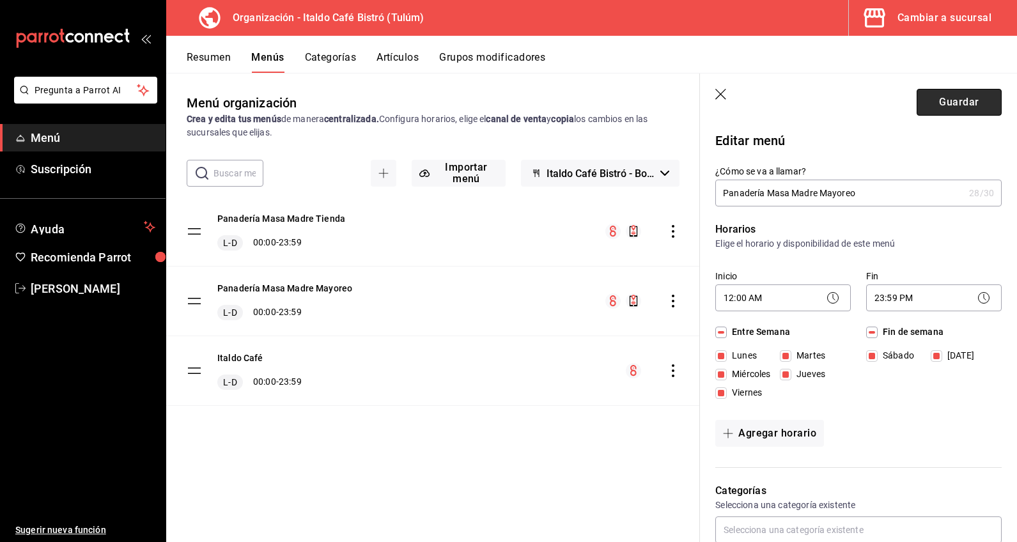
click at [912, 99] on button "Guardar" at bounding box center [959, 102] width 85 height 27
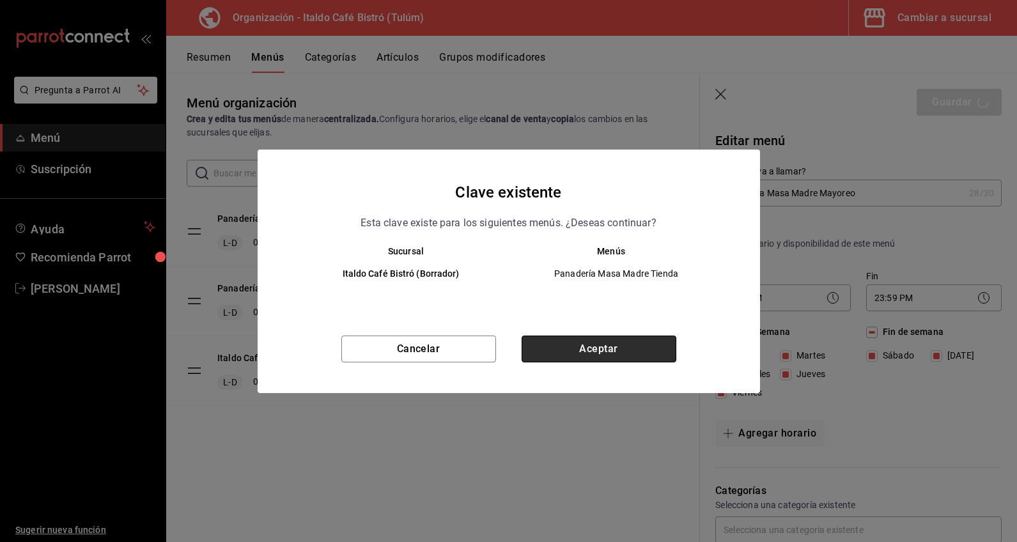
click at [538, 344] on button "Aceptar" at bounding box center [599, 349] width 155 height 27
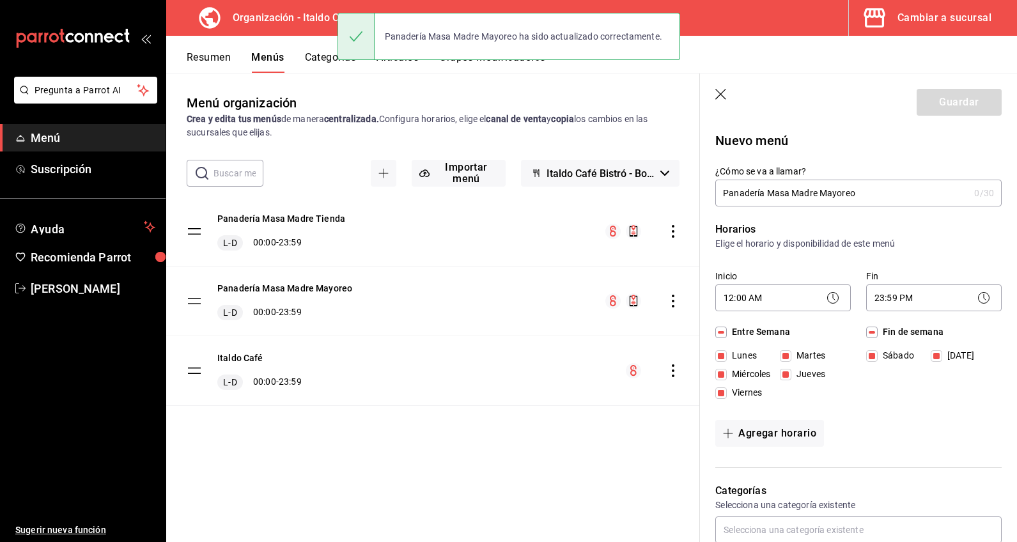
checkbox input "false"
type input "1755990064103"
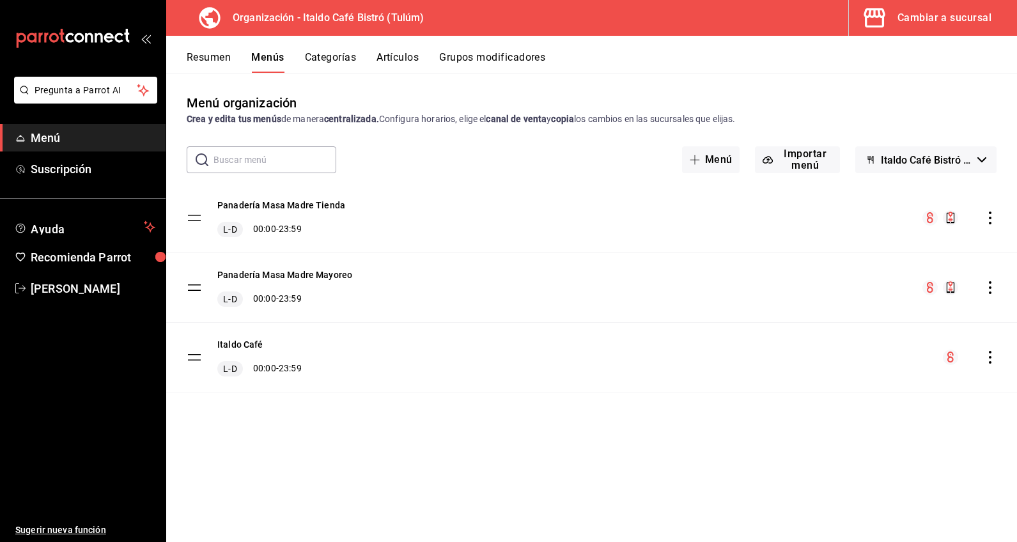
click at [912, 158] on icon "button" at bounding box center [982, 159] width 9 height 5
click at [912, 117] on div at bounding box center [508, 271] width 1017 height 542
click at [334, 72] on button "Categorías" at bounding box center [331, 62] width 52 height 22
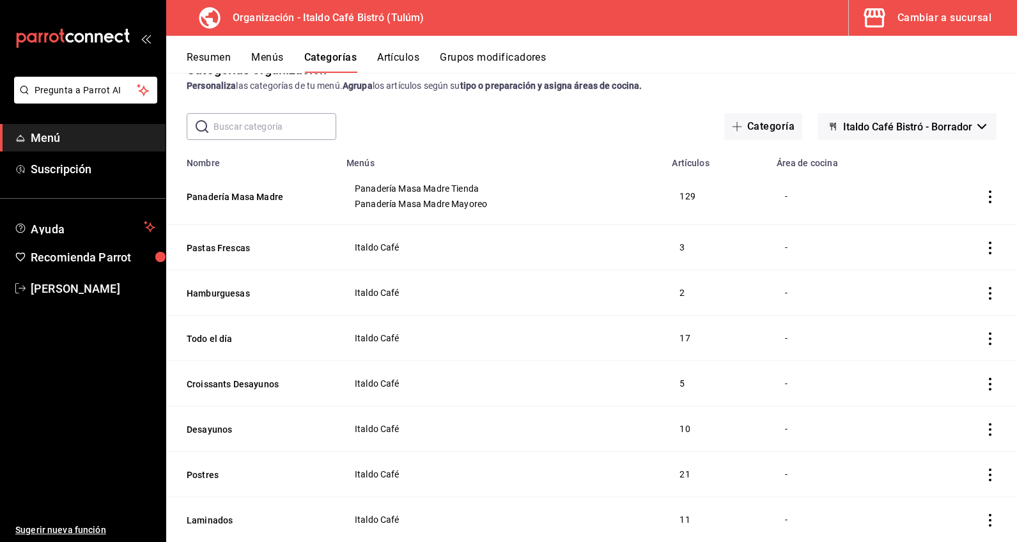
scroll to position [34, 0]
click at [280, 196] on button "Panadería Masa Madre" at bounding box center [251, 196] width 128 height 13
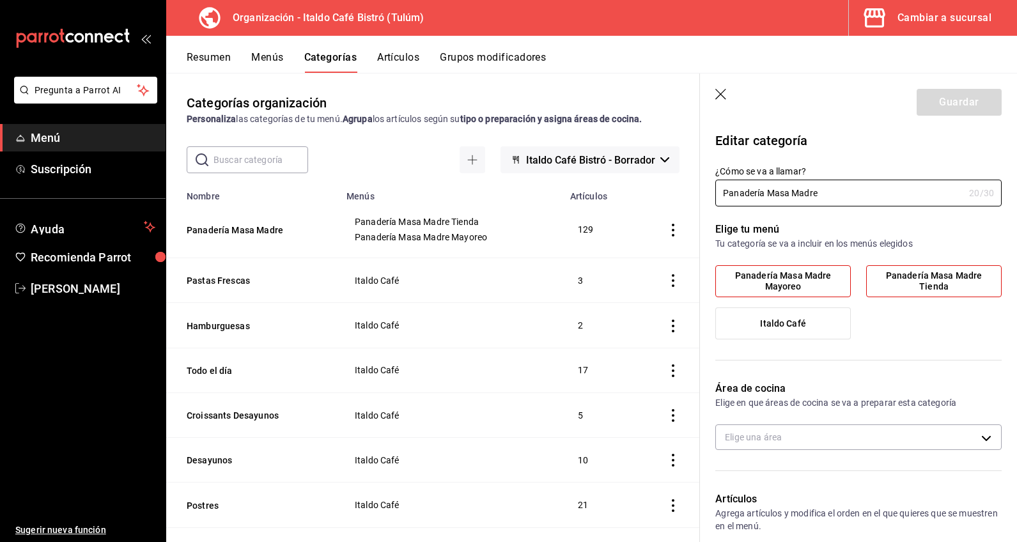
click at [721, 97] on icon "button" at bounding box center [721, 95] width 13 height 13
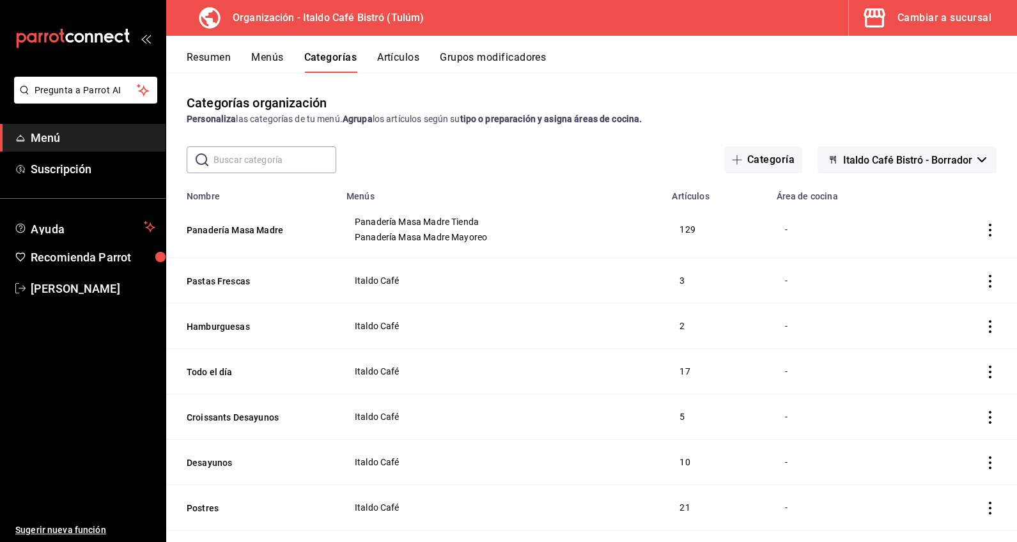
click at [912, 232] on icon "actions" at bounding box center [990, 230] width 13 height 13
click at [912, 208] on div at bounding box center [508, 271] width 1017 height 542
click at [454, 237] on span "Panadería Masa Madre Mayoreo" at bounding box center [501, 237] width 293 height 9
click at [384, 61] on button "Artículos" at bounding box center [398, 62] width 42 height 22
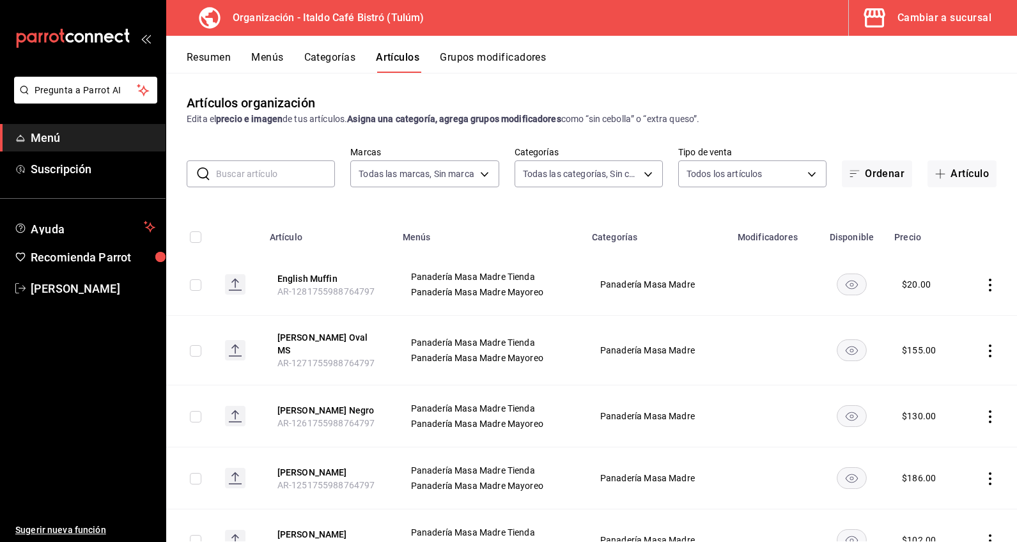
type input "d1c6cf32-8989-43d9-bcfc-5405ee64c55c"
type input "b74ca812-d8be-4144-93a2-cbfa2e53780a,4e0a9f22-43b3-4081-b88e-6dd1028a9e45,437e9…"
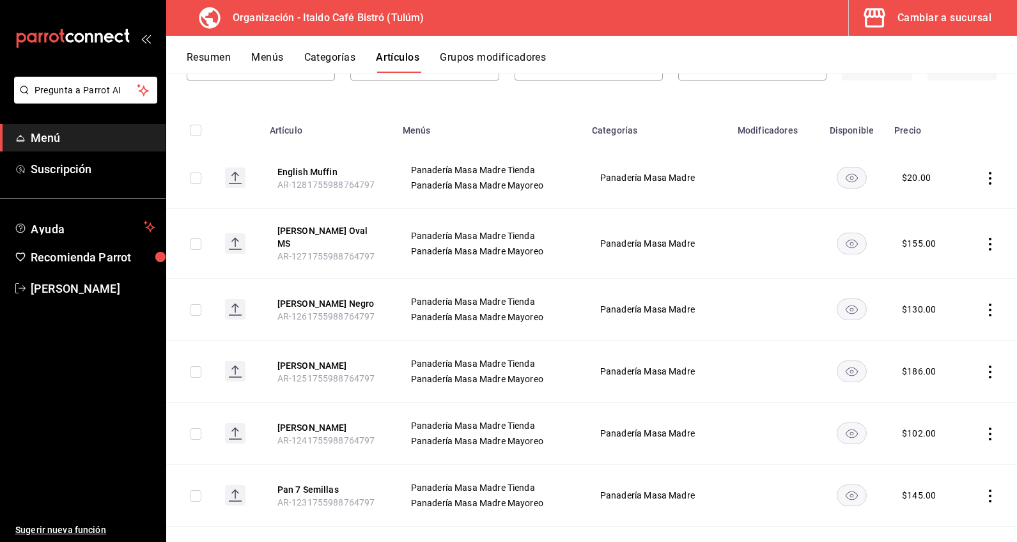
scroll to position [131, 0]
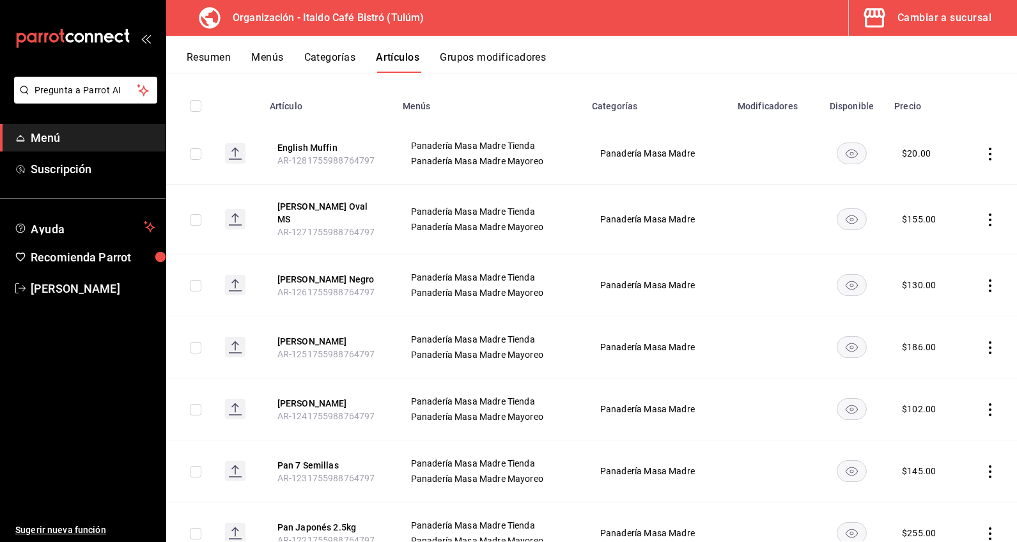
click at [912, 279] on icon "actions" at bounding box center [990, 285] width 13 height 13
click at [782, 279] on div at bounding box center [508, 271] width 1017 height 542
click at [77, 143] on span "Menú" at bounding box center [93, 137] width 125 height 17
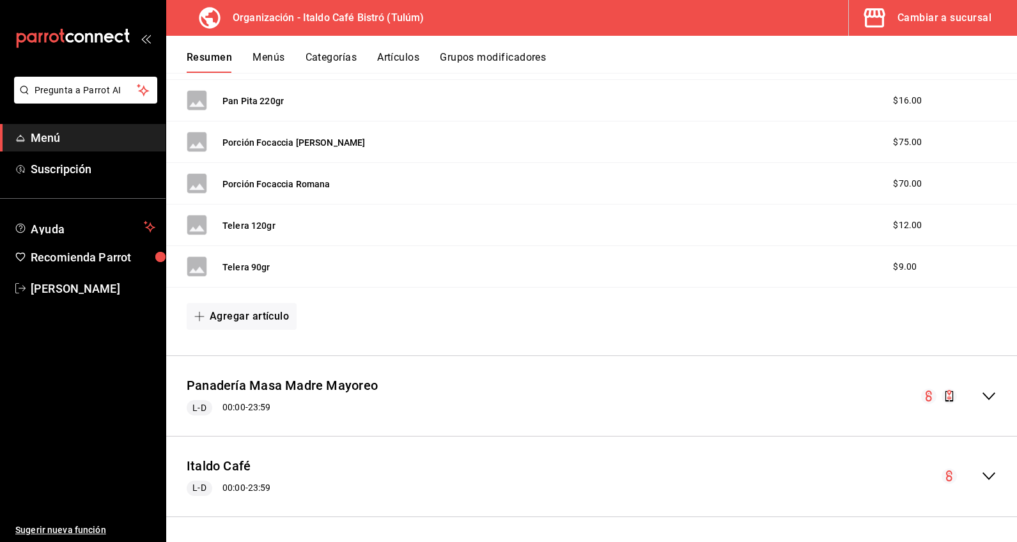
scroll to position [5399, 0]
click at [307, 382] on button "Panadería Masa Madre Mayoreo" at bounding box center [282, 386] width 191 height 19
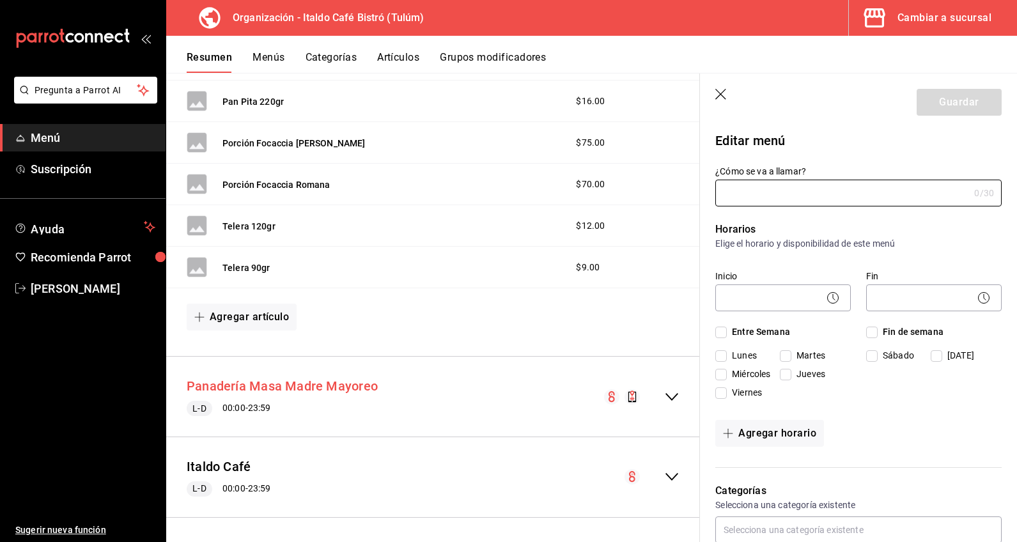
type input "Panadería Masa Madre Mayoreo"
checkbox input "true"
type input "1755988764624"
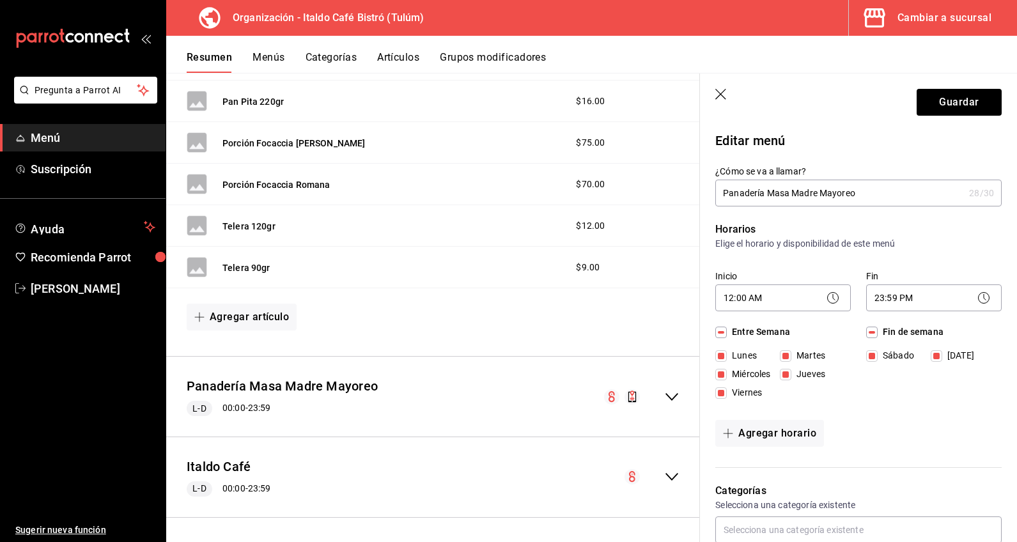
click at [721, 95] on icon "button" at bounding box center [720, 94] width 11 height 11
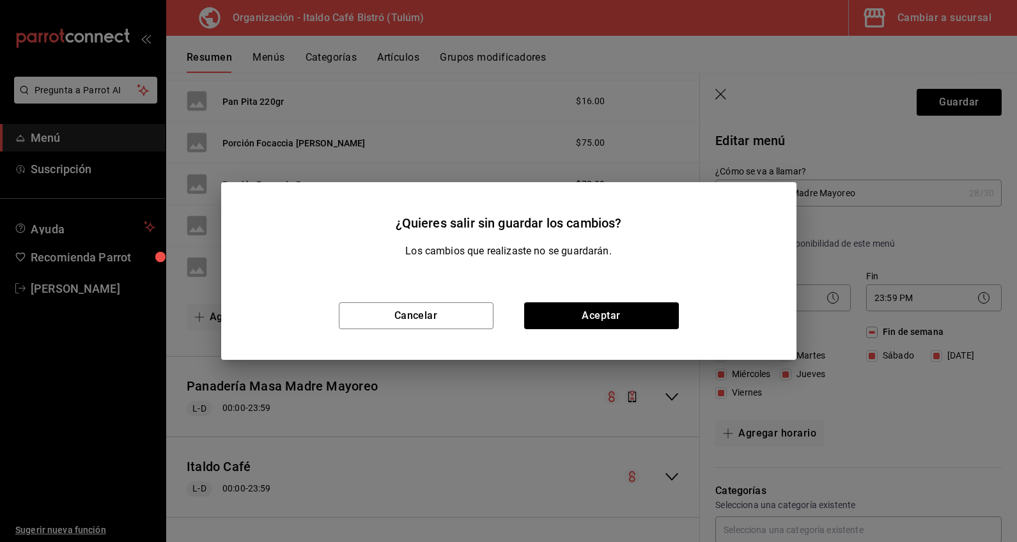
click at [567, 291] on div "Cancelar Aceptar" at bounding box center [508, 316] width 575 height 88
click at [567, 308] on button "Aceptar" at bounding box center [601, 315] width 155 height 27
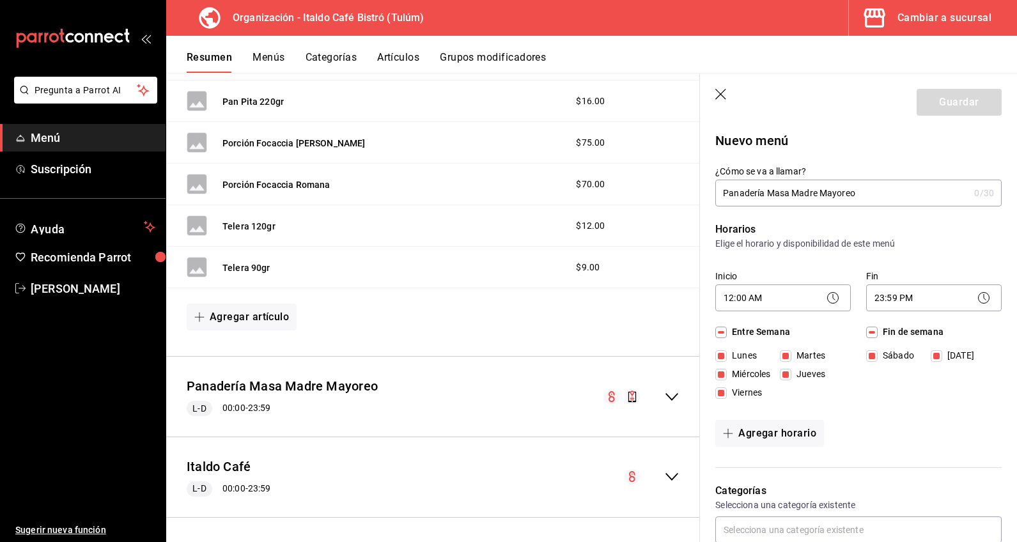
checkbox input "false"
type input "1755990111708"
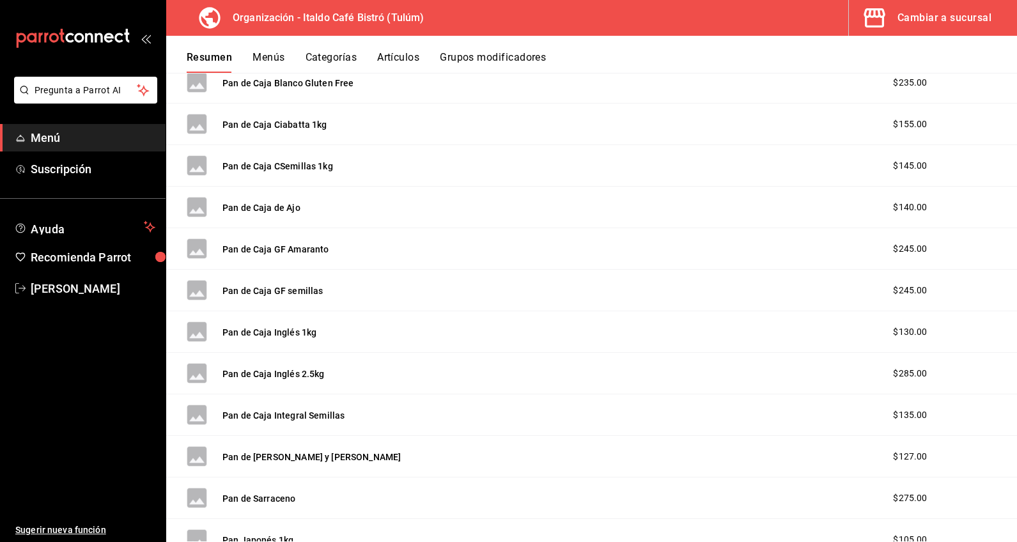
scroll to position [4657, 0]
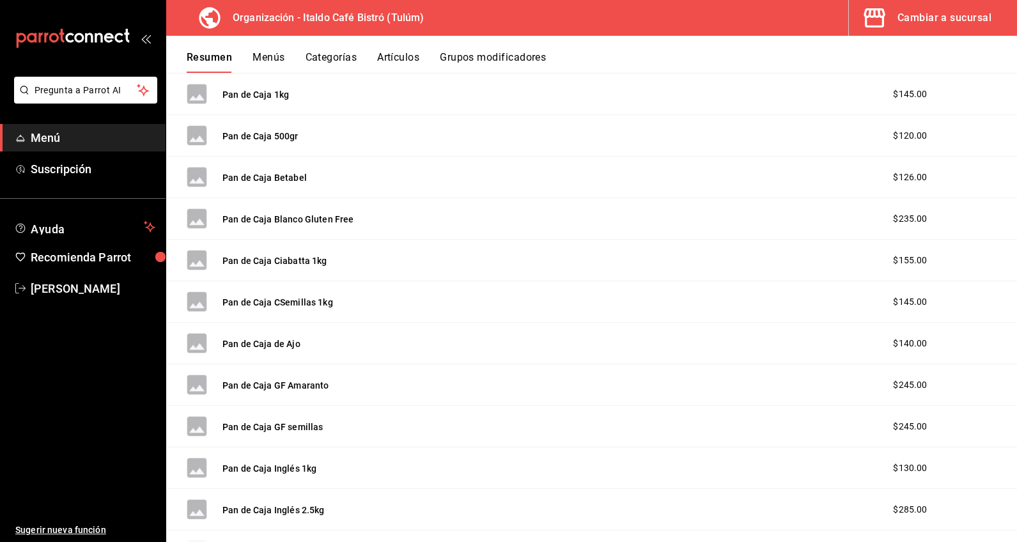
click at [63, 137] on span "Menú" at bounding box center [93, 137] width 125 height 17
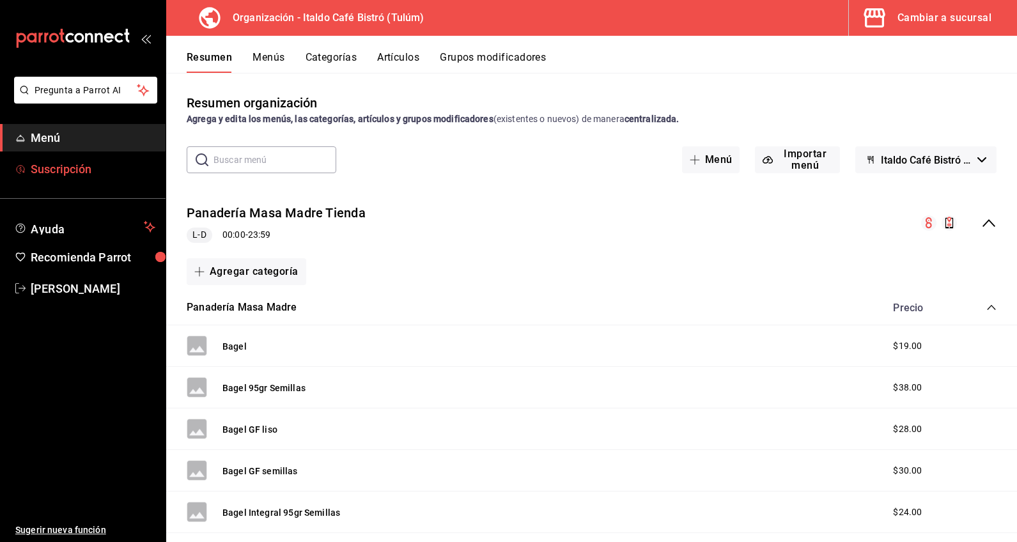
click at [94, 164] on span "Suscripción" at bounding box center [93, 168] width 125 height 17
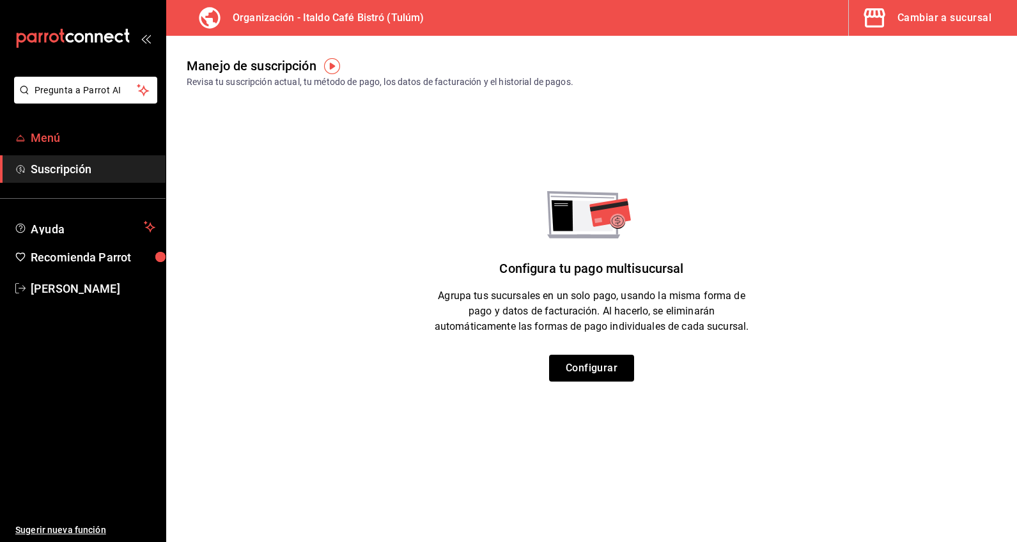
click at [65, 148] on link "Menú" at bounding box center [83, 137] width 166 height 27
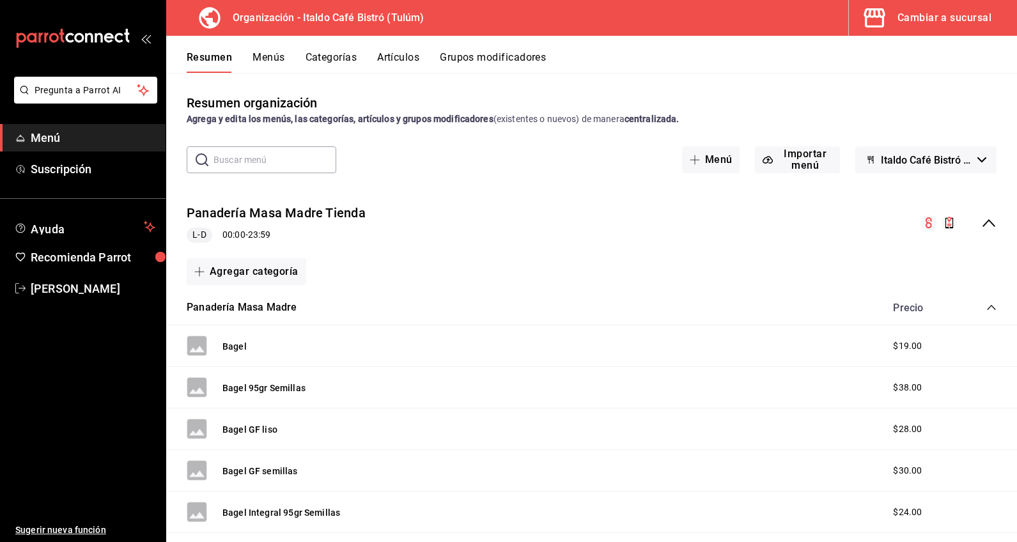
click at [260, 49] on div "Resumen Menús Categorías Artículos Grupos modificadores" at bounding box center [591, 54] width 851 height 37
click at [263, 63] on button "Menús" at bounding box center [269, 62] width 32 height 22
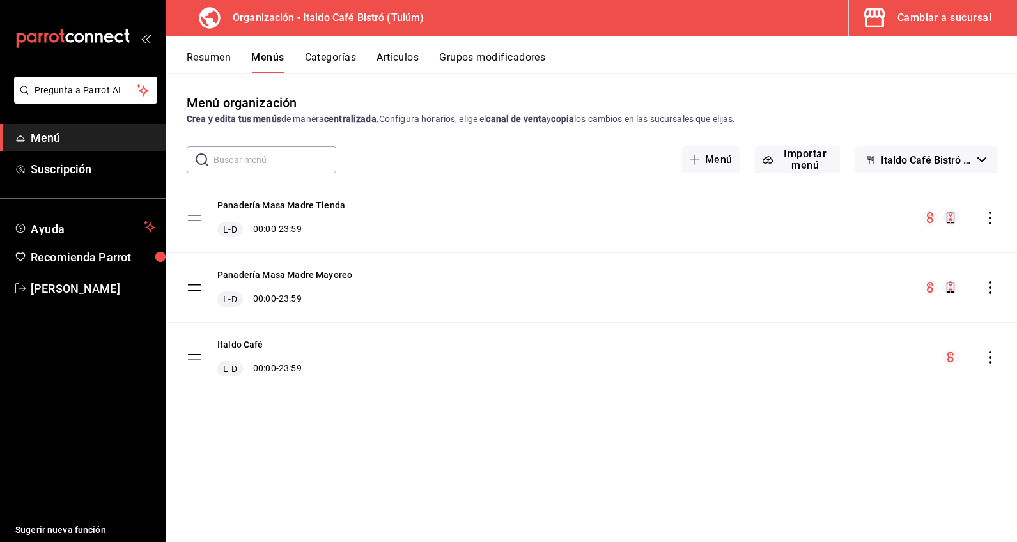
click at [912, 196] on div "Panadería Masa Madre Tienda L-D 00:00 - 23:59" at bounding box center [591, 218] width 851 height 69
click at [160, 15] on div "mailbox folders" at bounding box center [83, 38] width 166 height 77
click at [404, 350] on div "Italdo Café L-D 00:00 - 23:59" at bounding box center [591, 357] width 851 height 69
click at [256, 347] on button "Italdo Café" at bounding box center [240, 344] width 46 height 13
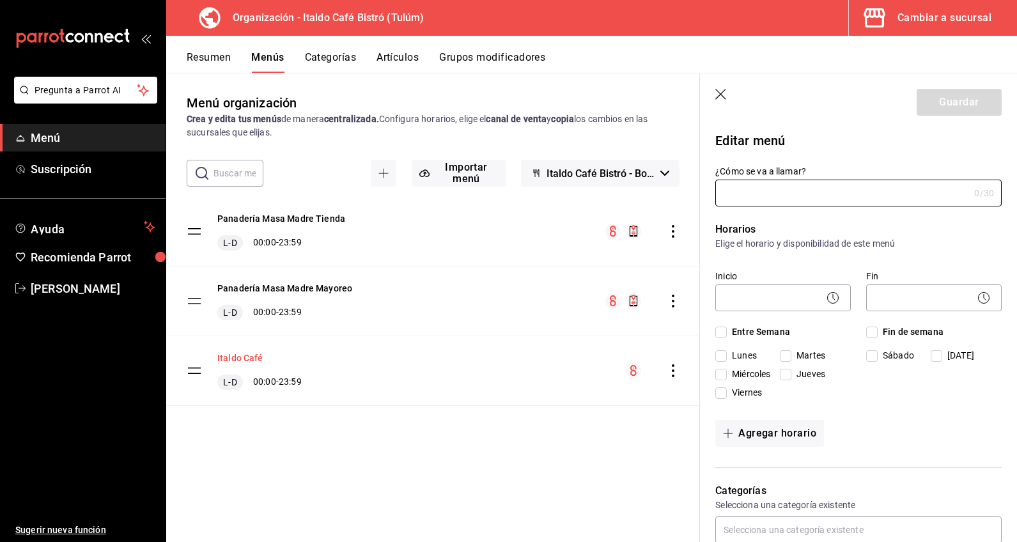
type input "Italdo Café"
checkbox input "true"
type input "1755718342544"
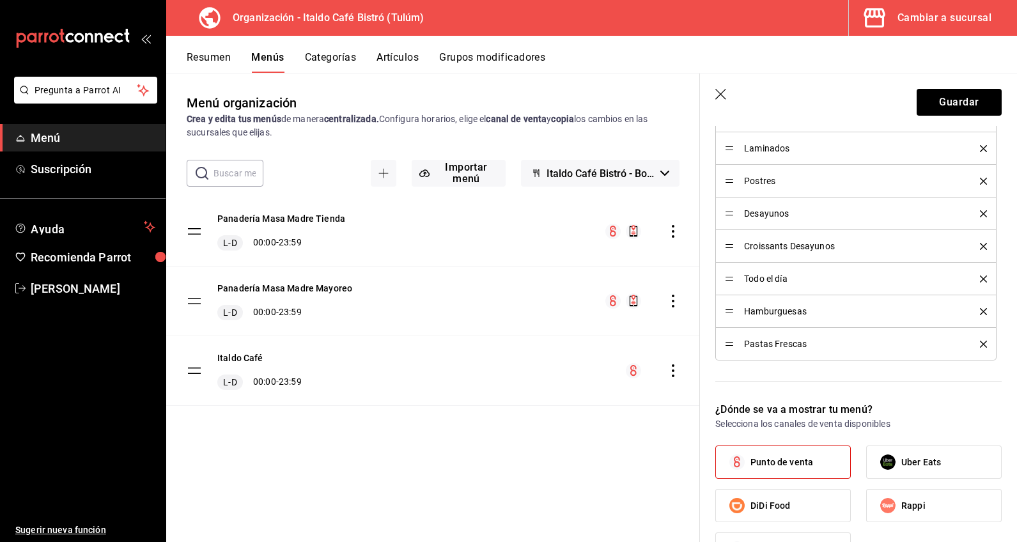
scroll to position [692, 0]
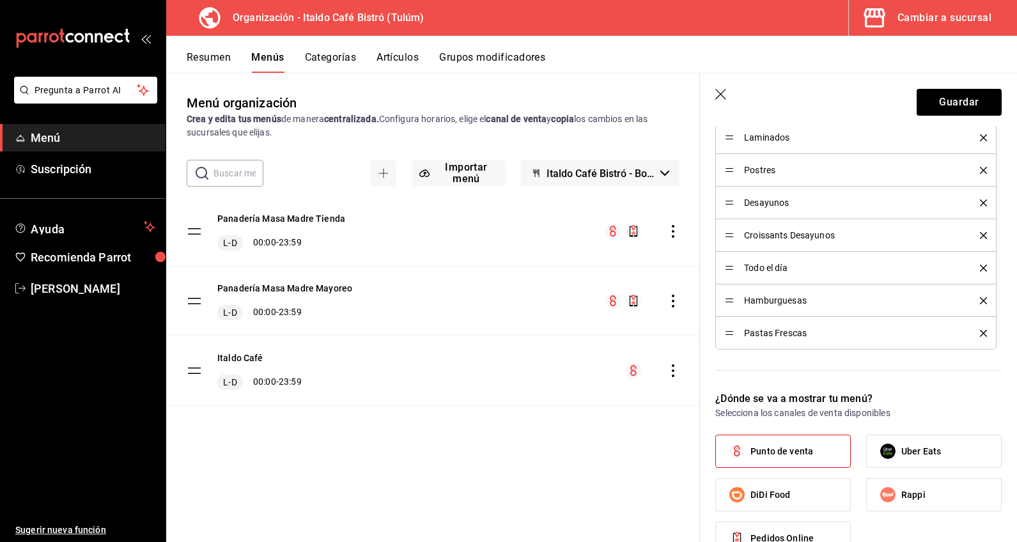
click at [725, 90] on icon "button" at bounding box center [720, 94] width 11 height 11
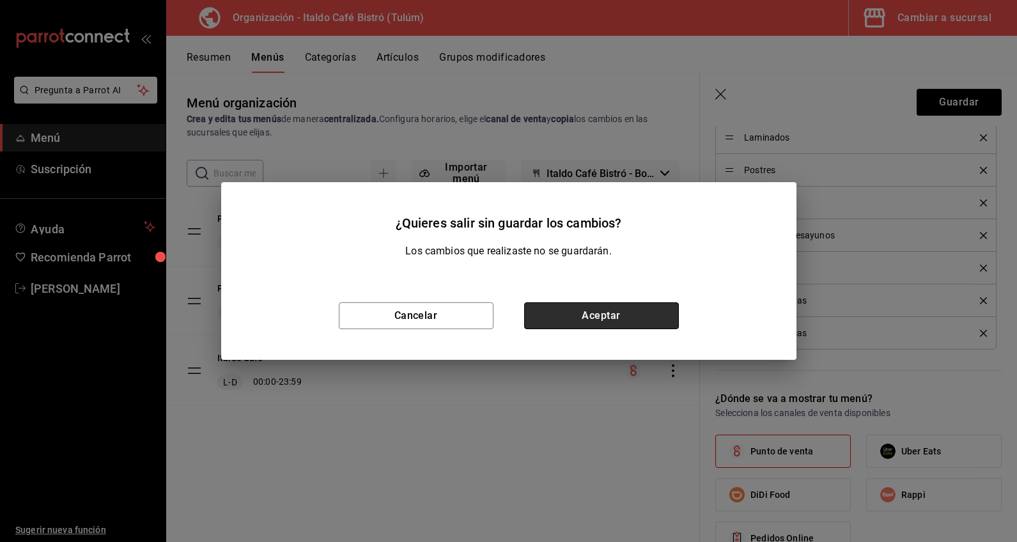
click at [553, 320] on button "Aceptar" at bounding box center [601, 315] width 155 height 27
checkbox input "false"
type input "1755990387257"
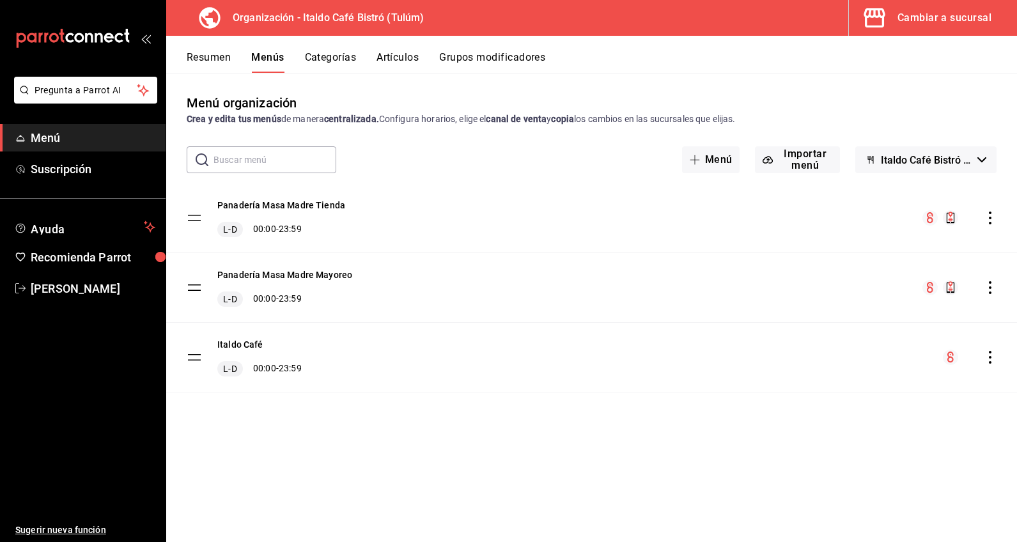
click at [251, 4] on div "Organización - Italdo Café Bistró (Tulúm)" at bounding box center [302, 18] width 253 height 36
click at [232, 345] on button "Italdo Café" at bounding box center [240, 344] width 46 height 13
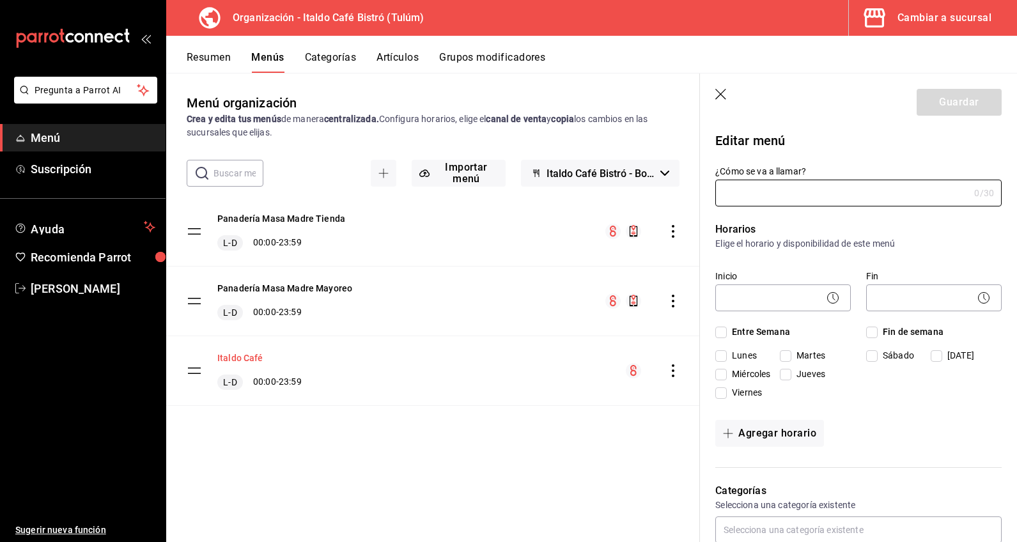
type input "Italdo Café"
checkbox input "true"
type input "1755718342544"
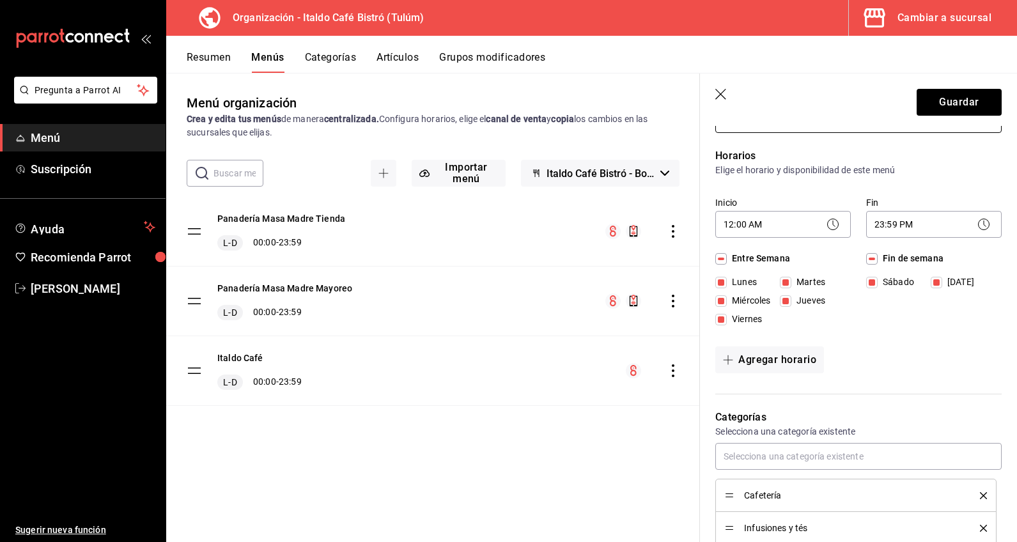
scroll to position [72, 0]
click at [676, 376] on icon "actions" at bounding box center [673, 370] width 13 height 13
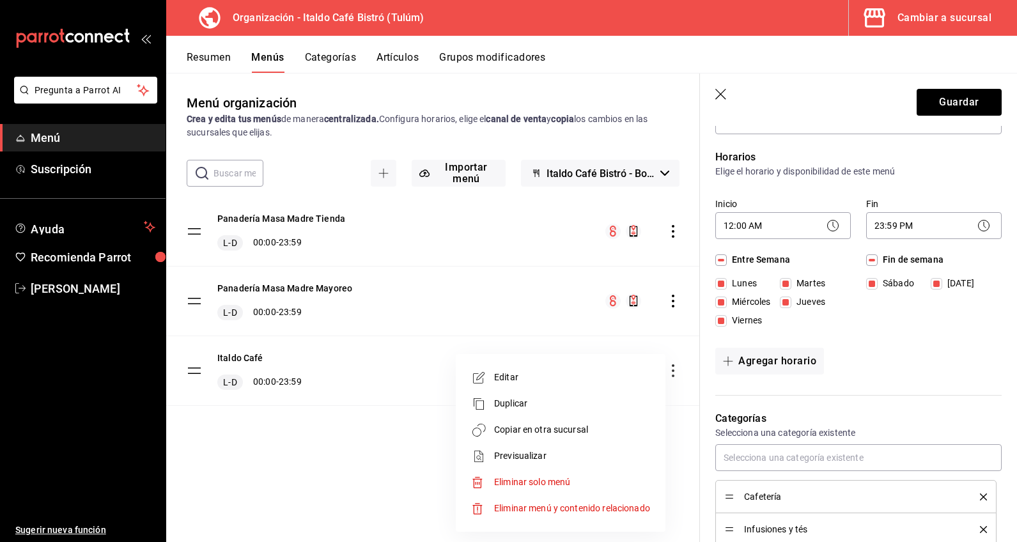
click at [609, 379] on span "Editar" at bounding box center [572, 377] width 156 height 13
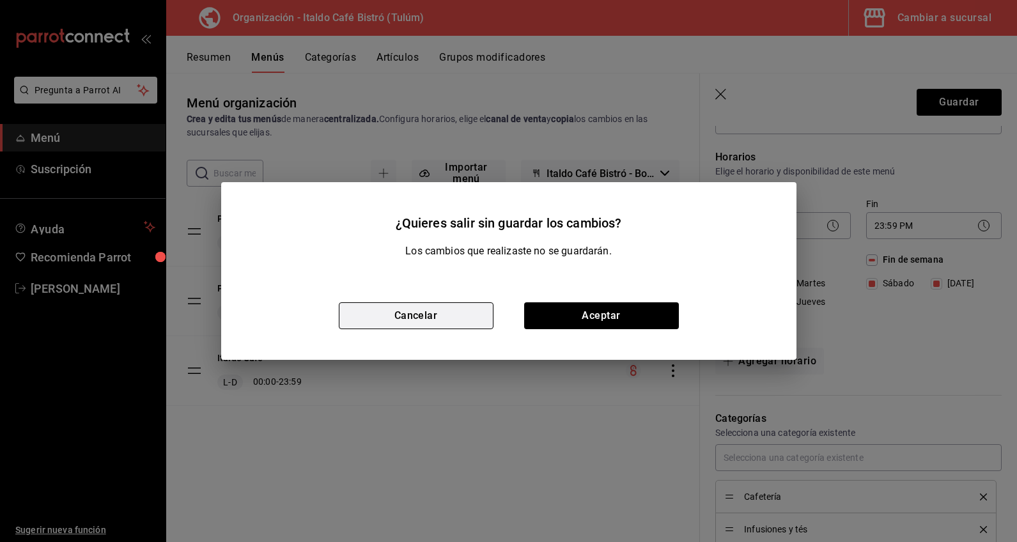
click at [459, 322] on button "Cancelar" at bounding box center [416, 315] width 155 height 27
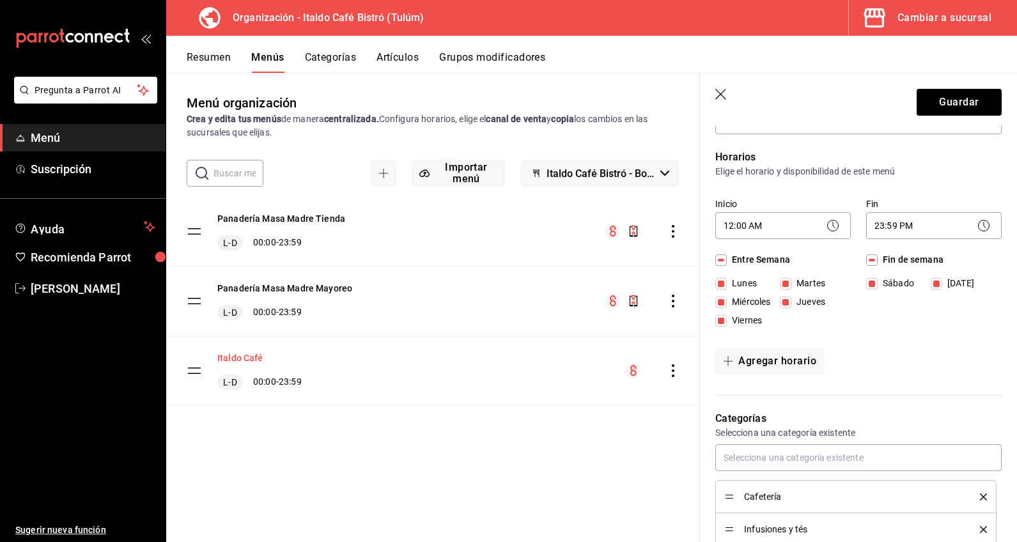
click at [260, 356] on button "Italdo Café" at bounding box center [240, 358] width 46 height 13
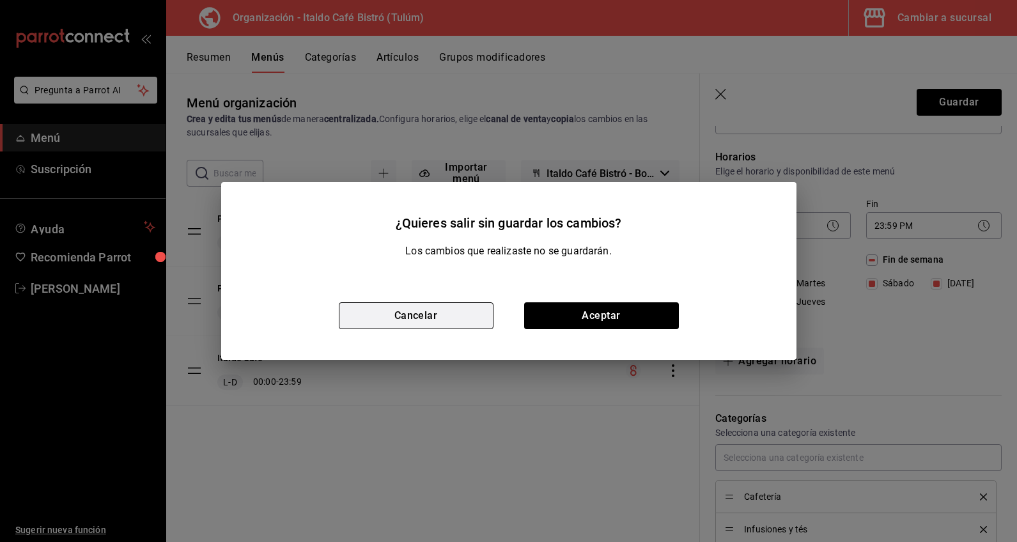
click at [486, 311] on button "Cancelar" at bounding box center [416, 315] width 155 height 27
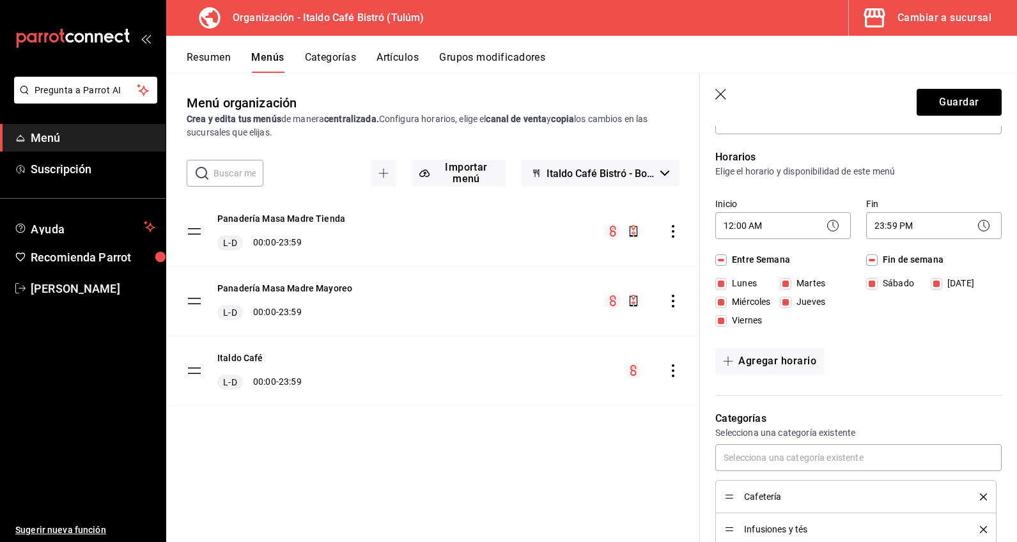
click at [340, 56] on button "Categorías" at bounding box center [331, 62] width 52 height 22
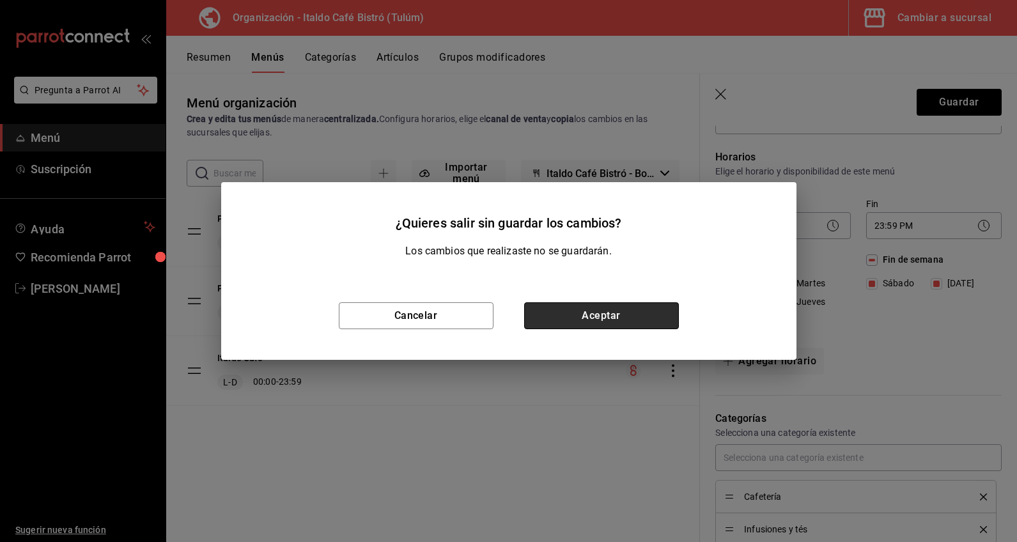
click at [598, 318] on button "Aceptar" at bounding box center [601, 315] width 155 height 27
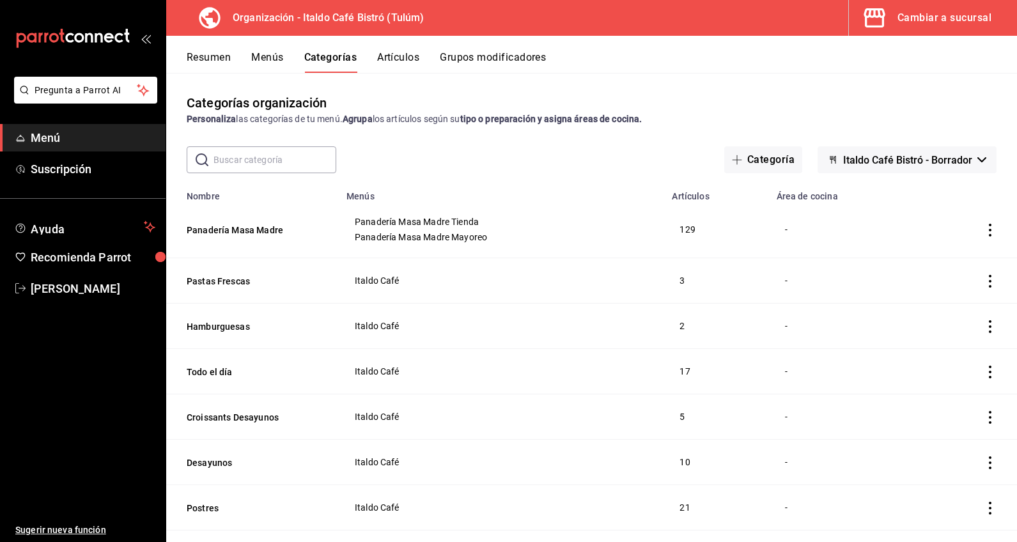
click at [402, 59] on button "Artículos" at bounding box center [398, 62] width 42 height 22
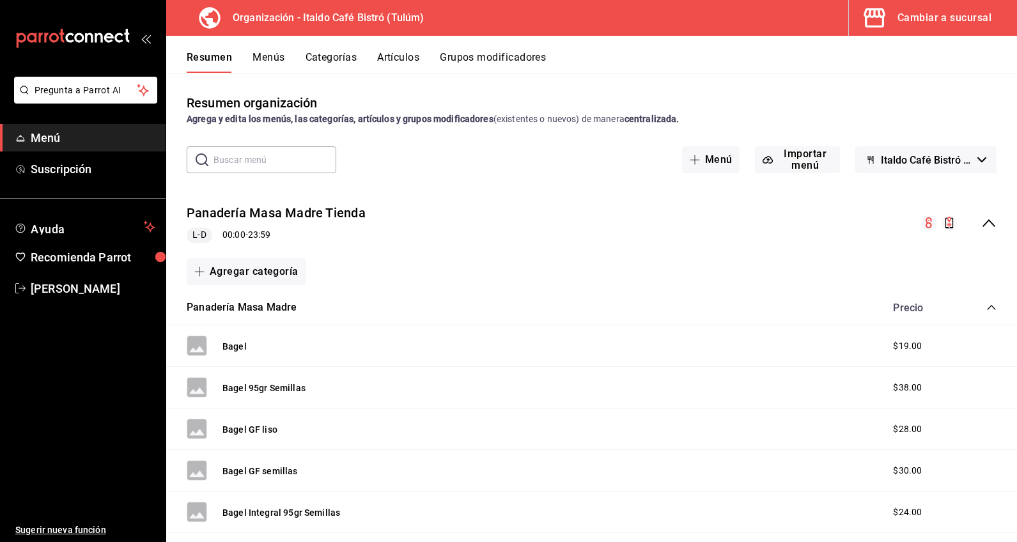
click at [254, 52] on button "Menús" at bounding box center [269, 62] width 32 height 22
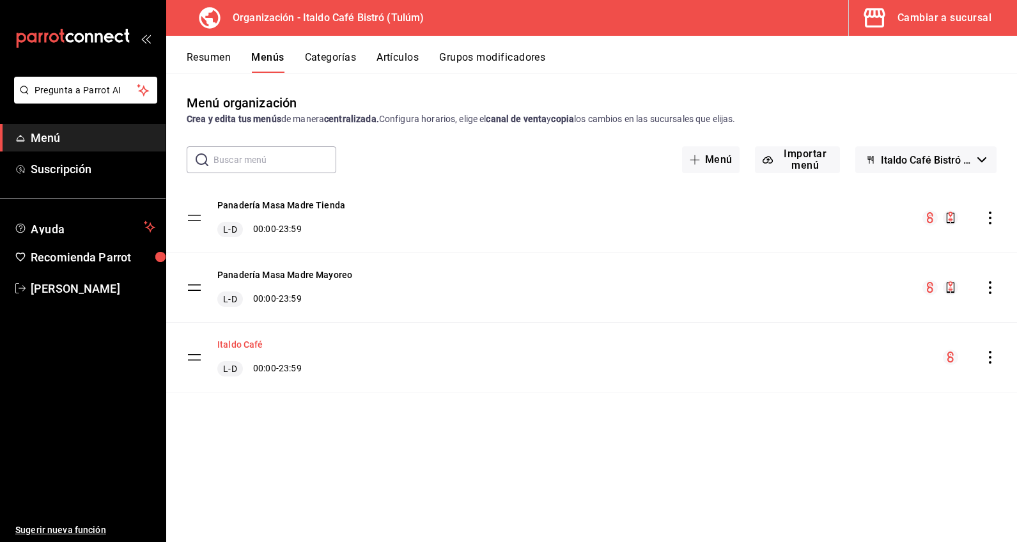
click at [241, 345] on button "Italdo Café" at bounding box center [240, 344] width 46 height 13
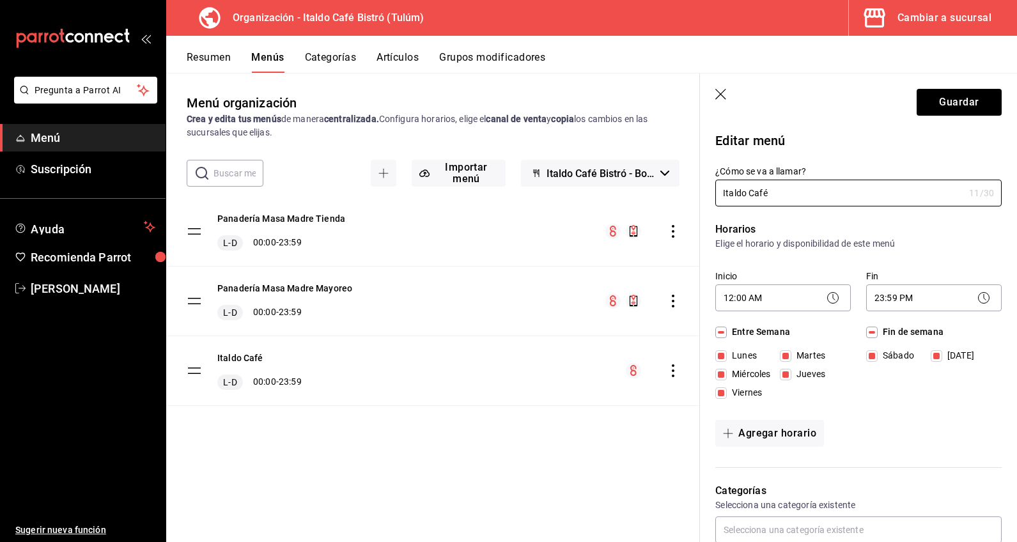
click at [719, 91] on icon "button" at bounding box center [721, 95] width 13 height 13
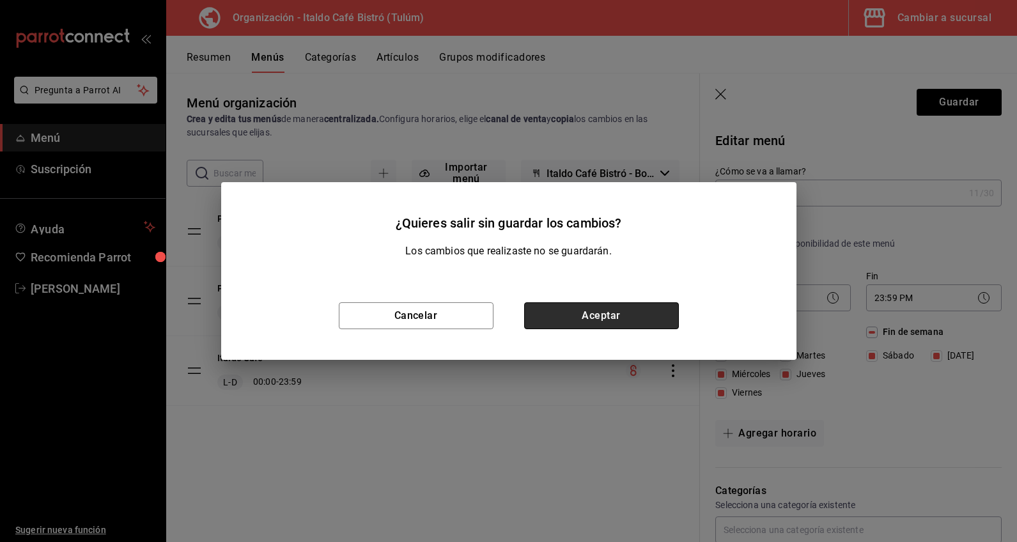
click at [573, 317] on button "Aceptar" at bounding box center [601, 315] width 155 height 27
checkbox input "false"
type input "1755991689490"
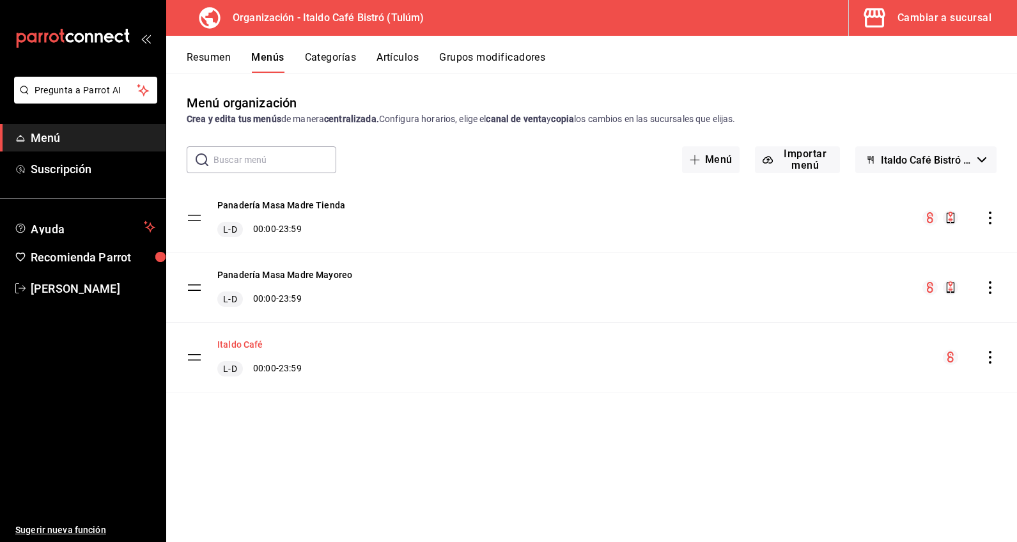
click at [228, 343] on button "Italdo Café" at bounding box center [240, 344] width 46 height 13
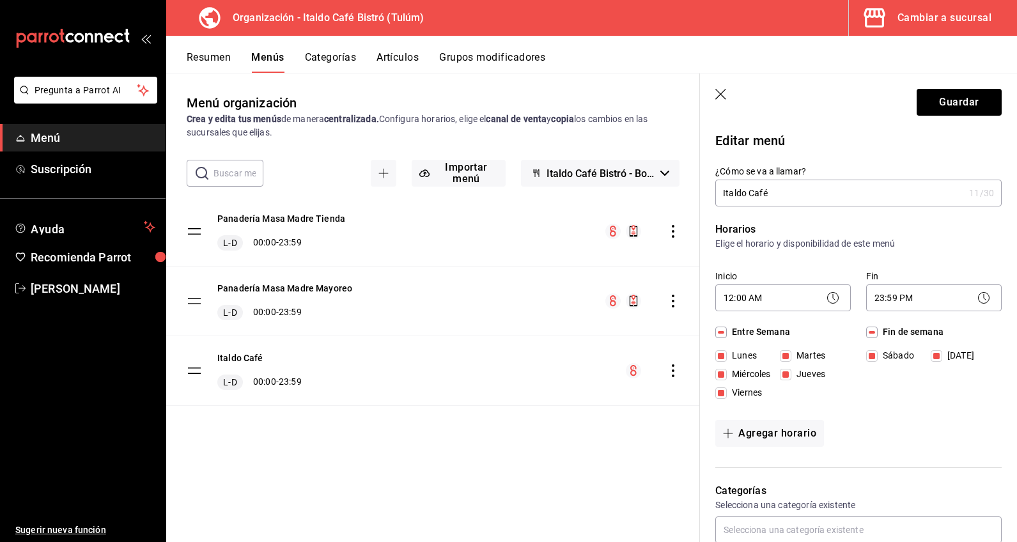
click at [721, 94] on icon "button" at bounding box center [720, 94] width 11 height 11
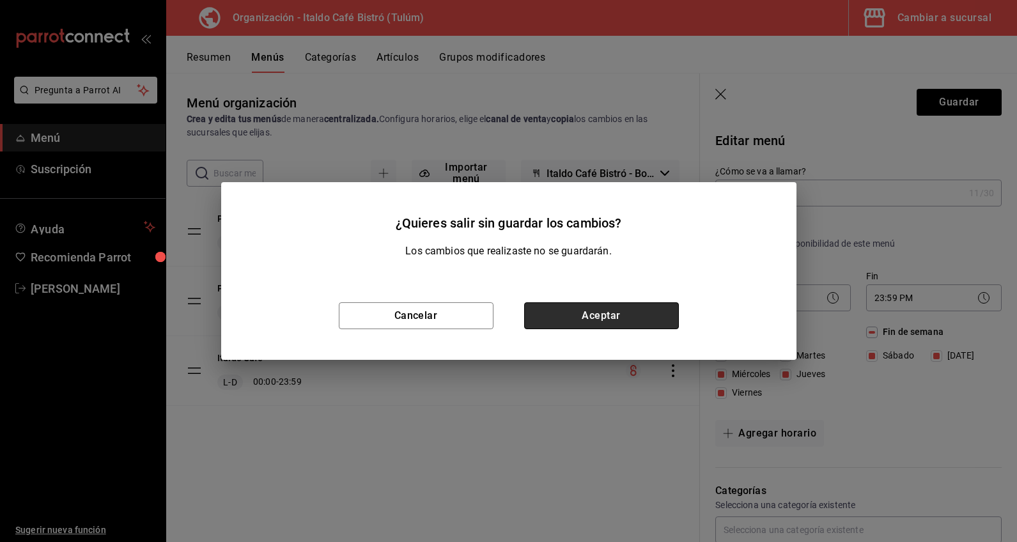
click at [580, 310] on button "Aceptar" at bounding box center [601, 315] width 155 height 27
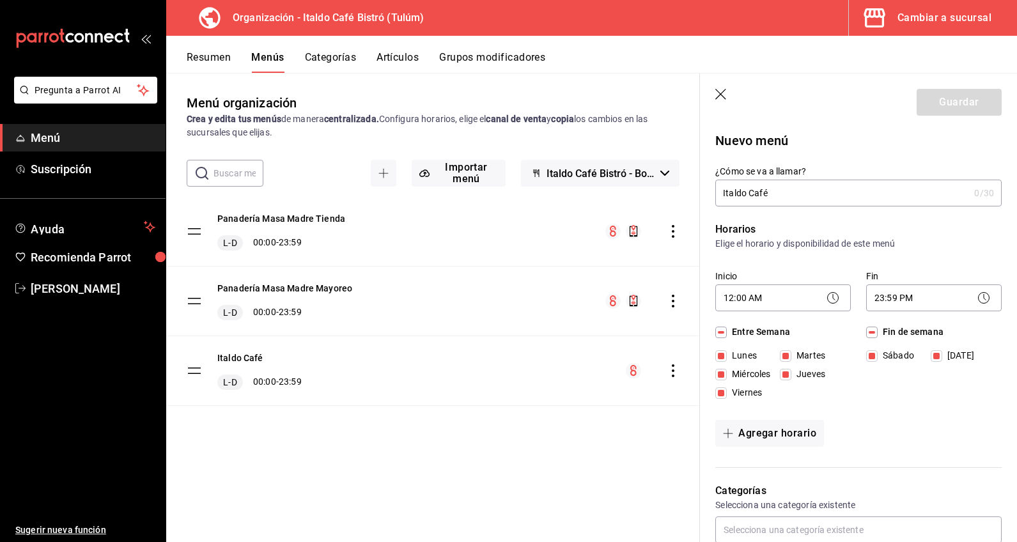
checkbox input "false"
type input "1755991708325"
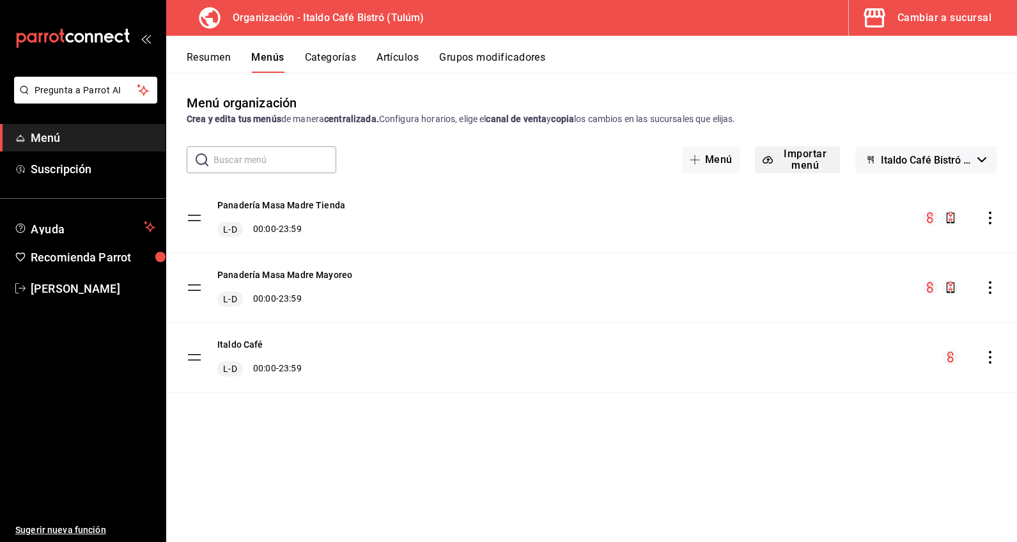
click at [790, 160] on button "Importar menú" at bounding box center [797, 159] width 85 height 27
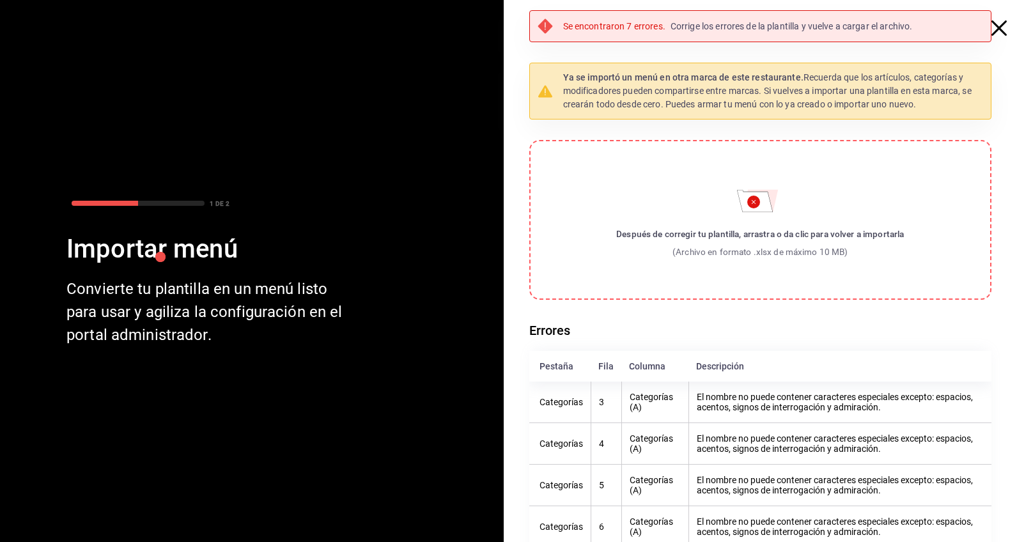
click at [729, 29] on p "Corrige los errores de la plantilla y vuelve a cargar el archivo." at bounding box center [792, 26] width 242 height 13
click at [995, 25] on icon "button" at bounding box center [999, 27] width 15 height 15
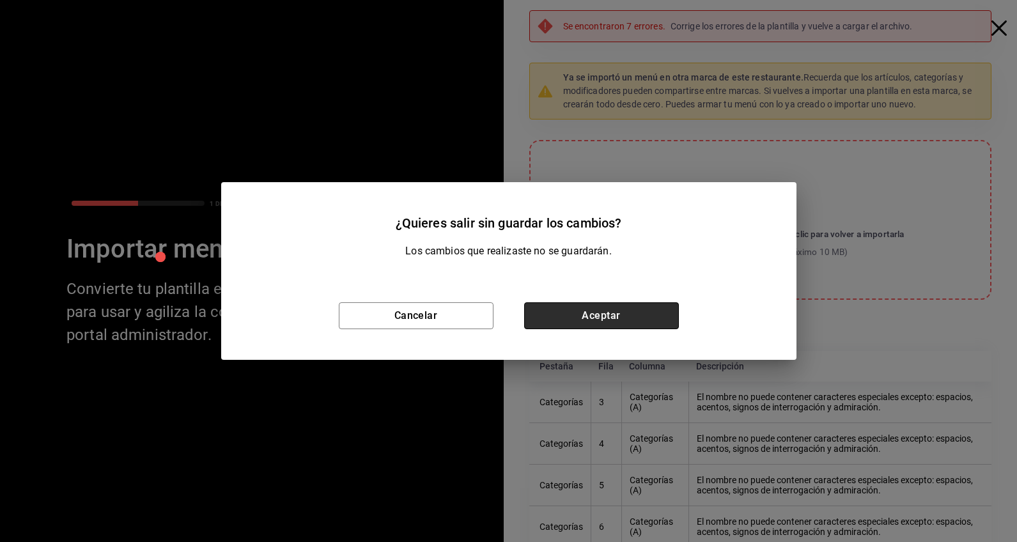
click at [541, 319] on button "Aceptar" at bounding box center [601, 315] width 155 height 27
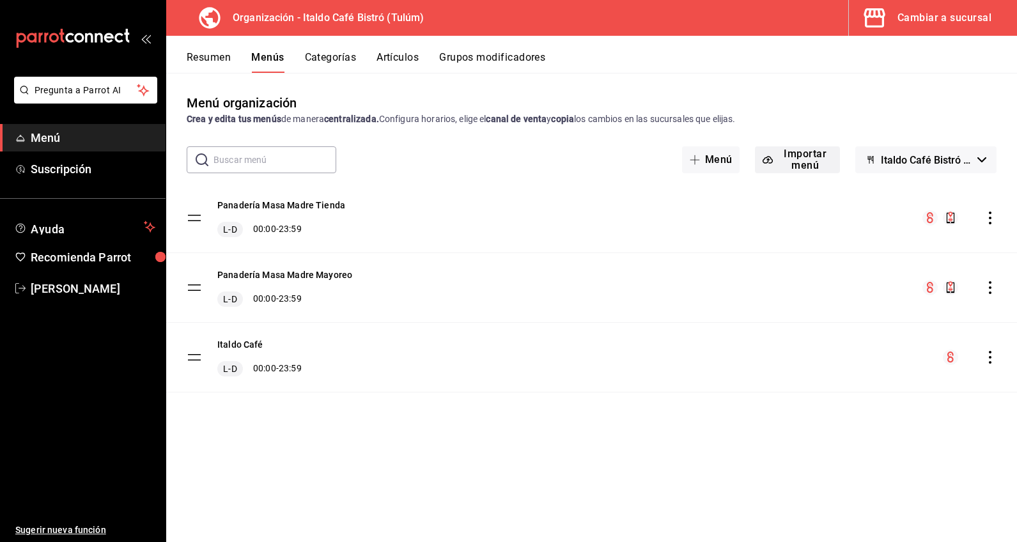
click at [835, 166] on button "Importar menú" at bounding box center [797, 159] width 85 height 27
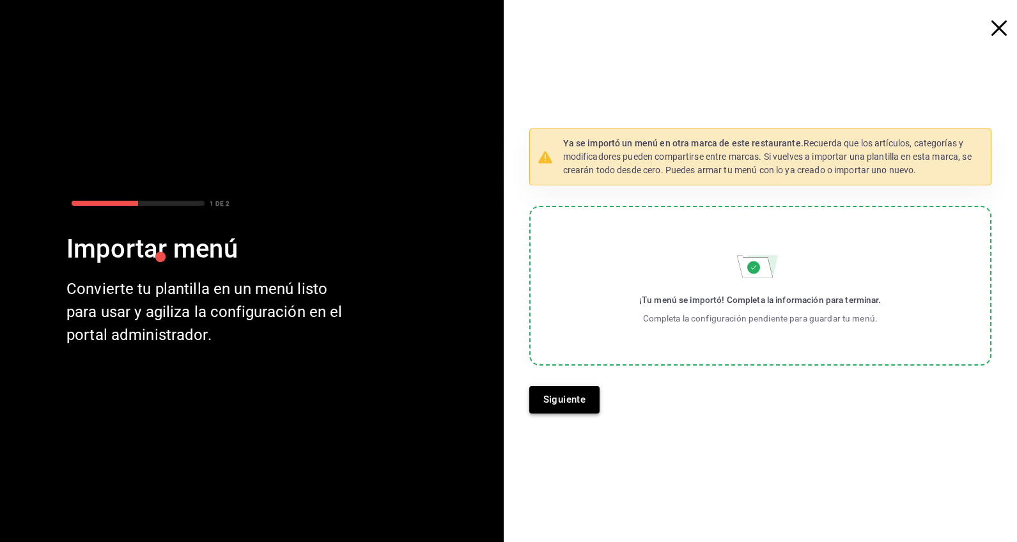
click at [567, 398] on button "Siguiente" at bounding box center [564, 399] width 71 height 27
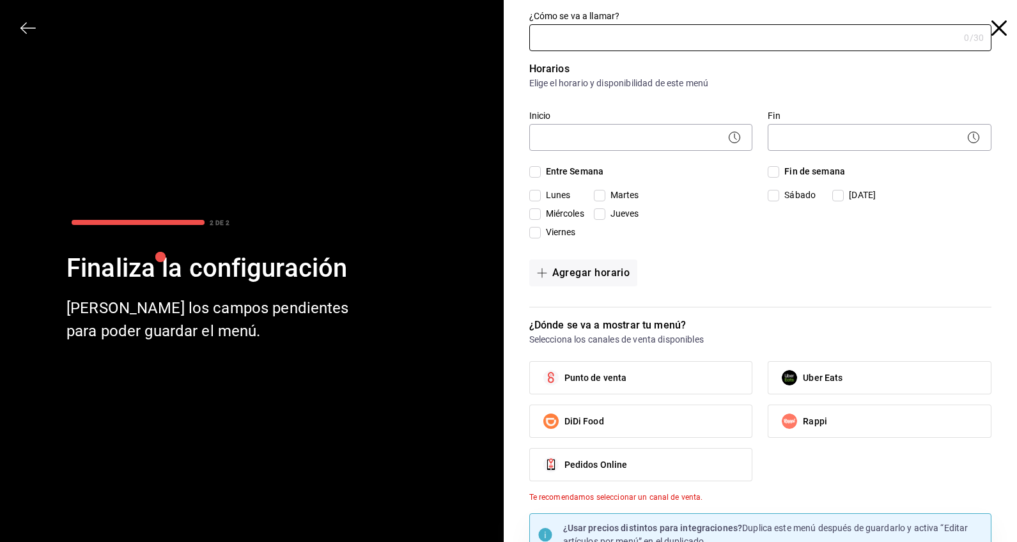
click at [590, 173] on span "Entre Semana" at bounding box center [572, 171] width 63 height 13
click at [541, 173] on input "Entre Semana" at bounding box center [535, 172] width 12 height 12
checkbox input "true"
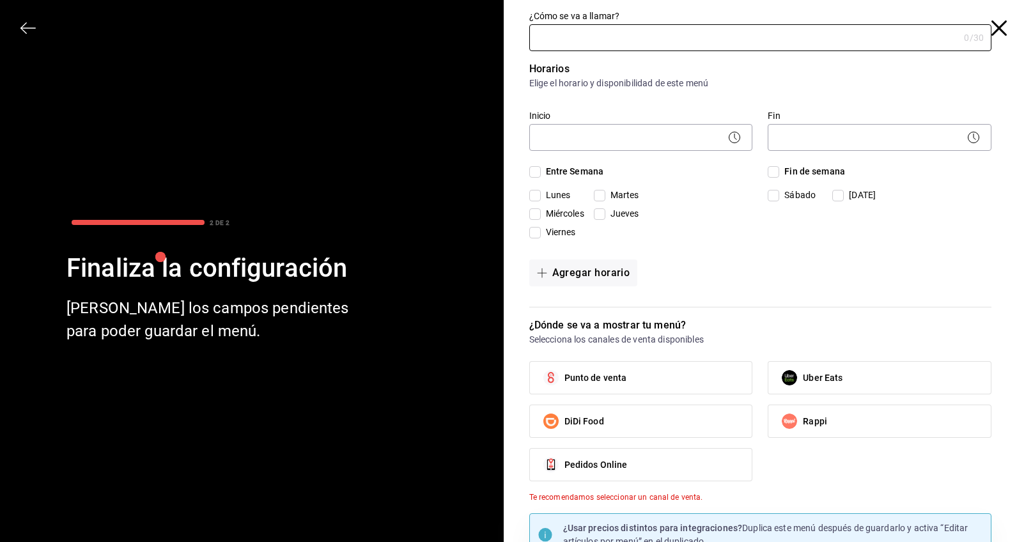
checkbox input "true"
click at [780, 173] on span "Fin de semana" at bounding box center [812, 171] width 66 height 13
click at [779, 173] on input "Fin de semana" at bounding box center [774, 172] width 12 height 12
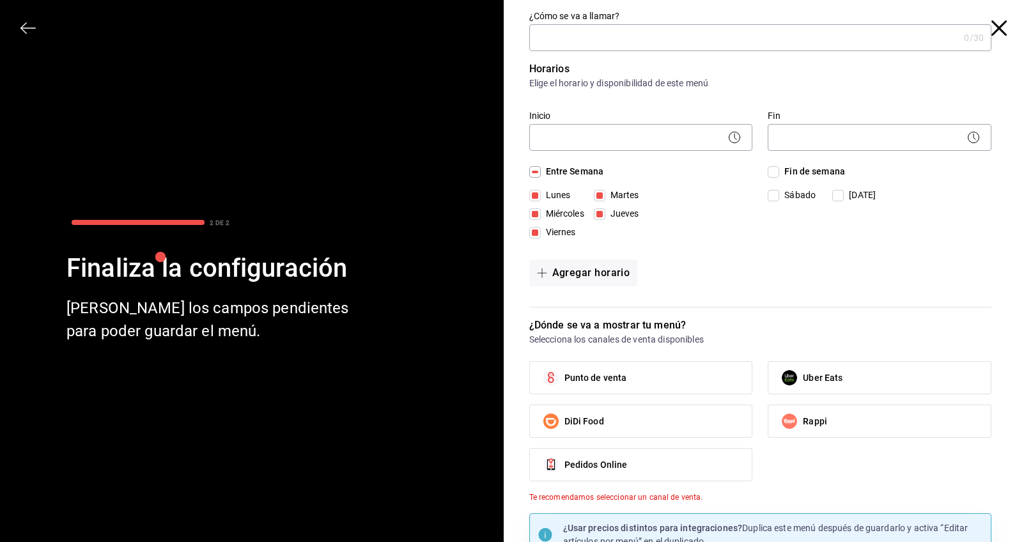
checkbox input "true"
click at [700, 132] on body "Pregunta a Parrot AI Menú Suscripción Ayuda Recomienda Parrot Karina Torres Sug…" at bounding box center [508, 271] width 1017 height 542
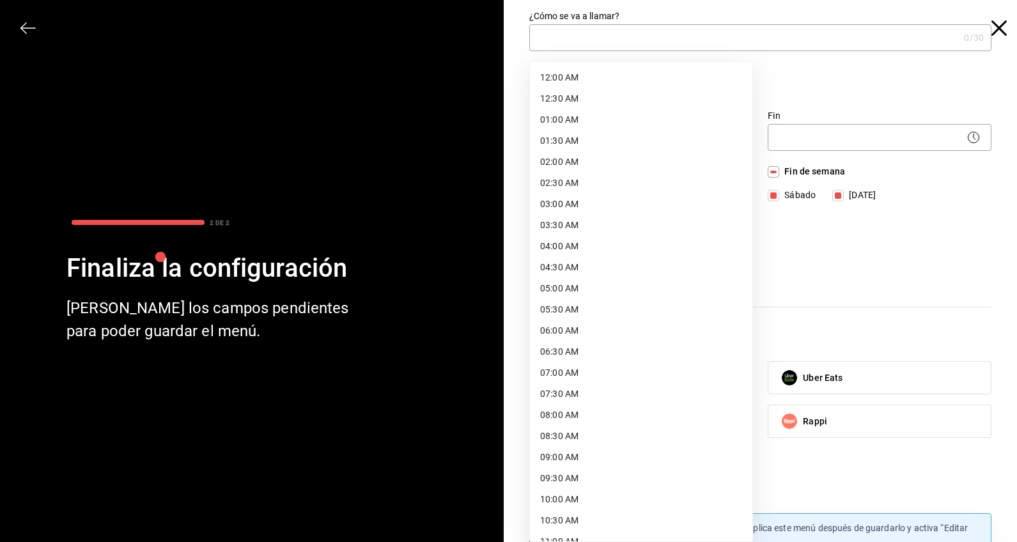
click at [661, 79] on li "12:00 AM" at bounding box center [641, 77] width 223 height 21
type input "00:00"
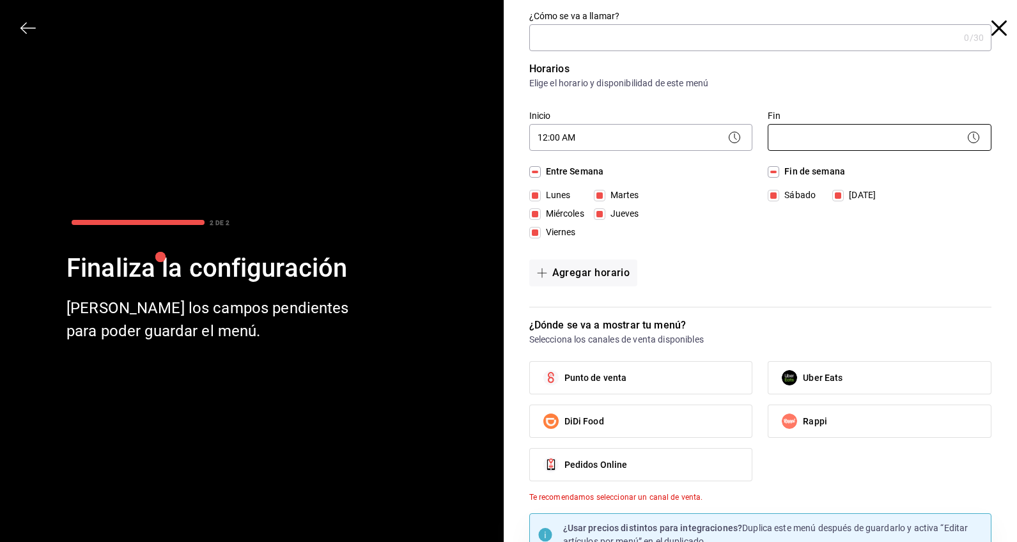
click at [801, 139] on body "Pregunta a Parrot AI Menú Suscripción Ayuda Recomienda Parrot Karina Torres Sug…" at bounding box center [508, 271] width 1017 height 542
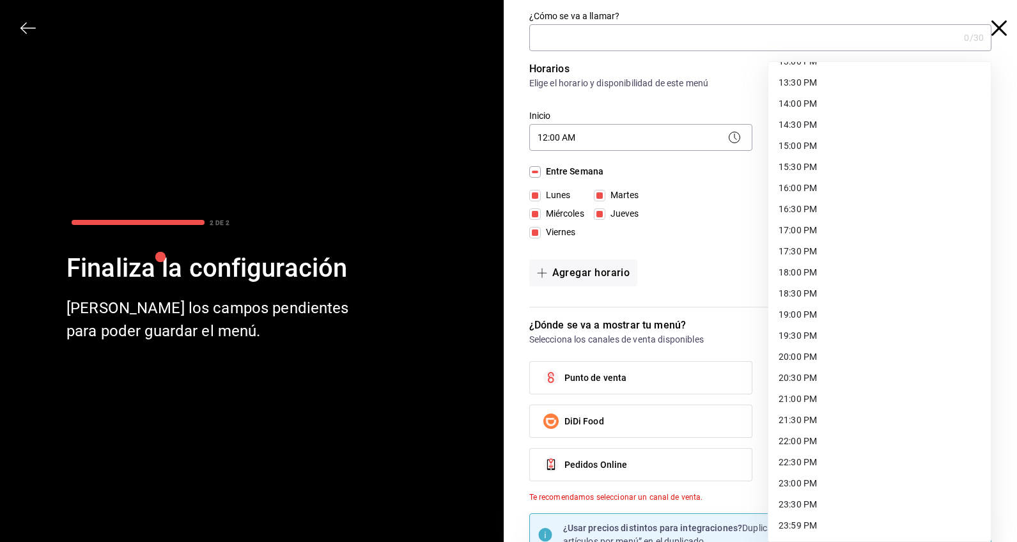
scroll to position [565, 0]
click at [811, 522] on li "23:59 PM" at bounding box center [880, 525] width 223 height 21
type input "23:59"
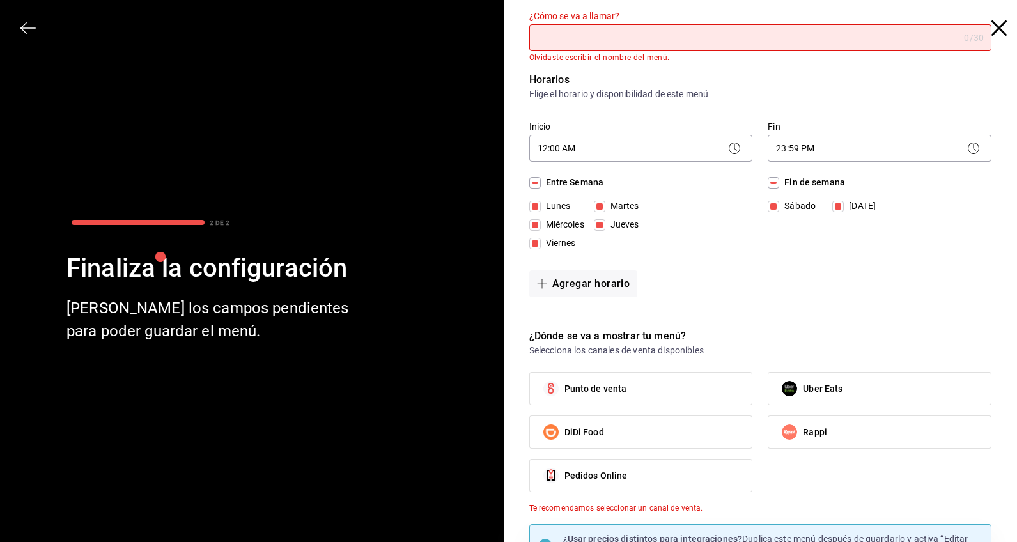
click at [701, 392] on label "Punto de venta" at bounding box center [641, 389] width 223 height 32
click at [565, 392] on input "Punto de venta" at bounding box center [551, 388] width 27 height 27
checkbox input "true"
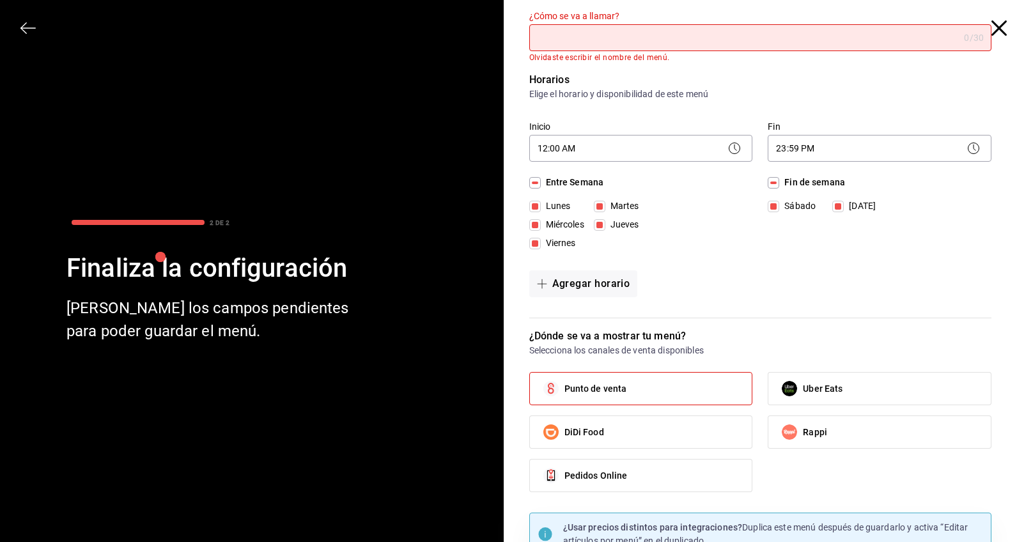
scroll to position [0, 0]
click at [639, 47] on input "¿Cómo se va a llamar?" at bounding box center [744, 38] width 430 height 26
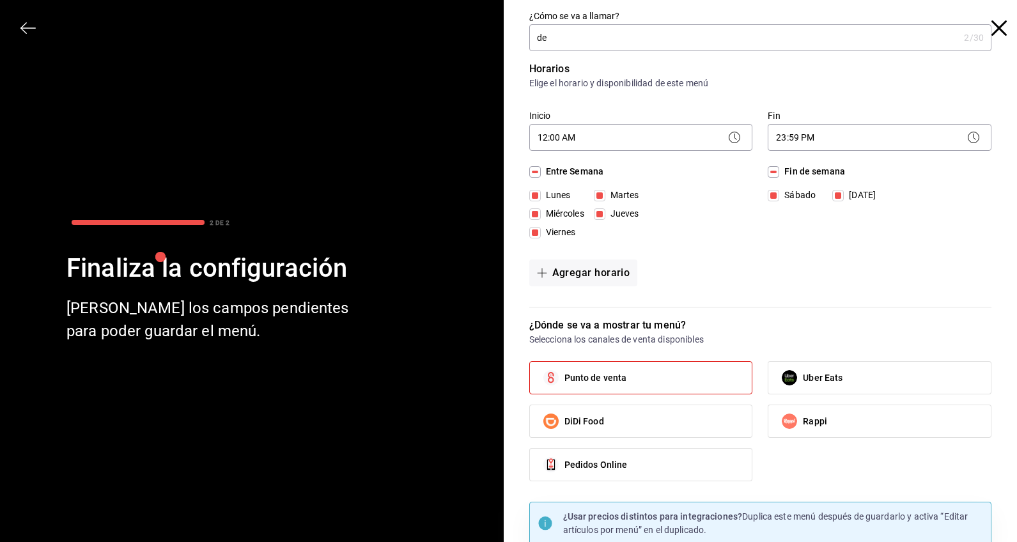
type input "d"
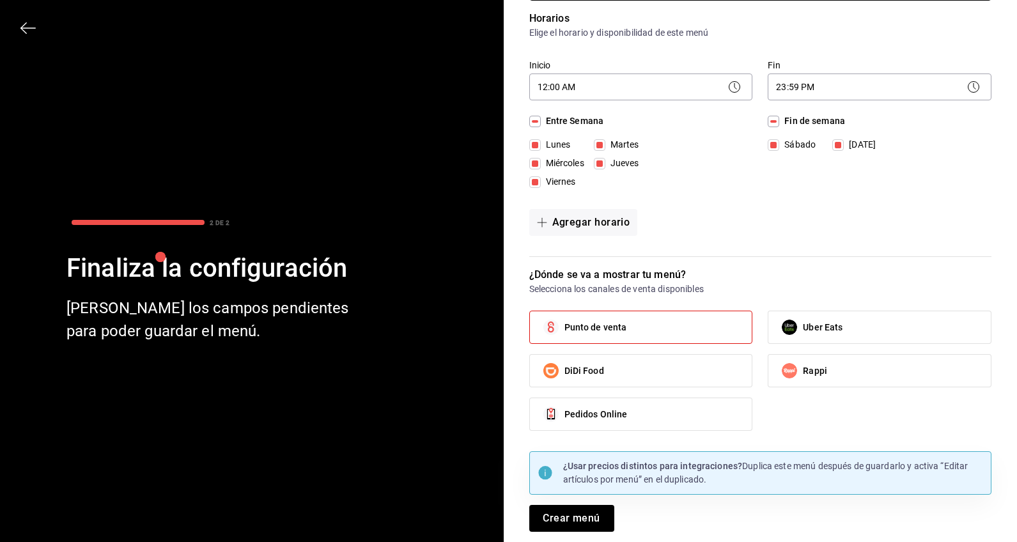
scroll to position [51, 0]
type input "Delicatessen"
click at [585, 521] on button "Crear menú" at bounding box center [571, 518] width 85 height 27
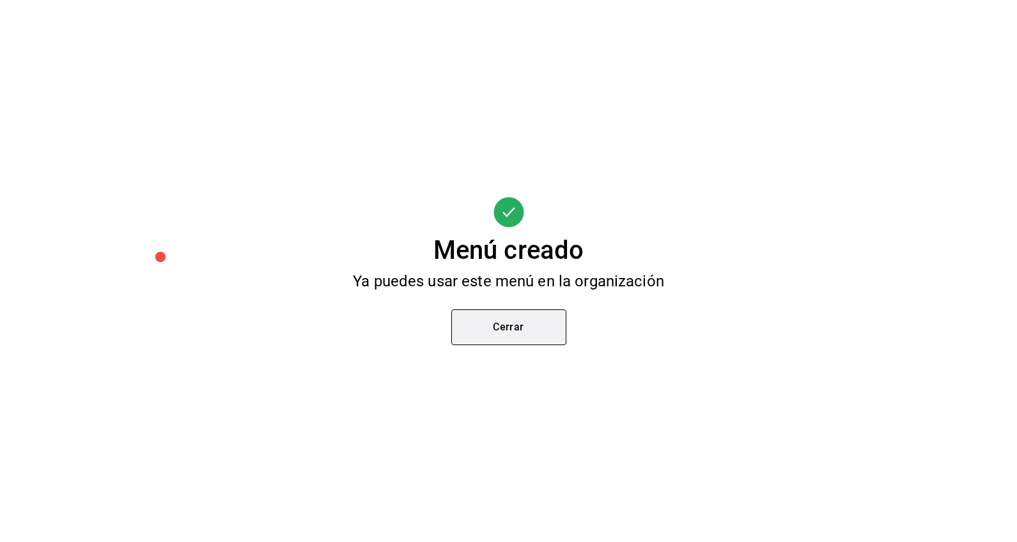
click at [524, 324] on button "Cerrar" at bounding box center [508, 327] width 115 height 36
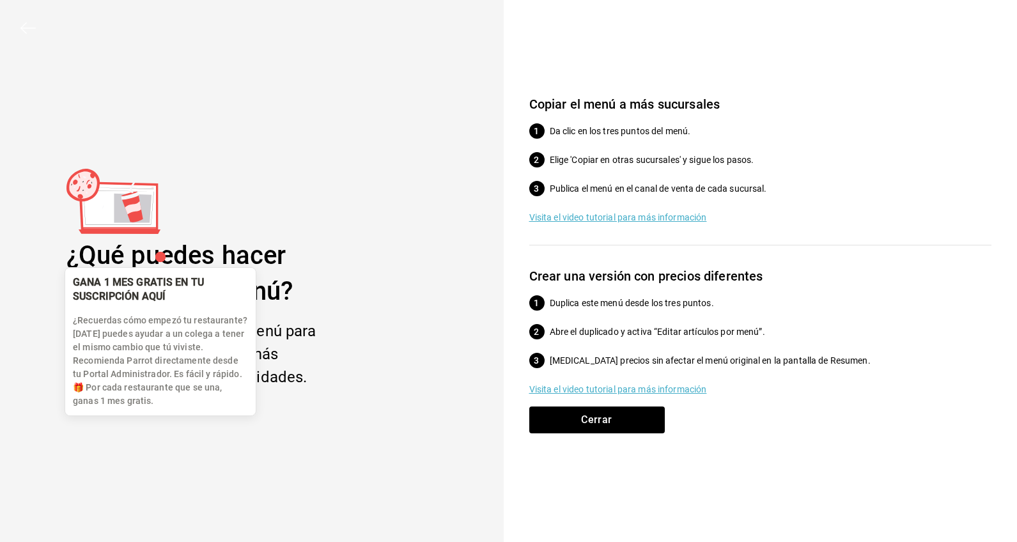
click at [162, 257] on div "button" at bounding box center [159, 256] width 13 height 13
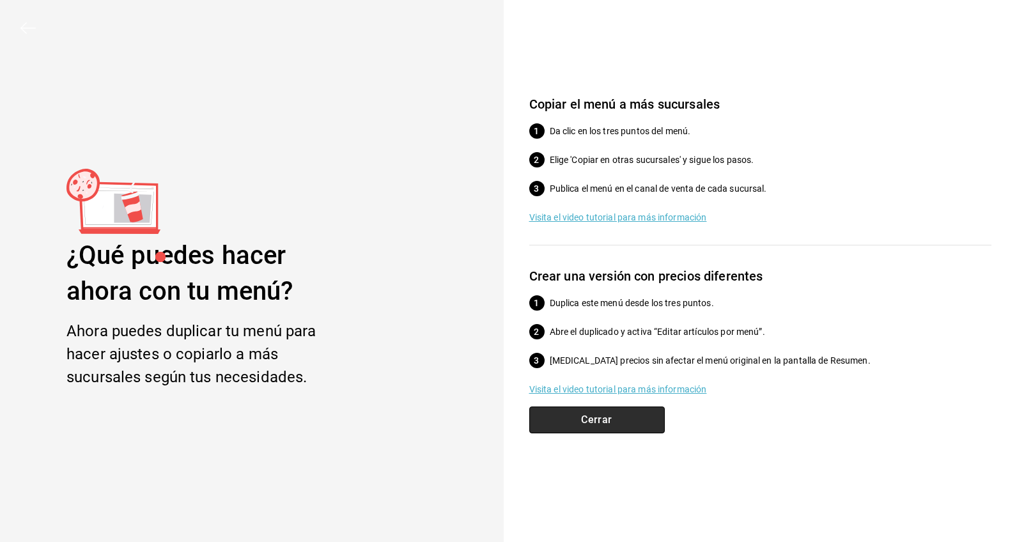
click at [604, 418] on button "Cerrar" at bounding box center [597, 420] width 136 height 27
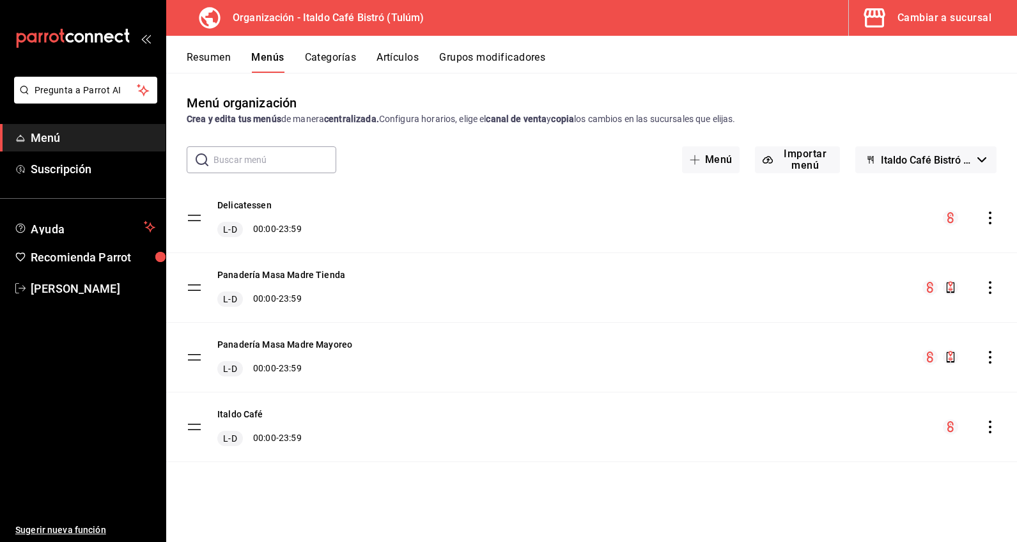
scroll to position [0, 0]
